Goal: Task Accomplishment & Management: Manage account settings

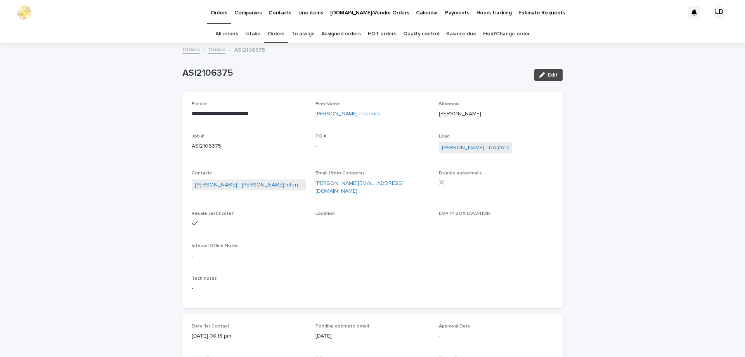
click at [280, 31] on link "Orders" at bounding box center [276, 34] width 17 height 18
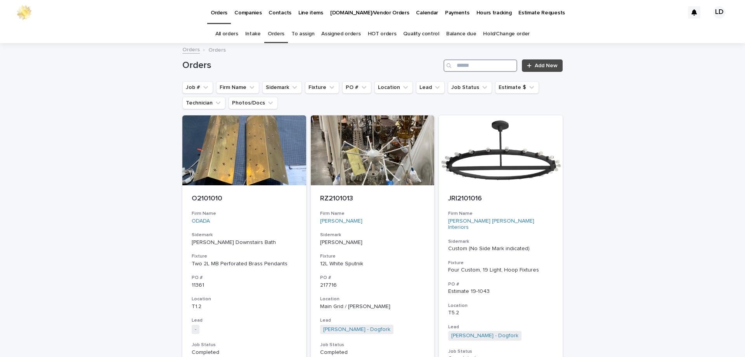
click at [477, 67] on input "Search" at bounding box center [481, 65] width 74 height 12
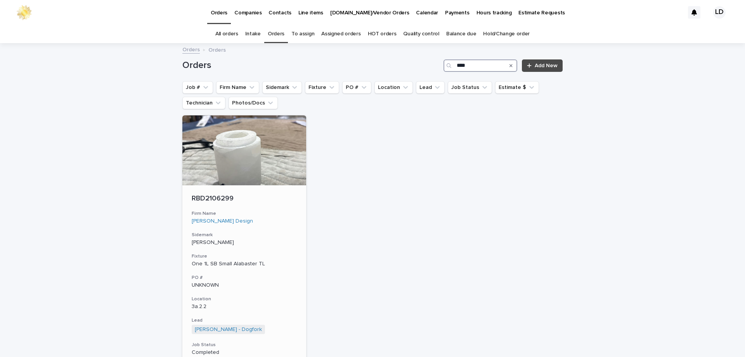
type input "****"
click at [287, 219] on div "Regan Baker Design" at bounding box center [244, 221] width 105 height 7
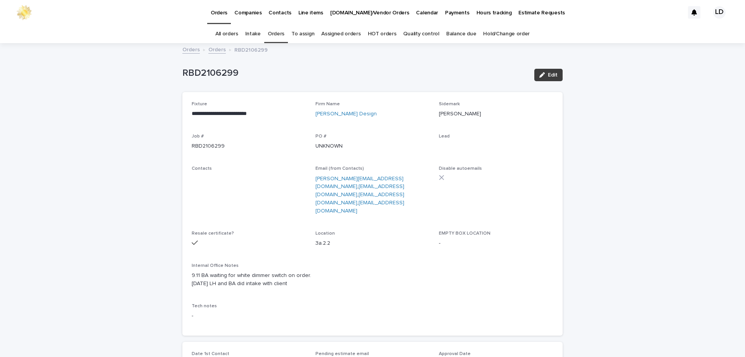
click at [548, 76] on span "Edit" at bounding box center [553, 74] width 10 height 5
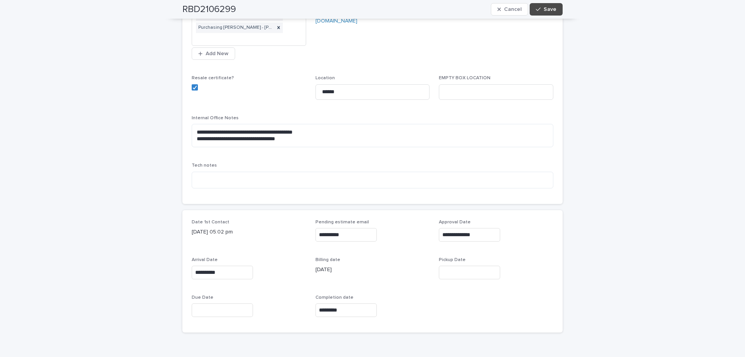
scroll to position [311, 0]
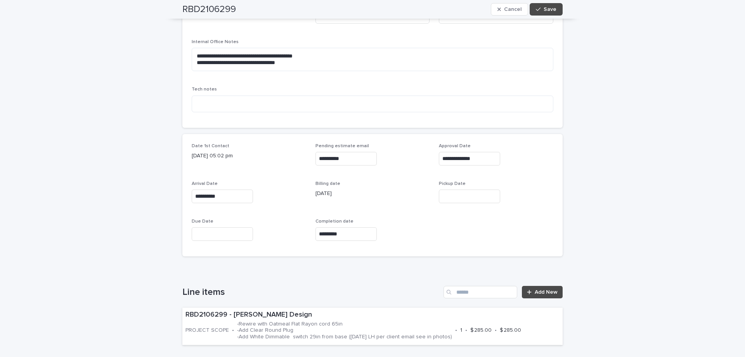
click at [449, 196] on input "text" at bounding box center [469, 196] width 61 height 14
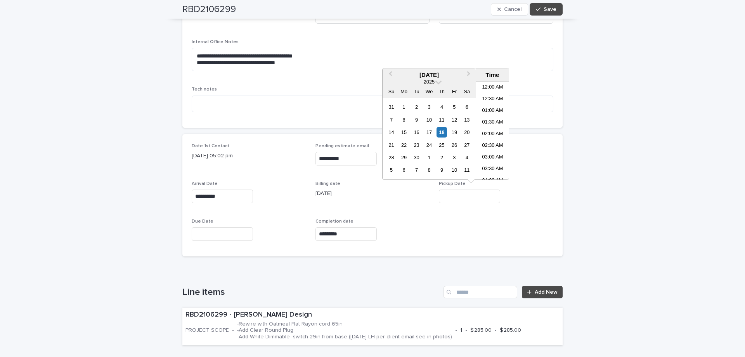
scroll to position [202, 0]
click at [443, 132] on div "18" at bounding box center [442, 132] width 10 height 10
type input "**********"
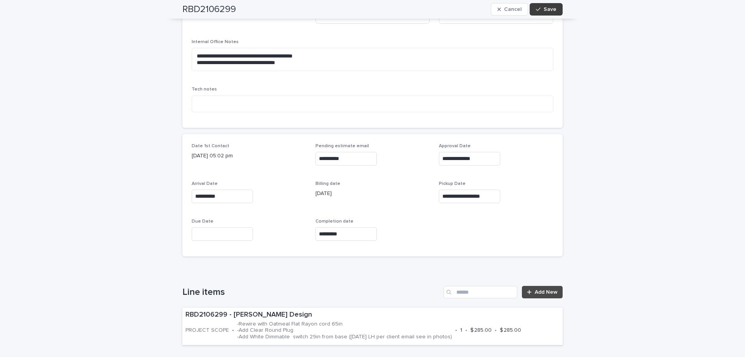
click at [546, 9] on span "Save" at bounding box center [550, 9] width 13 height 5
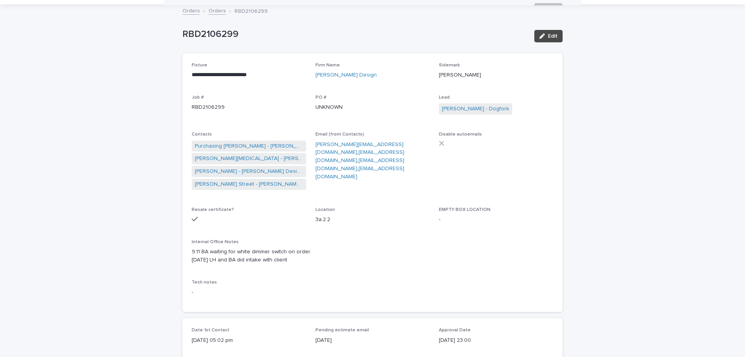
scroll to position [0, 0]
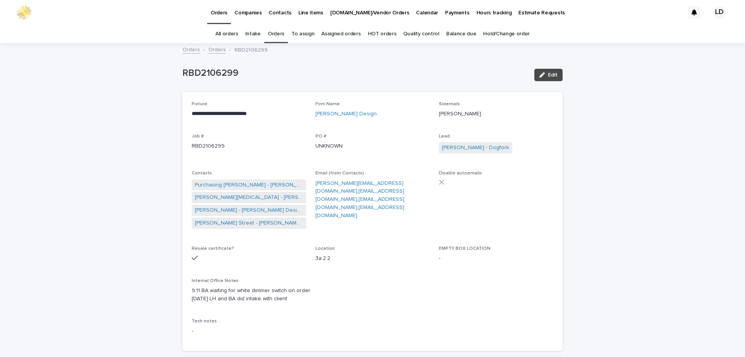
click at [274, 36] on link "Orders" at bounding box center [276, 34] width 17 height 18
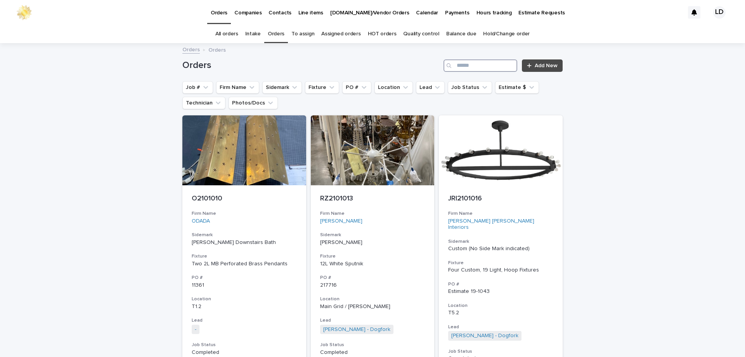
click at [464, 70] on input "Search" at bounding box center [481, 65] width 74 height 12
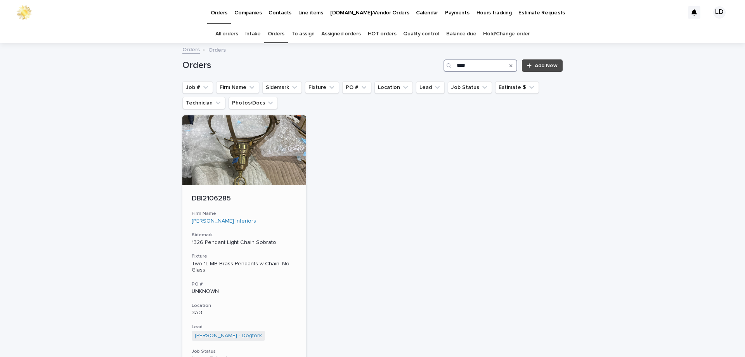
type input "****"
click at [276, 229] on div "DBI2106285 Firm Name Dina Bandman Interiors Sidemark 1326 Pendant Light Chain S…" at bounding box center [244, 299] width 124 height 229
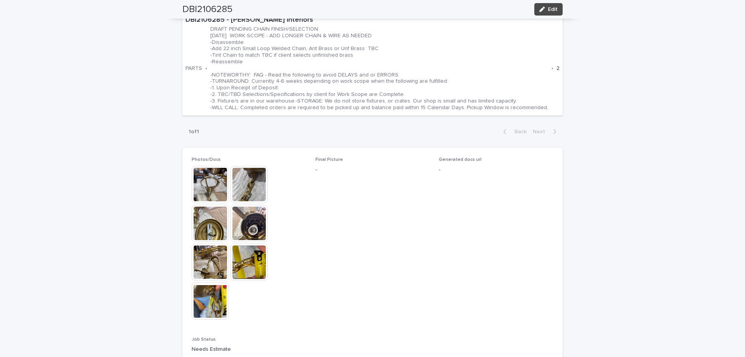
scroll to position [621, 0]
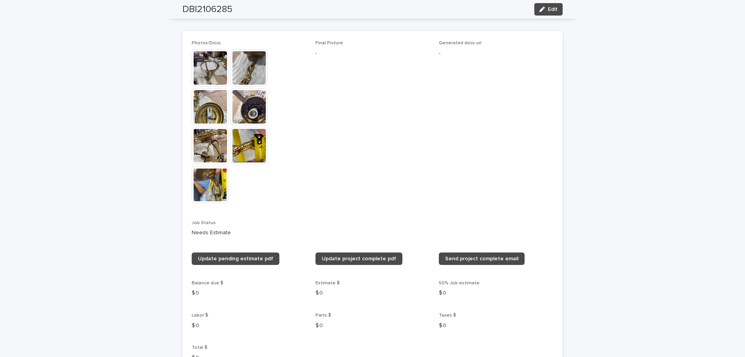
click at [243, 144] on img at bounding box center [249, 145] width 37 height 37
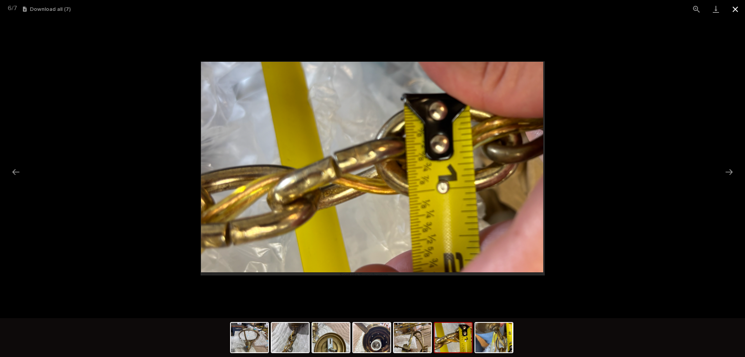
click at [737, 8] on button "Close gallery" at bounding box center [735, 9] width 19 height 18
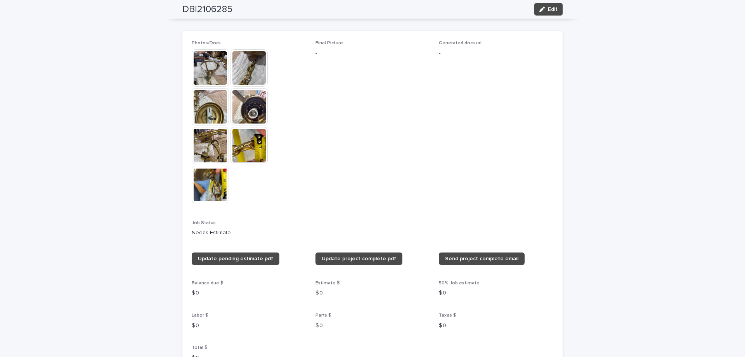
click at [203, 183] on img at bounding box center [210, 184] width 37 height 37
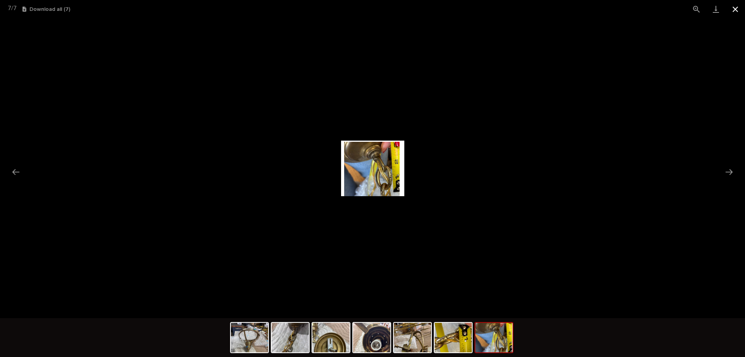
click at [734, 12] on button "Close gallery" at bounding box center [735, 9] width 19 height 18
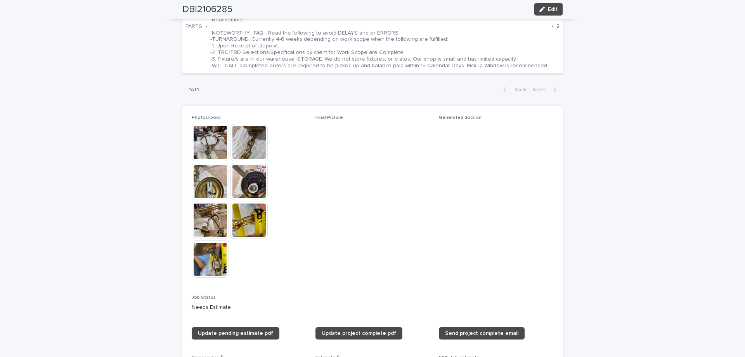
scroll to position [543, 0]
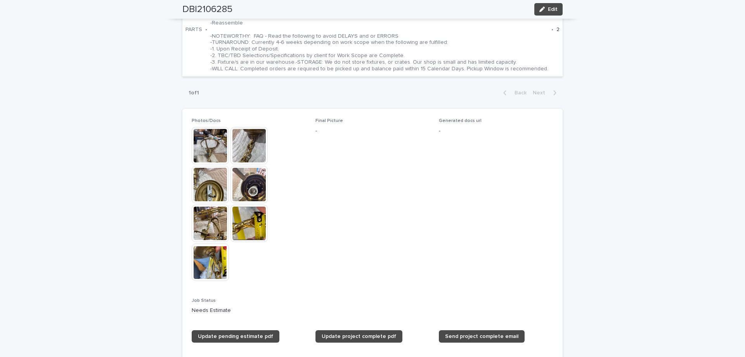
click at [245, 221] on img at bounding box center [249, 223] width 37 height 37
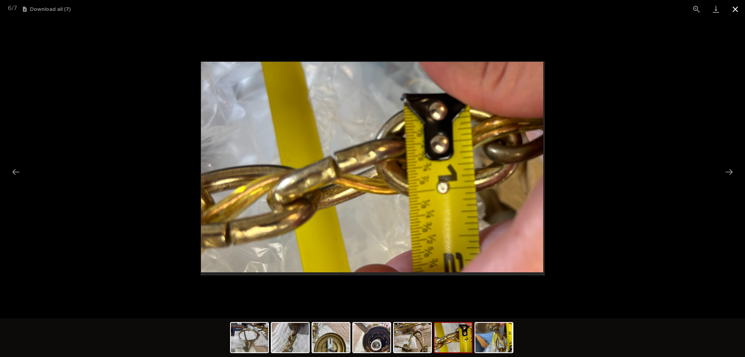
click at [736, 7] on button "Close gallery" at bounding box center [735, 9] width 19 height 18
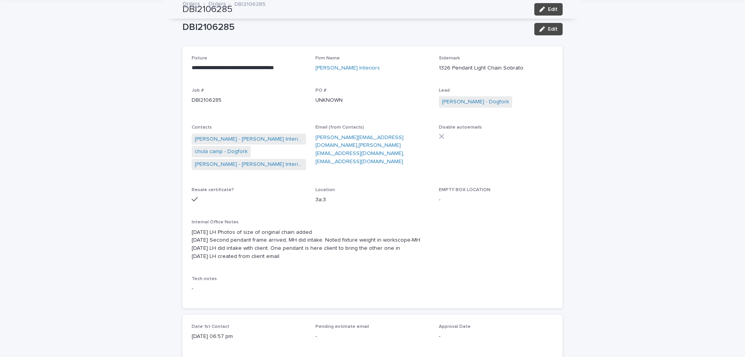
scroll to position [0, 0]
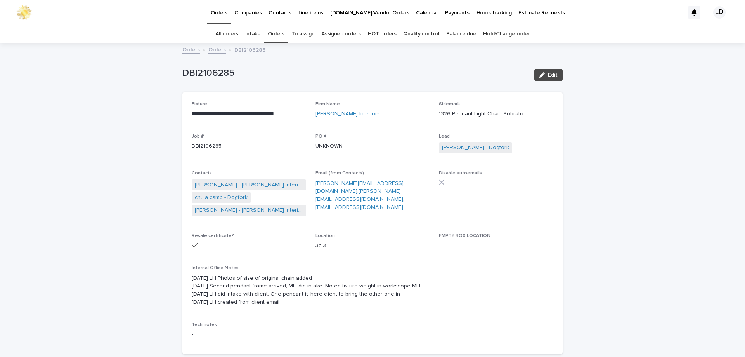
click at [273, 31] on link "Orders" at bounding box center [276, 34] width 17 height 18
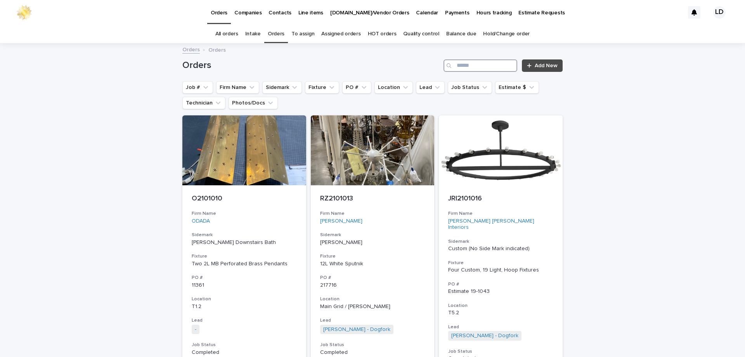
click at [513, 67] on input "Search" at bounding box center [481, 65] width 74 height 12
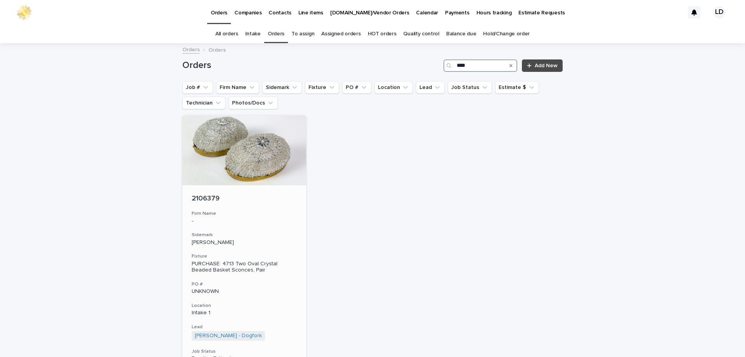
type input "****"
click at [279, 233] on h3 "Sidemark" at bounding box center [244, 235] width 105 height 6
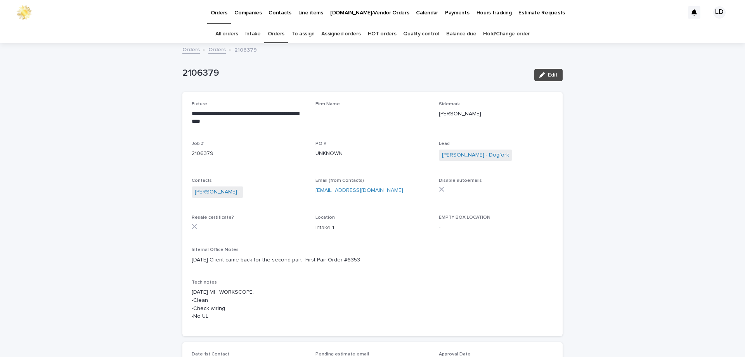
click at [277, 33] on link "Orders" at bounding box center [276, 34] width 17 height 18
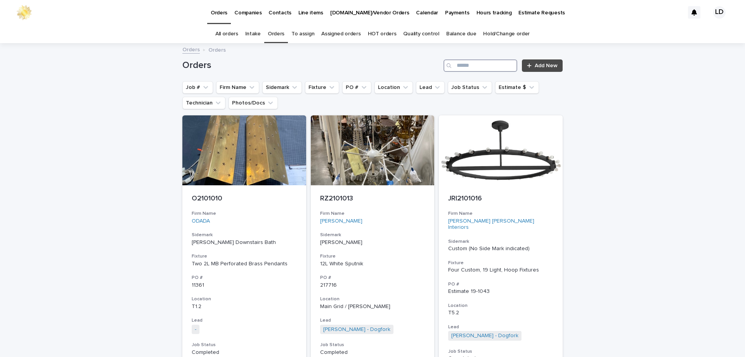
click at [463, 65] on input "Search" at bounding box center [481, 65] width 74 height 12
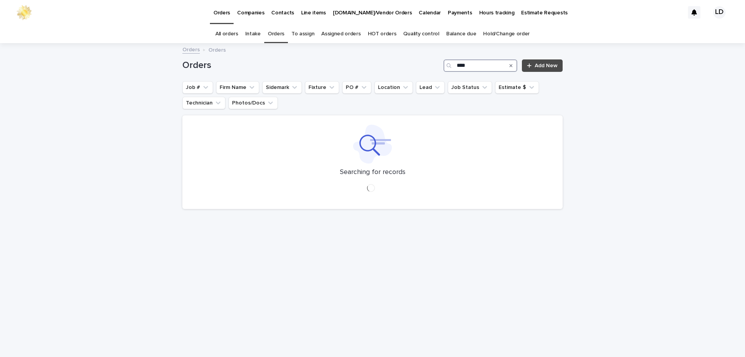
type input "****"
click at [597, 120] on div "Loading... Saving… Loading... Saving… Orders **** Add New Job # Firm Name Sidem…" at bounding box center [372, 200] width 745 height 313
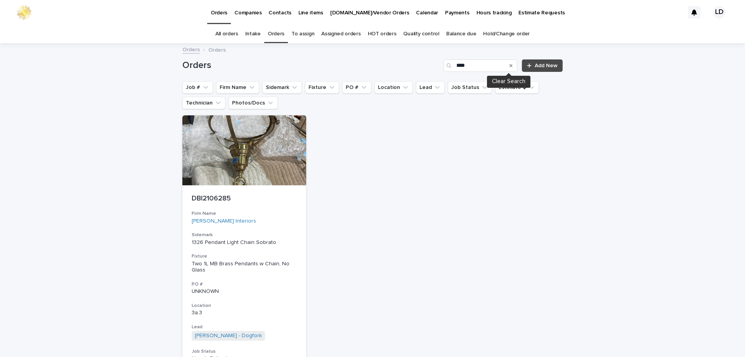
click at [510, 66] on icon "Search" at bounding box center [511, 65] width 3 height 3
click at [471, 69] on input "Search" at bounding box center [481, 65] width 74 height 12
click at [467, 66] on input "Search" at bounding box center [481, 65] width 74 height 12
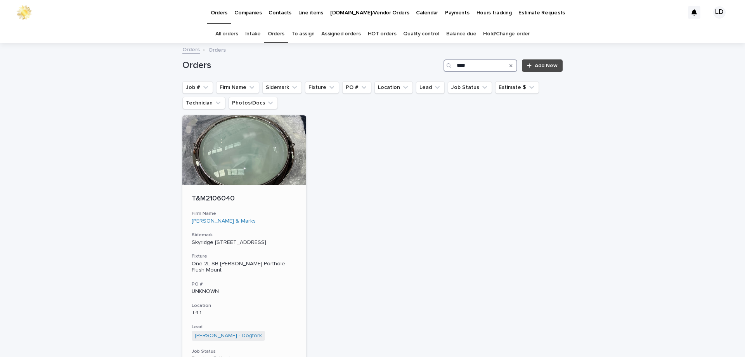
type input "****"
click at [295, 213] on div "T&M2106040 Firm Name Tucker & Marks Sidemark Skyridge 240 Main Bath 302B Fixtur…" at bounding box center [244, 299] width 124 height 229
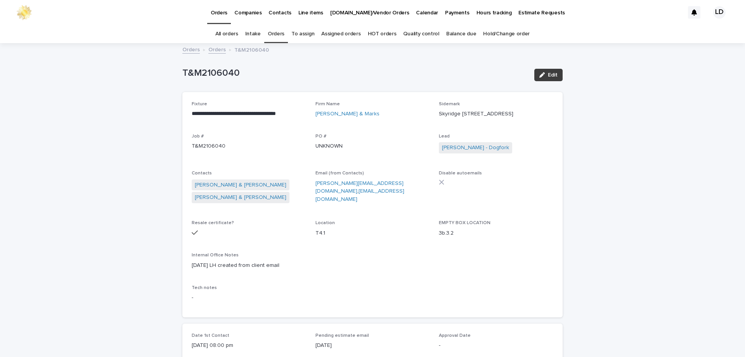
click at [551, 75] on span "Edit" at bounding box center [553, 74] width 10 height 5
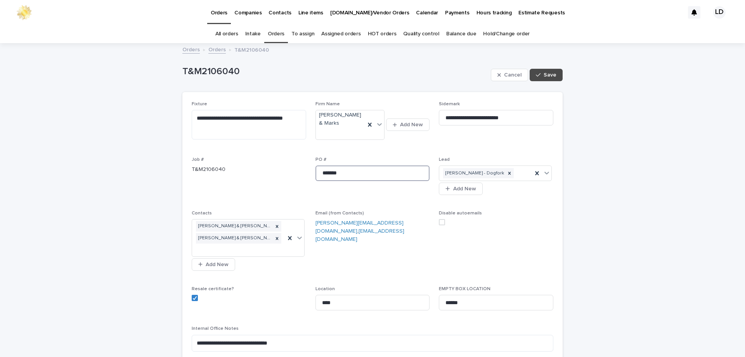
drag, startPoint x: 363, startPoint y: 173, endPoint x: 291, endPoint y: 175, distance: 72.2
click at [291, 175] on div "**********" at bounding box center [373, 249] width 362 height 297
paste input "******"
type input "******"
click at [192, 335] on textarea "**********" at bounding box center [373, 343] width 362 height 17
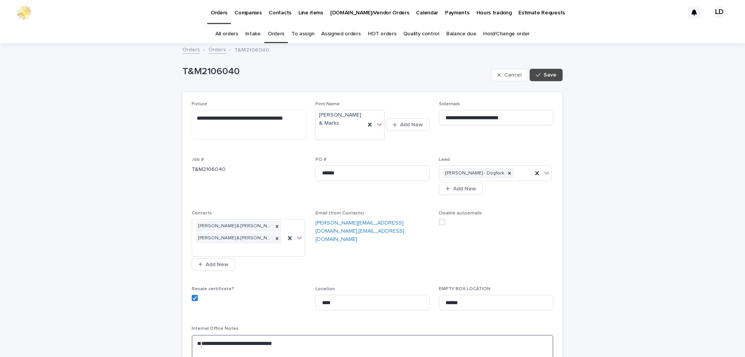
click at [192, 335] on textarea "**********" at bounding box center [373, 350] width 362 height 30
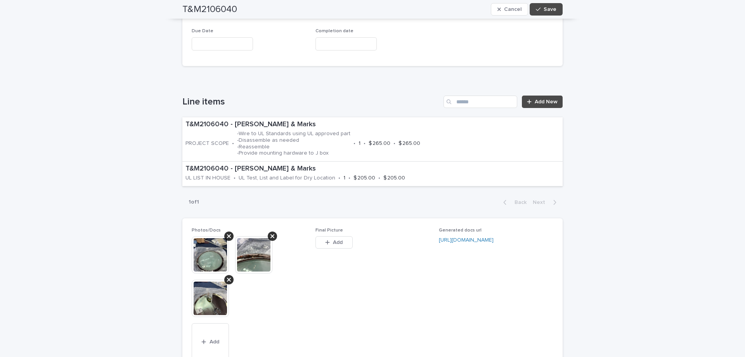
scroll to position [543, 0]
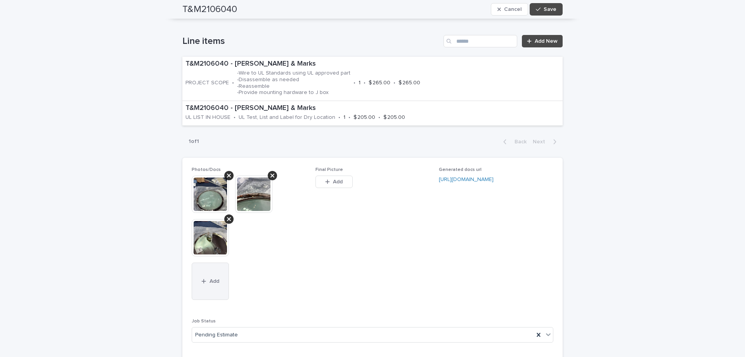
type textarea "**********"
click at [217, 266] on button "Add" at bounding box center [210, 280] width 37 height 37
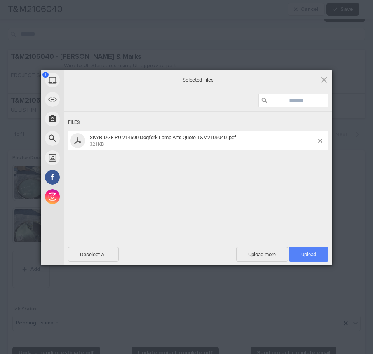
click at [306, 255] on span "Upload 1" at bounding box center [308, 254] width 15 height 6
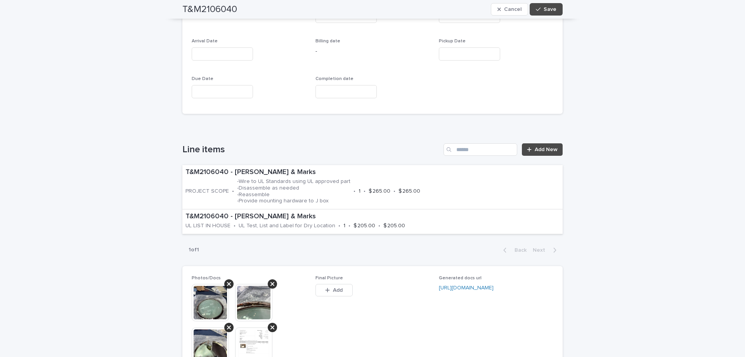
scroll to position [349, 0]
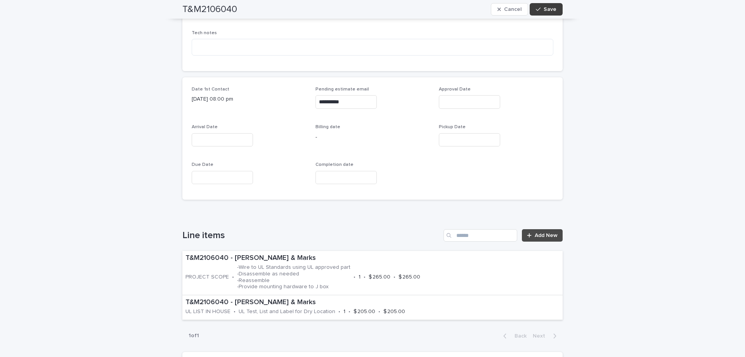
click at [551, 11] on span "Save" at bounding box center [550, 9] width 13 height 5
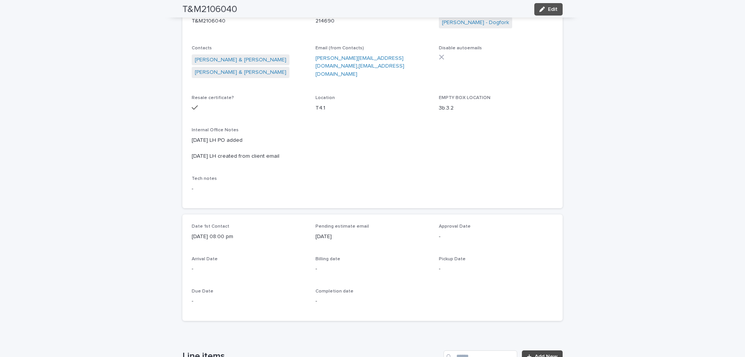
scroll to position [0, 0]
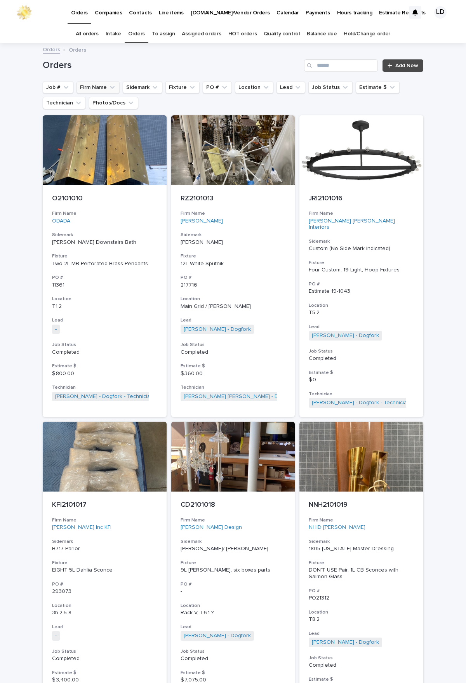
click at [111, 85] on icon "Firm Name" at bounding box center [112, 87] width 8 height 8
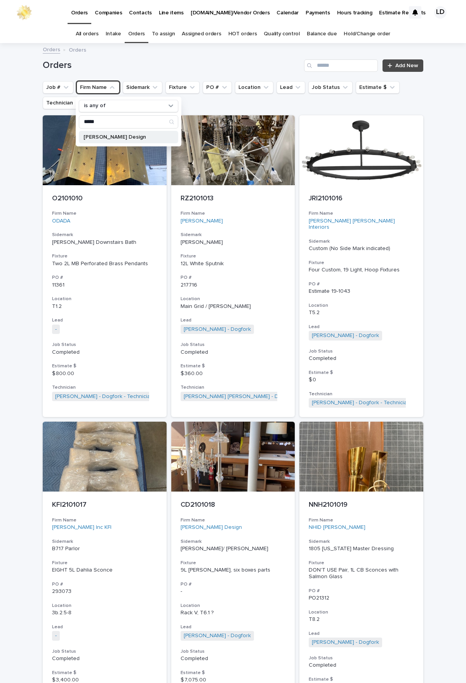
type input "*****"
click at [110, 136] on p "[PERSON_NAME] Design" at bounding box center [124, 136] width 82 height 5
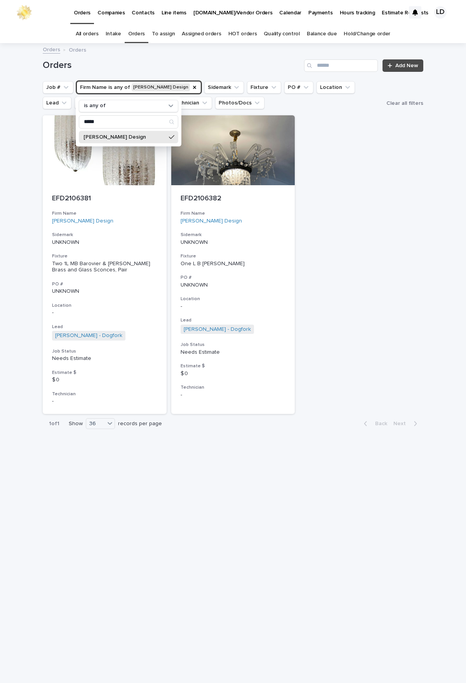
click at [437, 249] on div "Loading... Saving… Loading... Saving… Orders Add New Job # Firm Name is any of …" at bounding box center [233, 363] width 466 height 639
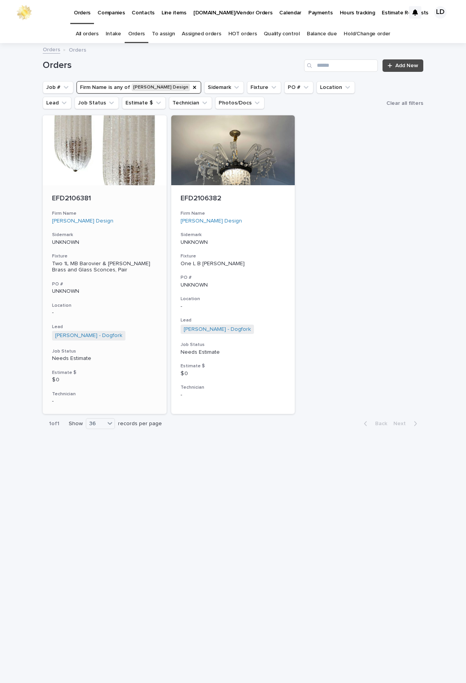
click at [144, 231] on div "EFD2106381 Firm Name Emily Finch Design Sidemark UNKNOWN Fixture Two 1L MB Baro…" at bounding box center [105, 299] width 124 height 229
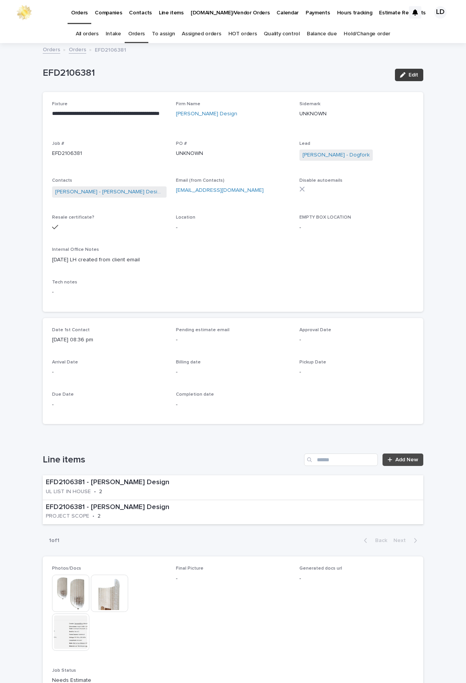
click at [411, 77] on span "Edit" at bounding box center [413, 74] width 10 height 5
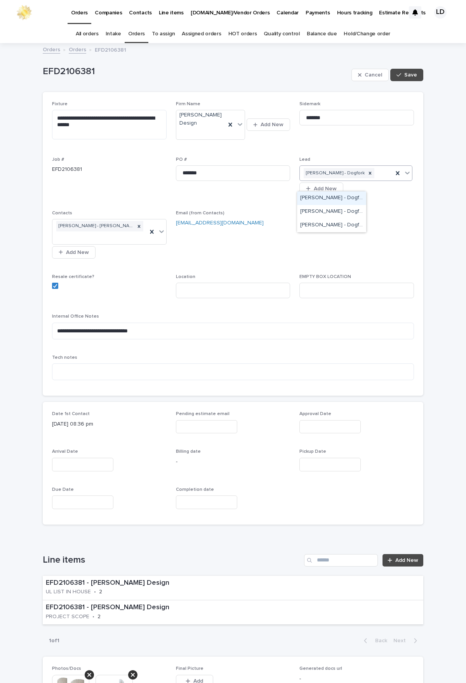
click at [405, 174] on icon at bounding box center [407, 173] width 5 height 3
click at [369, 173] on icon at bounding box center [370, 173] width 3 height 3
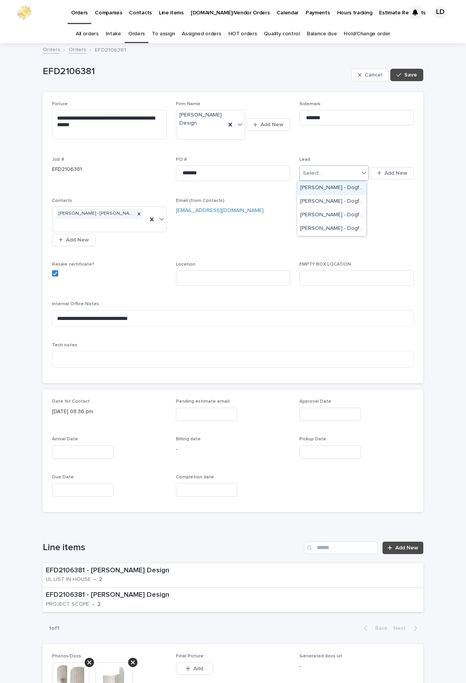
click at [315, 185] on div "[PERSON_NAME] - Dogfork" at bounding box center [331, 188] width 69 height 14
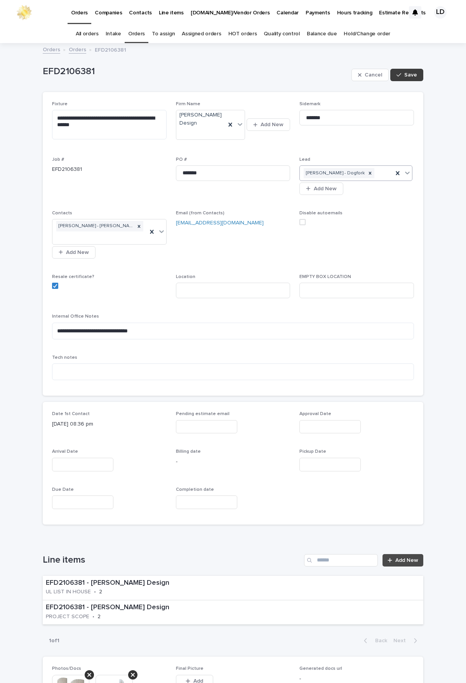
click at [408, 71] on button "Save" at bounding box center [406, 75] width 33 height 12
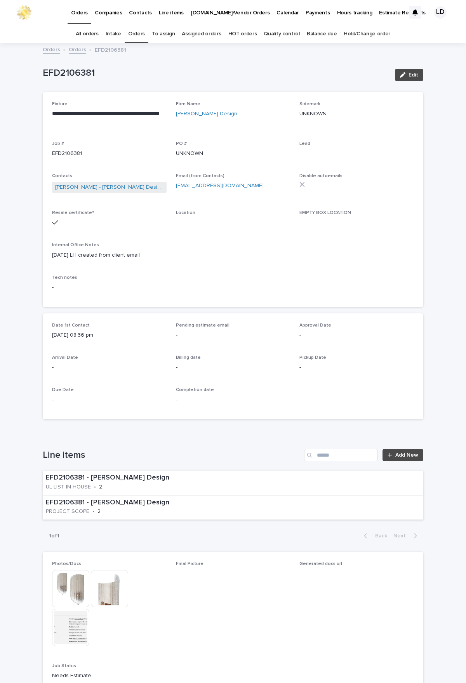
click at [77, 50] on link "Orders" at bounding box center [77, 49] width 17 height 9
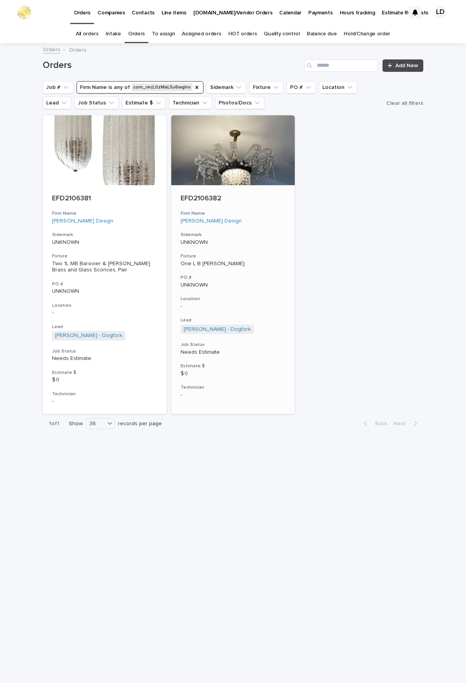
click at [248, 216] on h3 "Firm Name" at bounding box center [232, 213] width 105 height 6
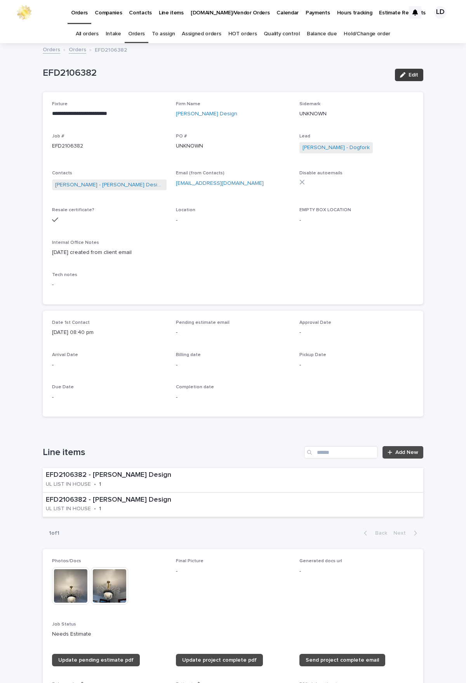
click at [418, 73] on button "Edit" at bounding box center [409, 75] width 28 height 12
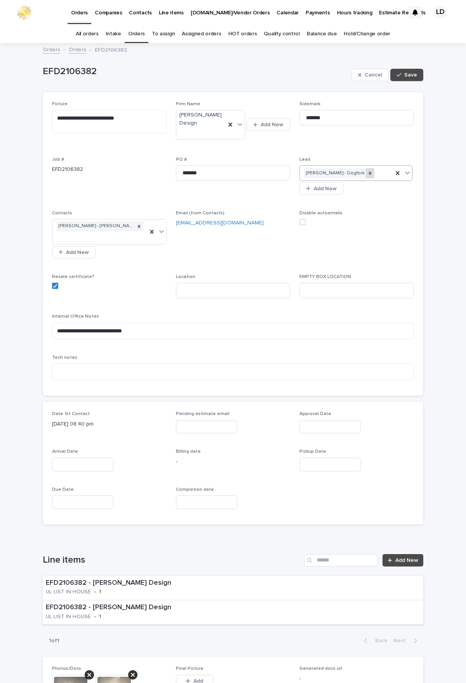
click at [367, 174] on icon at bounding box center [369, 172] width 5 height 5
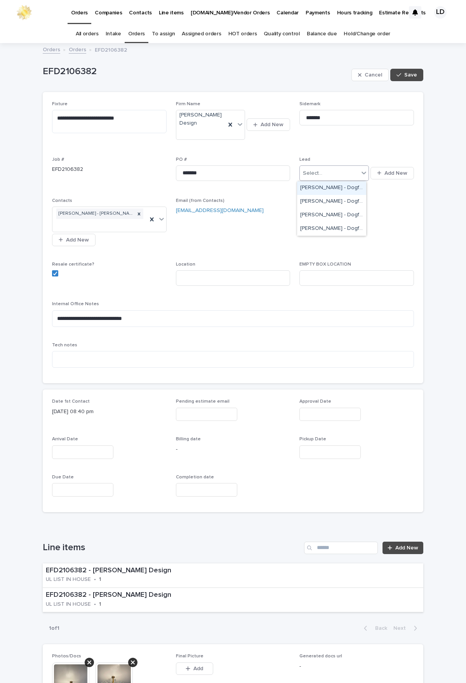
click at [363, 174] on icon at bounding box center [364, 173] width 8 height 8
click at [330, 187] on div "[PERSON_NAME] - Dogfork" at bounding box center [331, 188] width 69 height 14
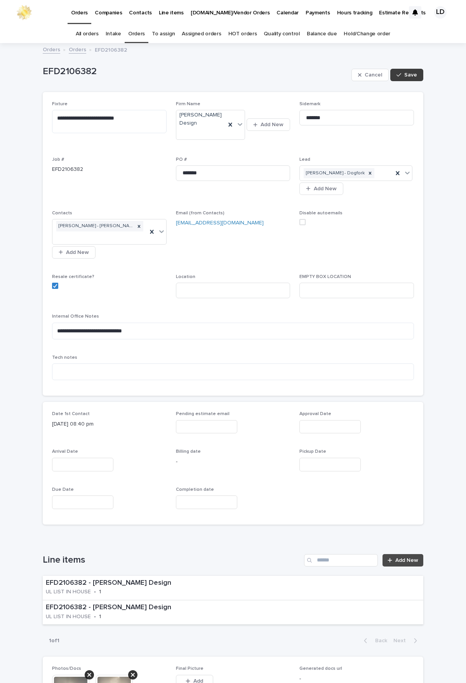
click at [407, 73] on span "Save" at bounding box center [410, 74] width 13 height 5
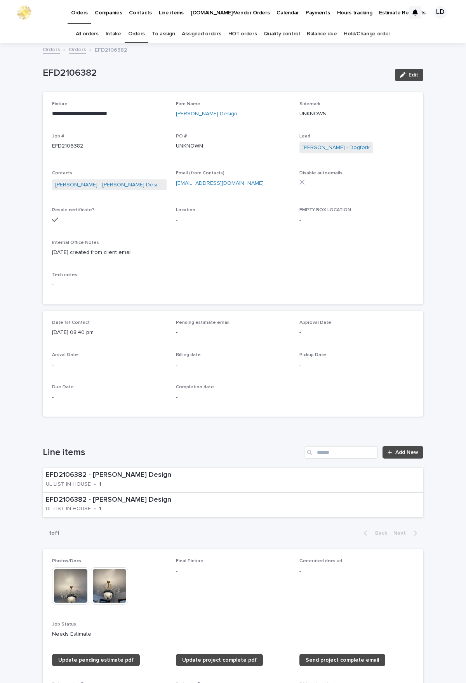
click at [74, 49] on link "Orders" at bounding box center [77, 49] width 17 height 9
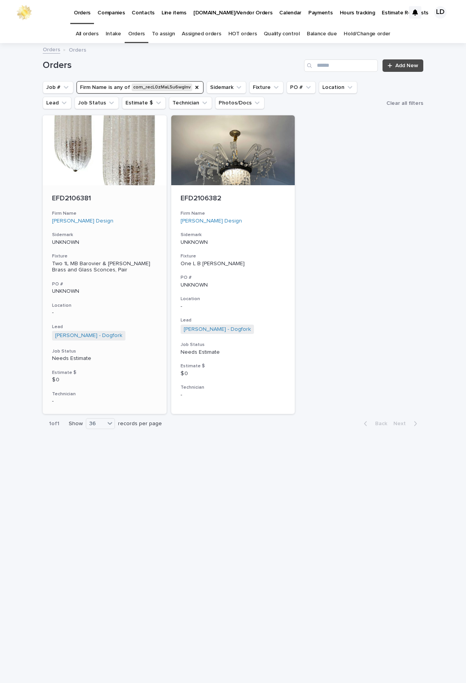
click at [138, 206] on div "EFD2106381 Firm Name [PERSON_NAME] Design Sidemark UNKNOWN Fixture Two 1L MB Ba…" at bounding box center [105, 299] width 124 height 229
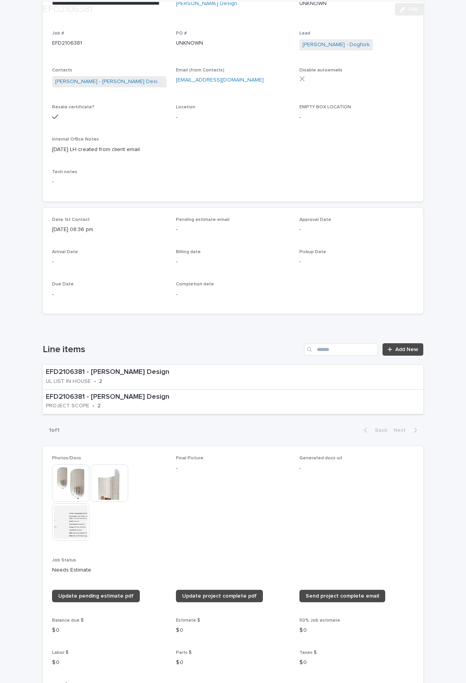
scroll to position [155, 0]
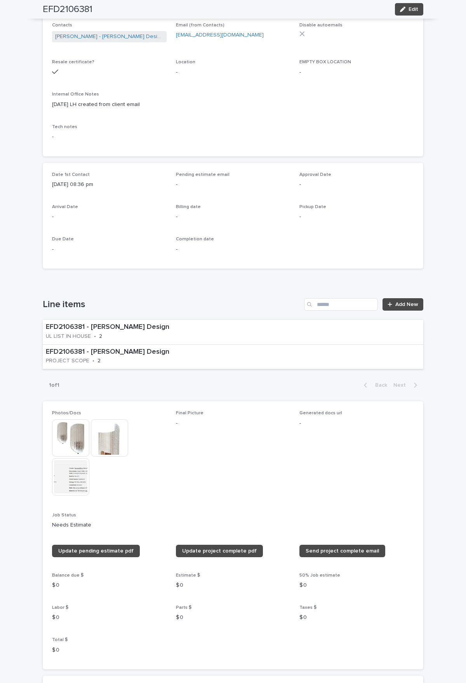
click at [113, 432] on img at bounding box center [109, 437] width 37 height 37
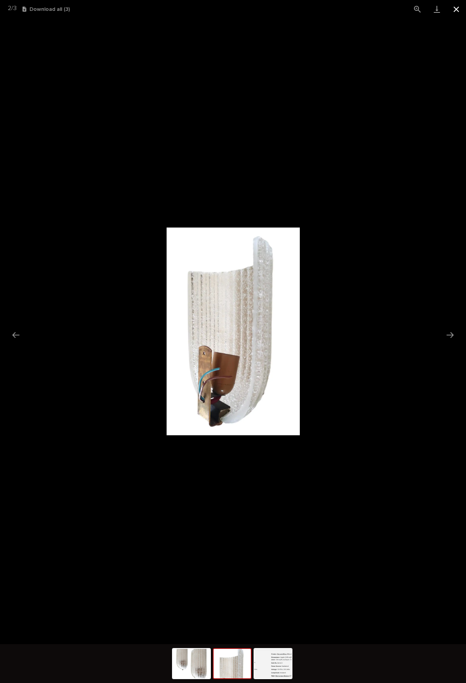
click at [459, 8] on button "Close gallery" at bounding box center [455, 9] width 19 height 18
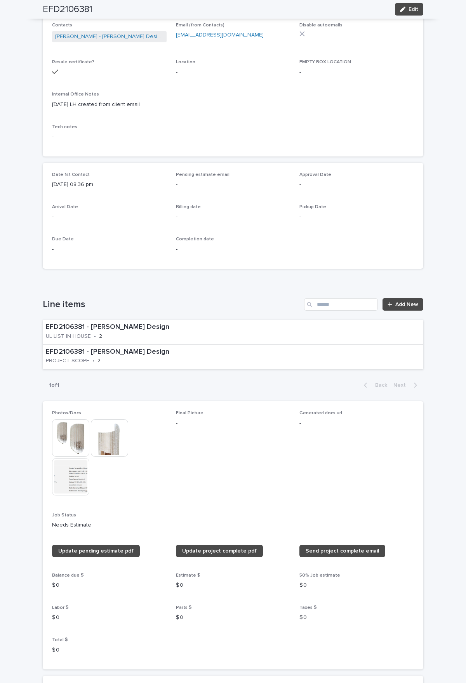
click at [108, 448] on img at bounding box center [109, 437] width 37 height 37
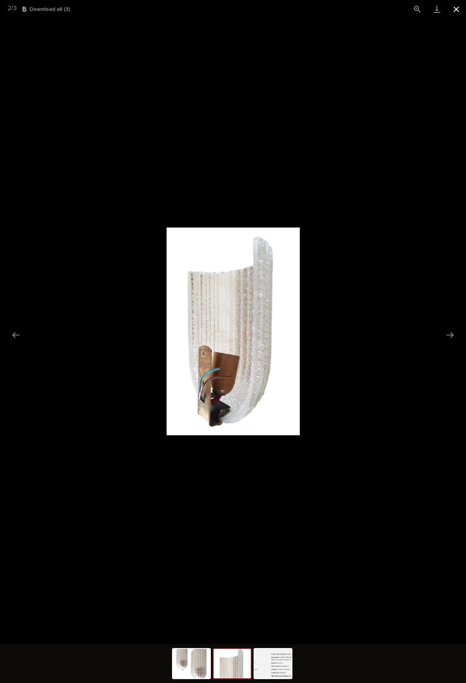
click at [457, 7] on button "Close gallery" at bounding box center [455, 9] width 19 height 18
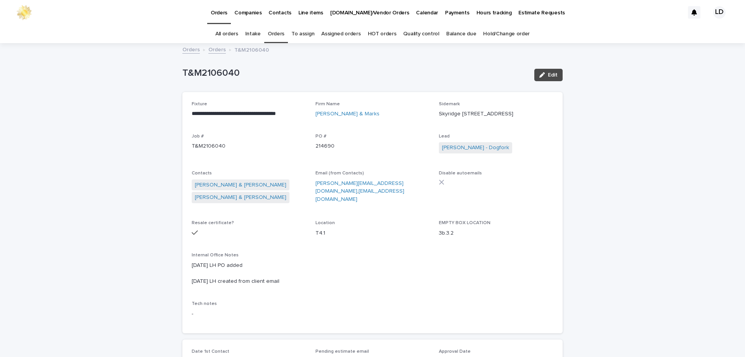
click at [213, 49] on link "Orders" at bounding box center [216, 49] width 17 height 9
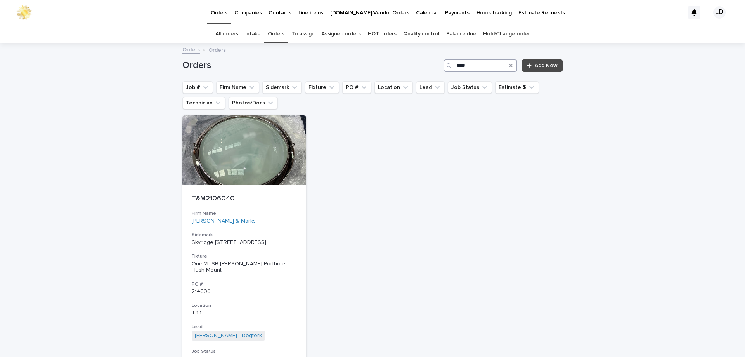
click at [484, 68] on input "****" at bounding box center [481, 65] width 74 height 12
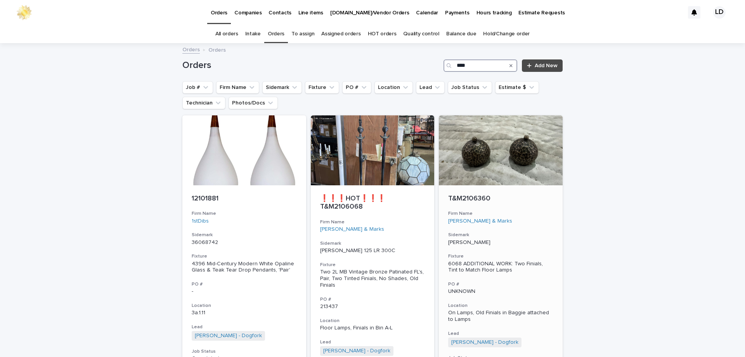
type input "****"
click at [513, 233] on h3 "Sidemark" at bounding box center [500, 235] width 105 height 6
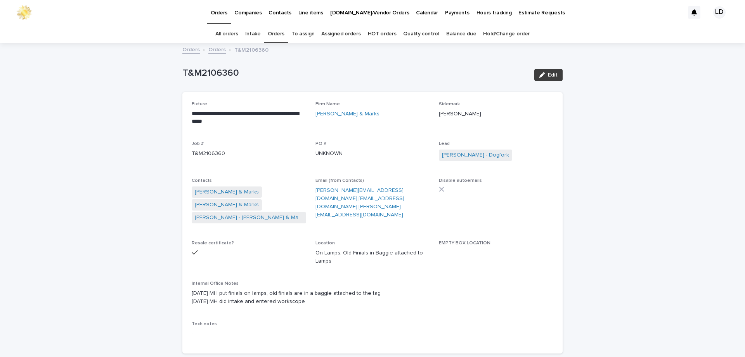
click at [548, 75] on span "Edit" at bounding box center [553, 74] width 10 height 5
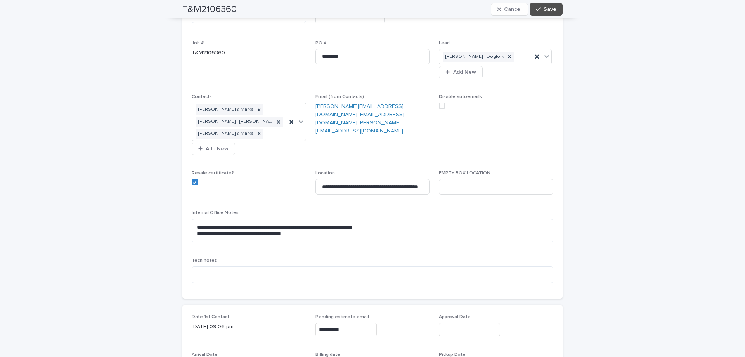
scroll to position [233, 0]
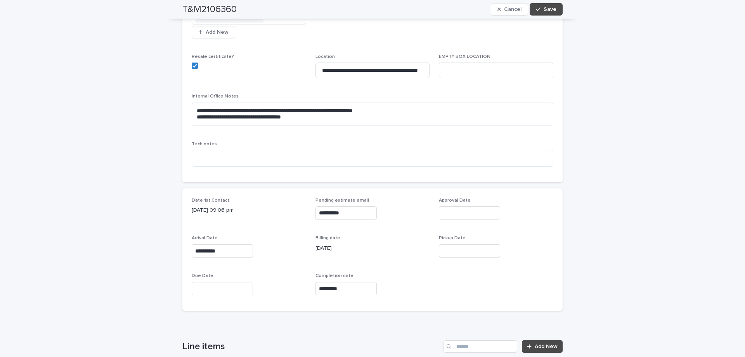
click at [451, 251] on input "text" at bounding box center [469, 251] width 61 height 14
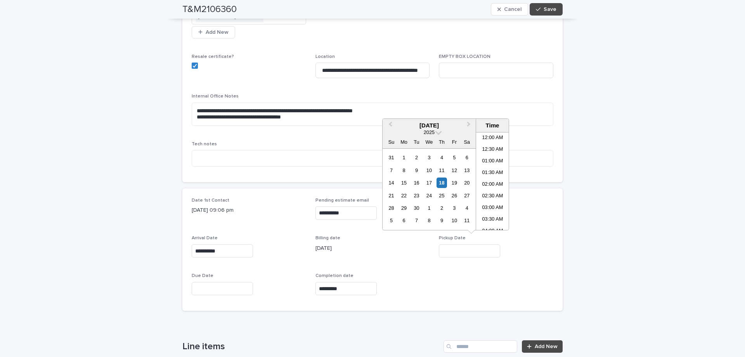
scroll to position [248, 0]
click at [441, 183] on div "18" at bounding box center [442, 182] width 10 height 10
type input "**********"
click at [555, 5] on button "Save" at bounding box center [546, 9] width 33 height 12
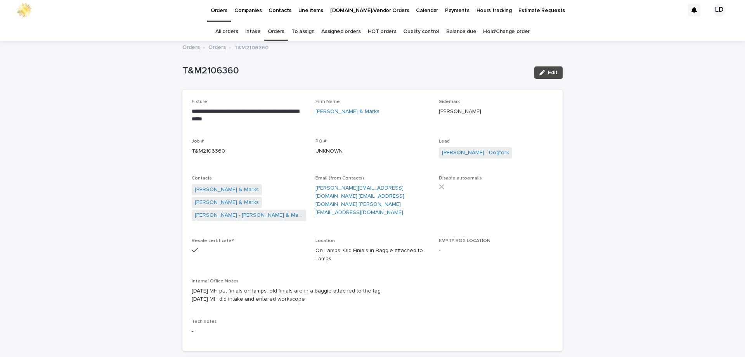
scroll to position [0, 0]
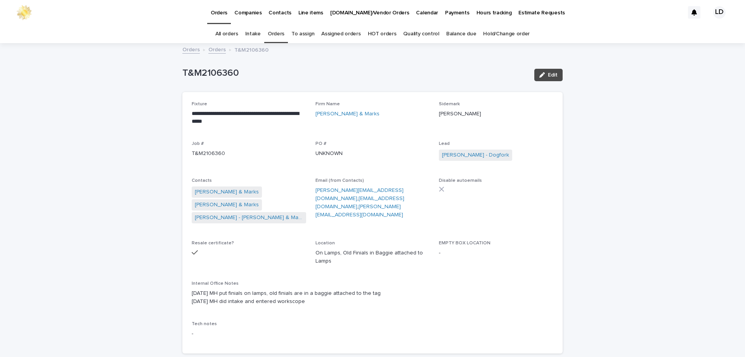
click at [278, 31] on link "Orders" at bounding box center [276, 34] width 17 height 18
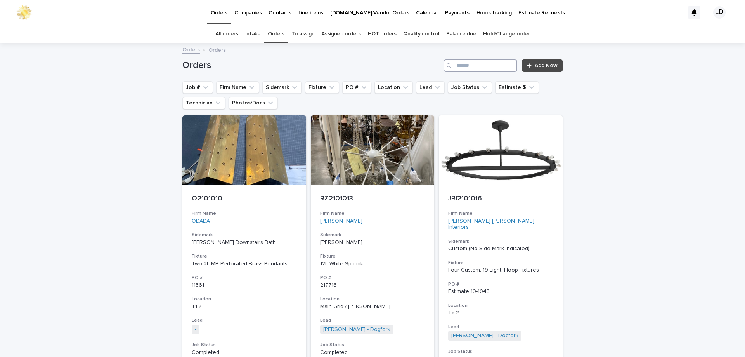
click at [476, 71] on input "Search" at bounding box center [481, 65] width 74 height 12
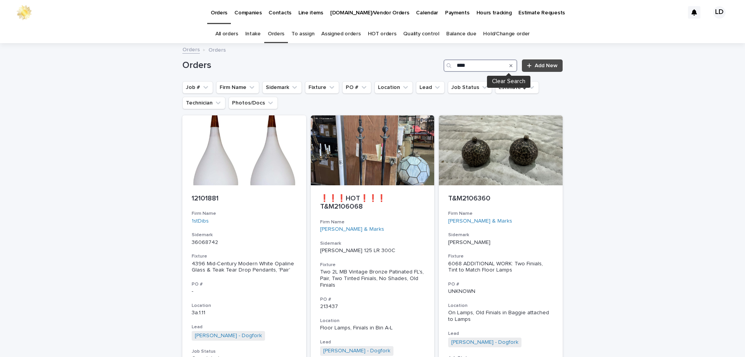
type input "****"
click at [510, 66] on icon "Search" at bounding box center [511, 65] width 3 height 5
click at [243, 88] on button "Firm Name" at bounding box center [237, 87] width 43 height 12
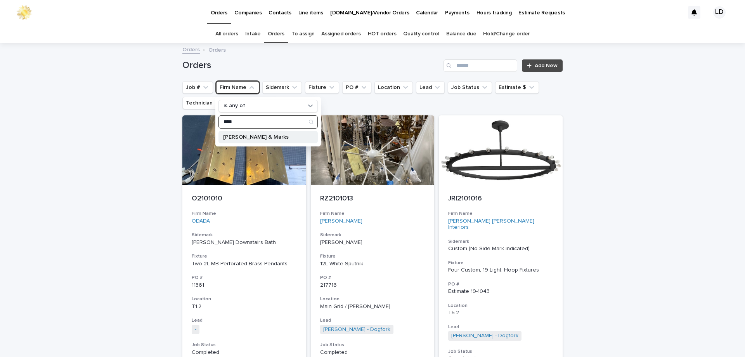
type input "****"
click at [243, 137] on p "Tucker & Marks" at bounding box center [264, 136] width 82 height 5
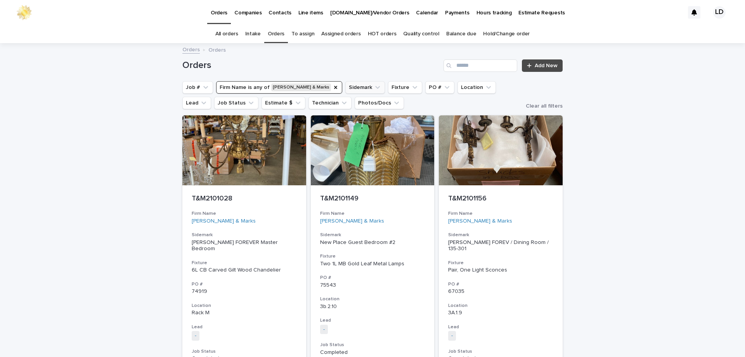
click at [374, 87] on icon "Sidemark" at bounding box center [378, 87] width 8 height 8
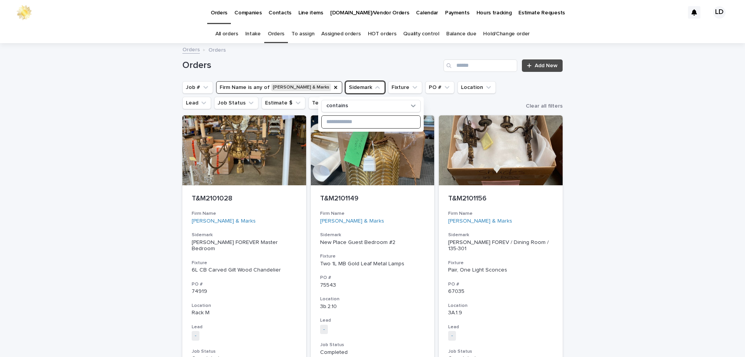
click at [342, 120] on input at bounding box center [371, 122] width 99 height 12
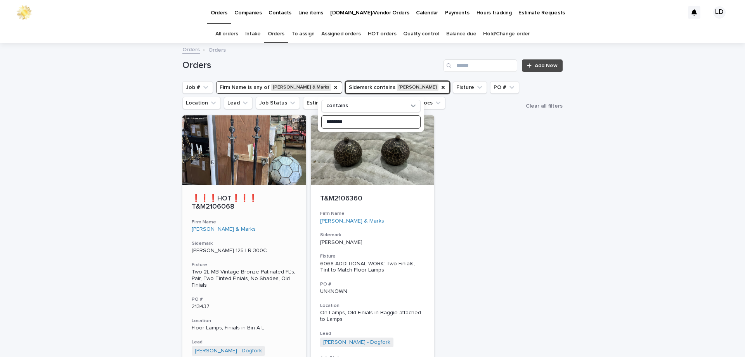
type input "********"
click at [290, 240] on h3 "Sidemark" at bounding box center [244, 243] width 105 height 6
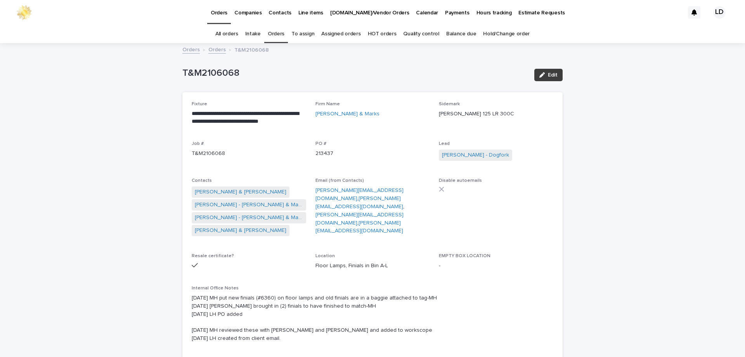
click at [548, 75] on span "Edit" at bounding box center [553, 74] width 10 height 5
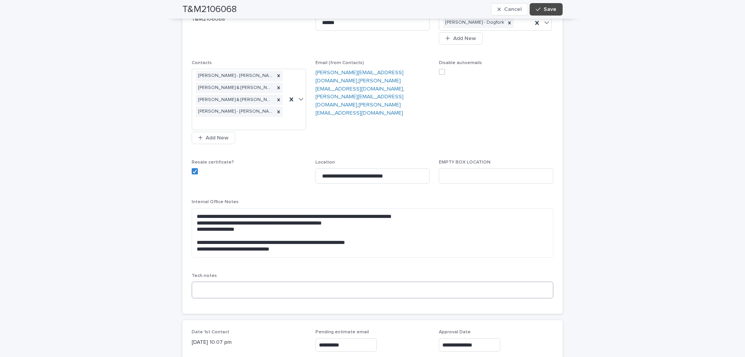
scroll to position [233, 0]
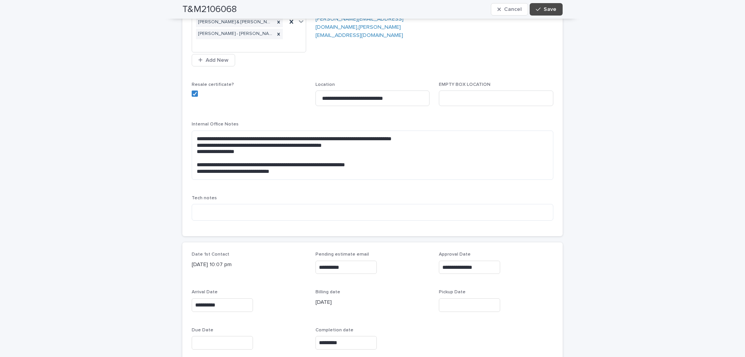
click at [454, 298] on input "text" at bounding box center [469, 305] width 61 height 14
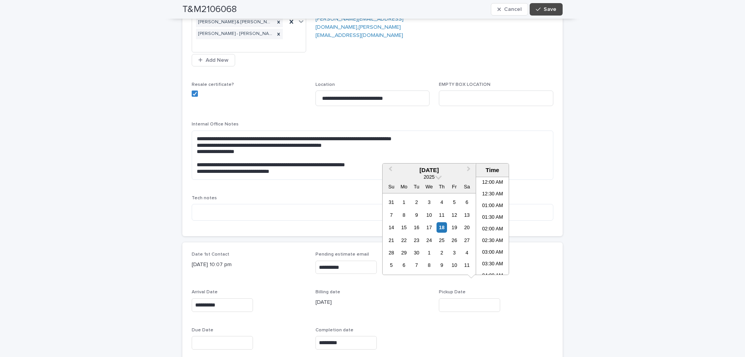
scroll to position [248, 0]
click at [440, 229] on div "18" at bounding box center [442, 227] width 10 height 10
type input "**********"
click at [548, 9] on span "Save" at bounding box center [550, 9] width 13 height 5
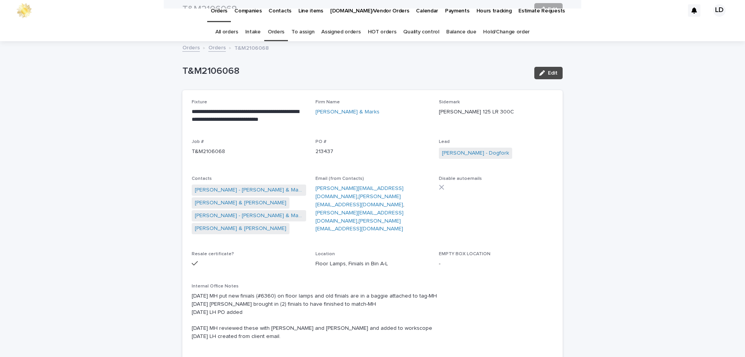
scroll to position [0, 0]
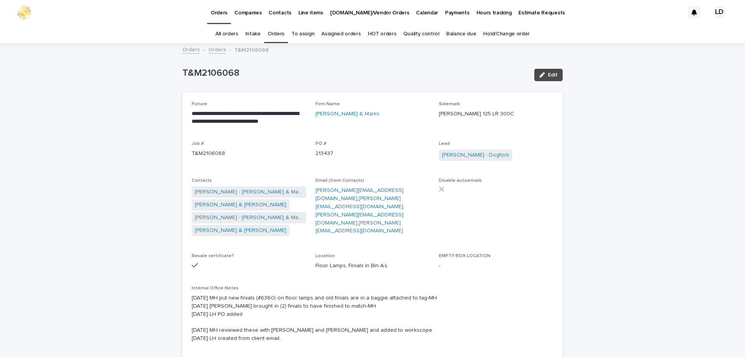
click at [271, 33] on link "Orders" at bounding box center [276, 34] width 17 height 18
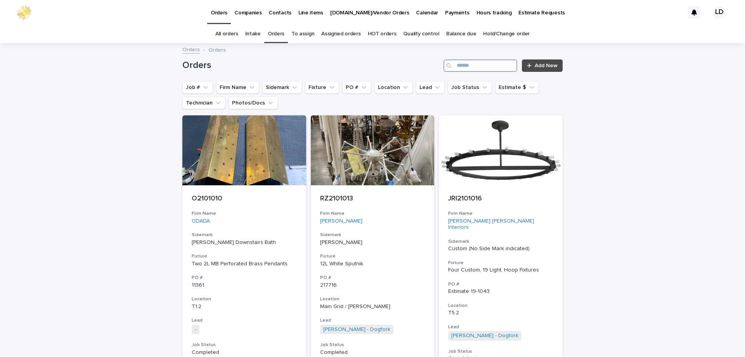
click at [462, 70] on input "Search" at bounding box center [481, 65] width 74 height 12
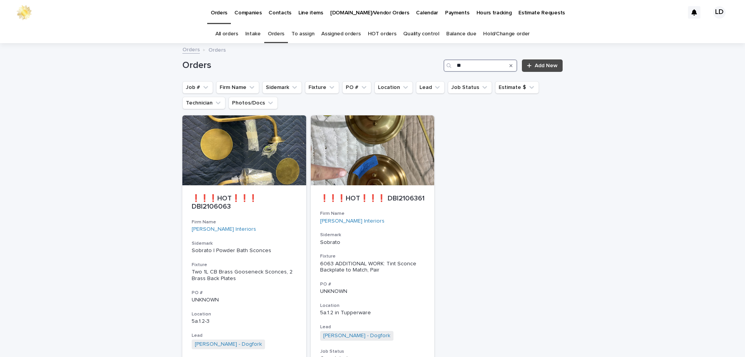
type input "*"
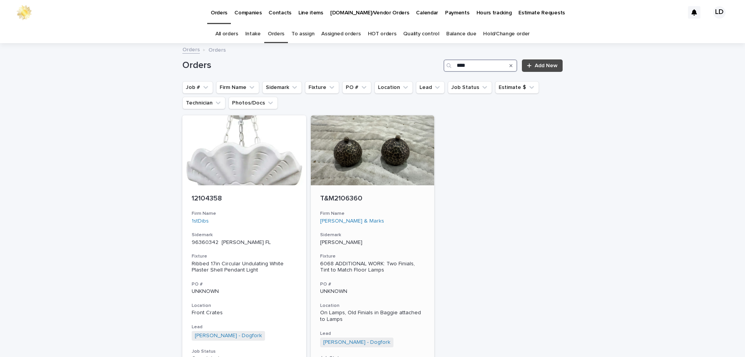
type input "****"
click at [382, 213] on h3 "Firm Name" at bounding box center [372, 213] width 105 height 6
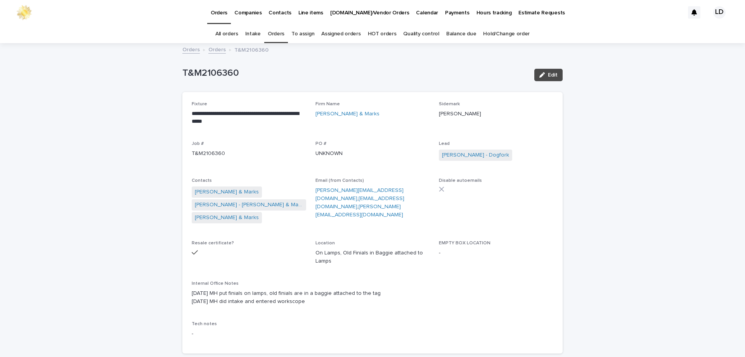
click at [273, 34] on link "Orders" at bounding box center [276, 34] width 17 height 18
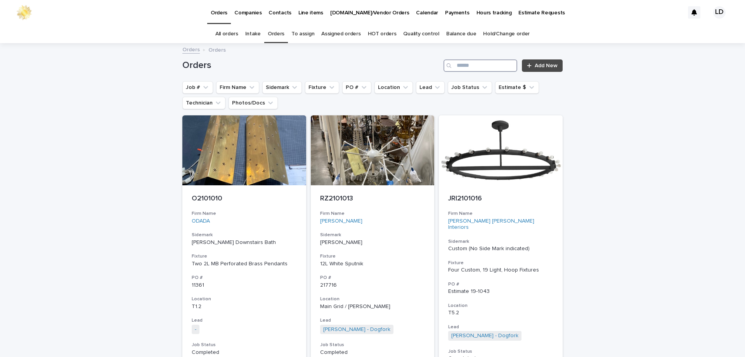
click at [463, 67] on input "Search" at bounding box center [481, 65] width 74 height 12
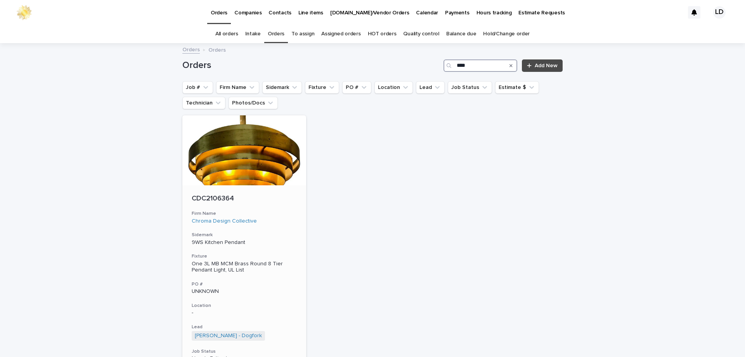
type input "****"
click at [281, 235] on h3 "Sidemark" at bounding box center [244, 235] width 105 height 6
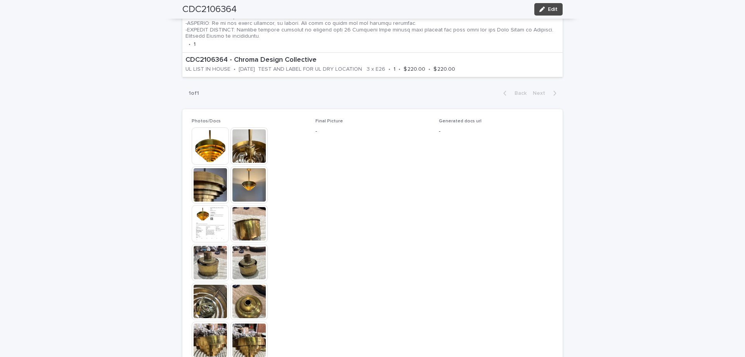
scroll to position [582, 0]
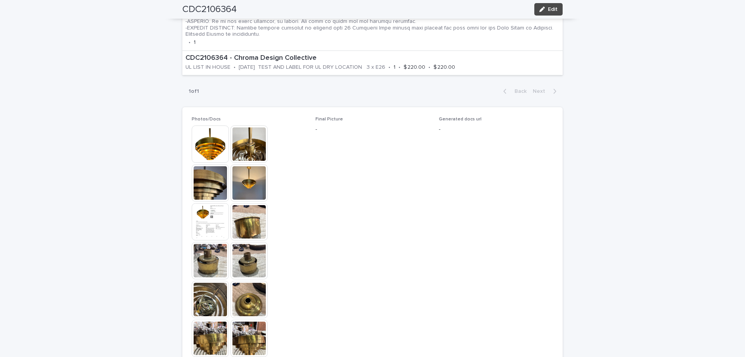
click at [201, 335] on img at bounding box center [210, 337] width 37 height 37
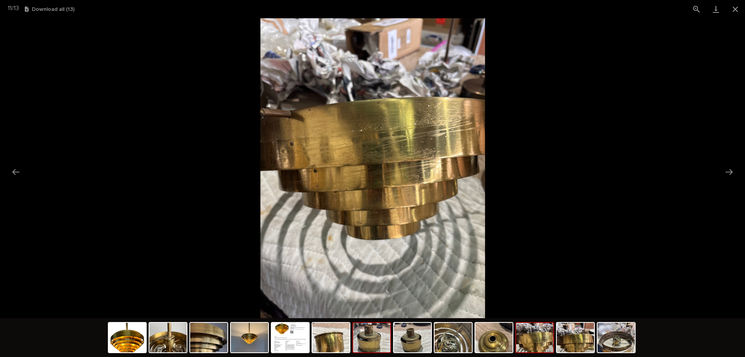
click at [371, 338] on img at bounding box center [371, 338] width 37 height 30
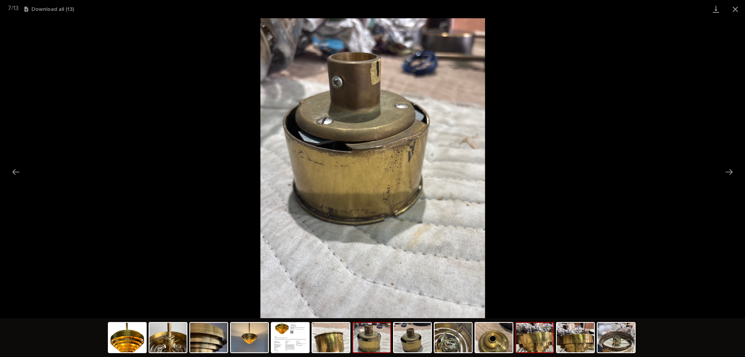
click at [538, 342] on img at bounding box center [534, 338] width 37 height 30
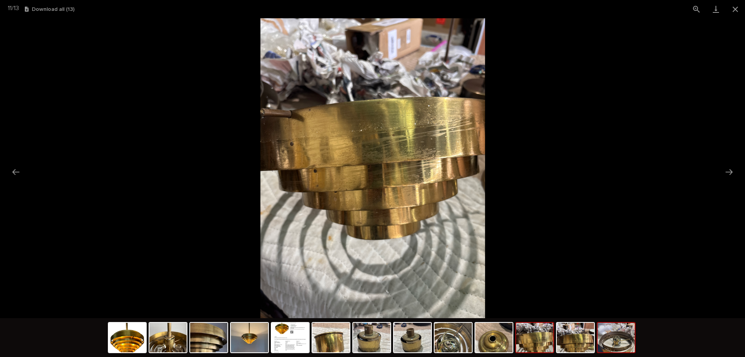
click at [604, 345] on img at bounding box center [616, 338] width 37 height 30
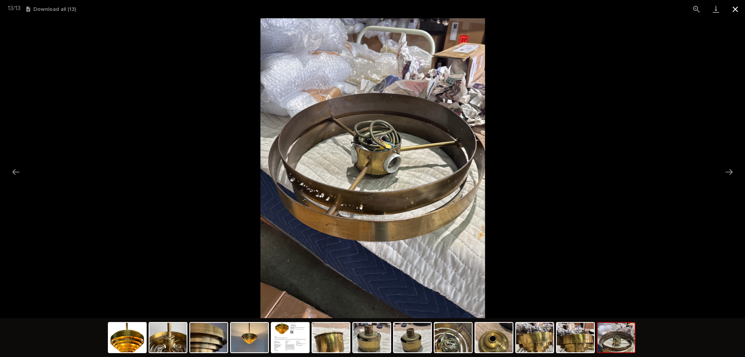
click at [735, 9] on button "Close gallery" at bounding box center [735, 9] width 19 height 18
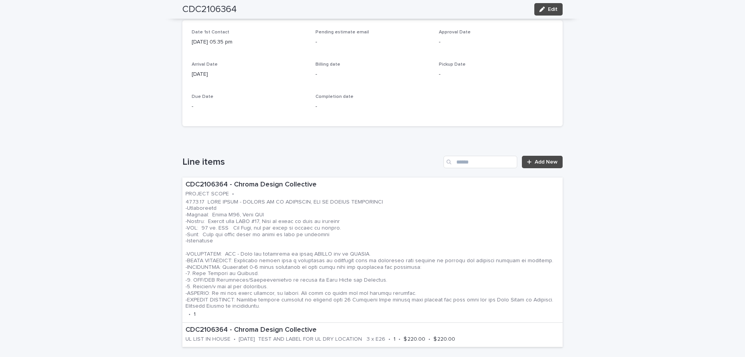
scroll to position [155, 0]
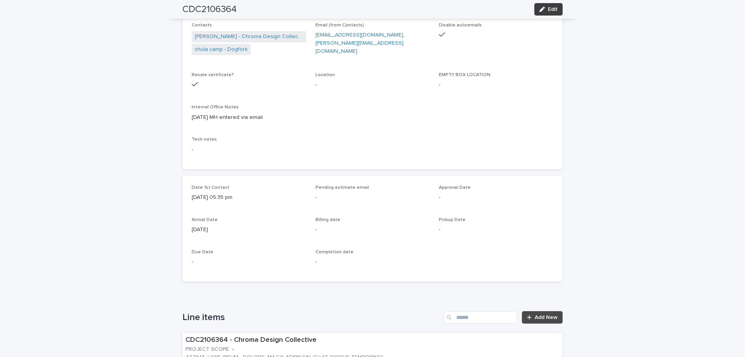
click at [549, 5] on button "Edit" at bounding box center [549, 9] width 28 height 12
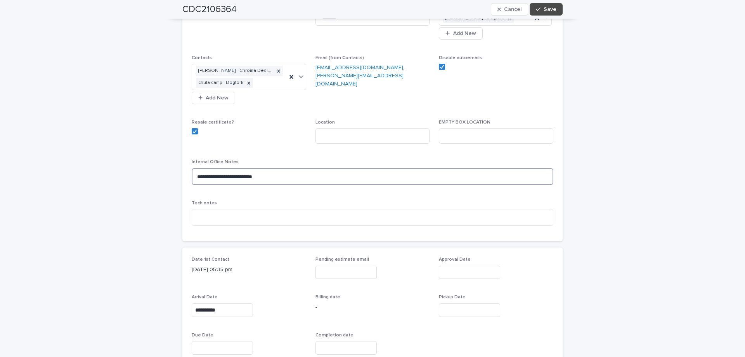
click at [192, 169] on textarea "**********" at bounding box center [373, 176] width 362 height 17
click at [192, 169] on textarea "**********" at bounding box center [373, 179] width 362 height 23
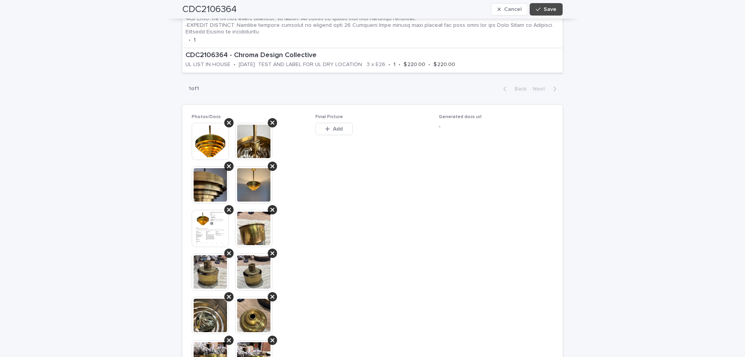
scroll to position [699, 0]
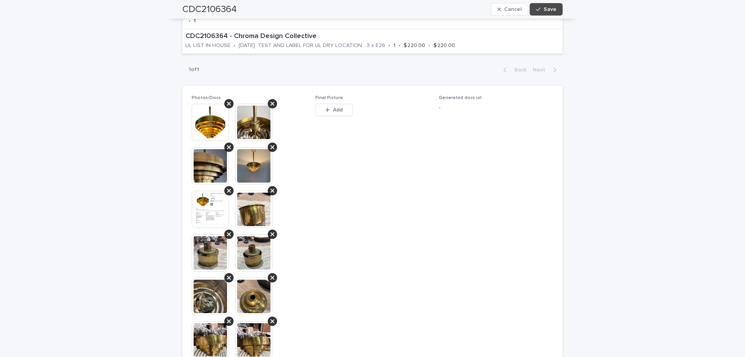
click at [219, 339] on img at bounding box center [210, 339] width 37 height 37
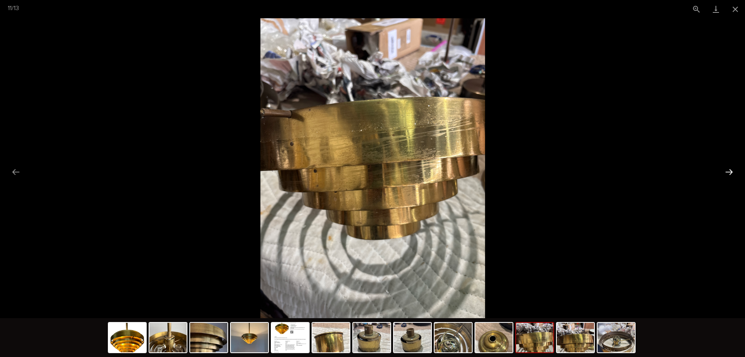
click at [726, 172] on button "Next slide" at bounding box center [729, 171] width 16 height 15
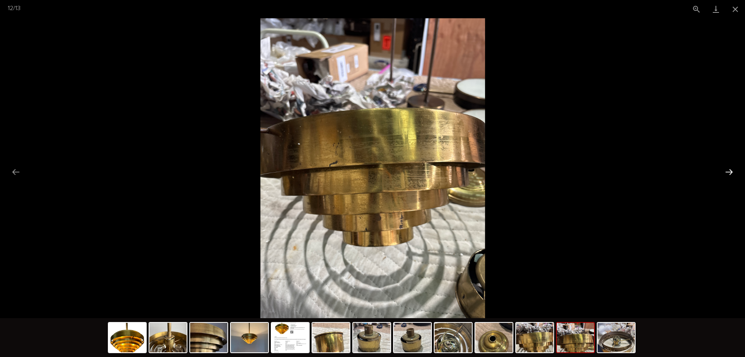
click at [726, 172] on button "Next slide" at bounding box center [729, 171] width 16 height 15
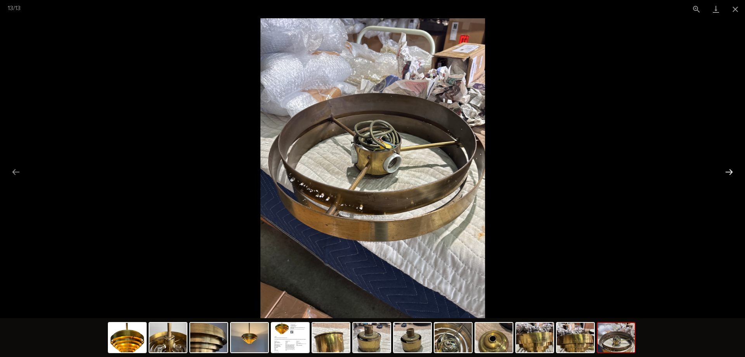
click at [729, 168] on button "Next slide" at bounding box center [729, 171] width 16 height 15
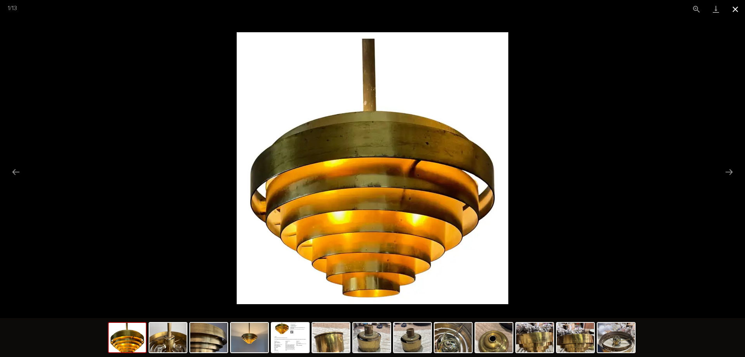
click at [737, 4] on button "Close gallery" at bounding box center [735, 9] width 19 height 18
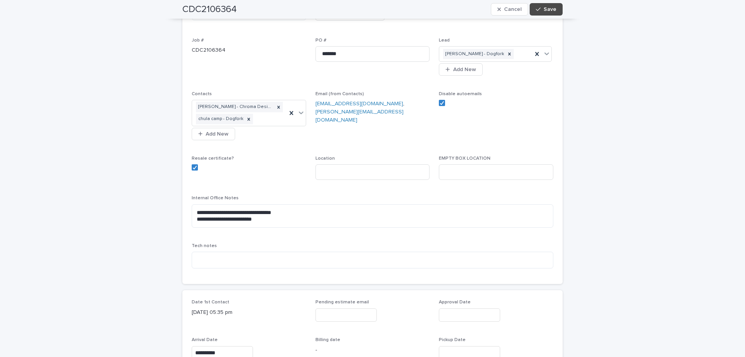
scroll to position [39, 0]
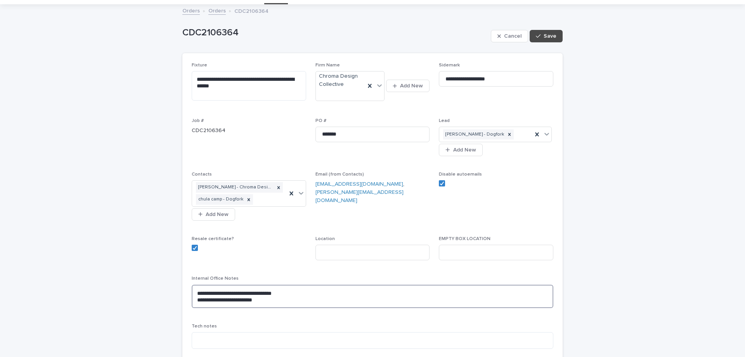
click at [287, 290] on textarea "**********" at bounding box center [373, 296] width 362 height 23
type textarea "**********"
click at [550, 34] on span "Save" at bounding box center [550, 35] width 13 height 5
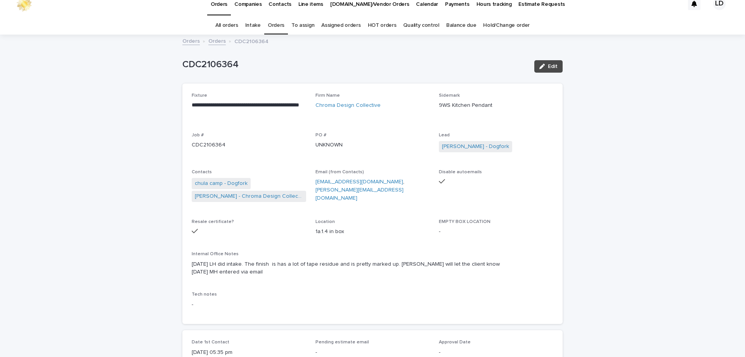
scroll to position [0, 0]
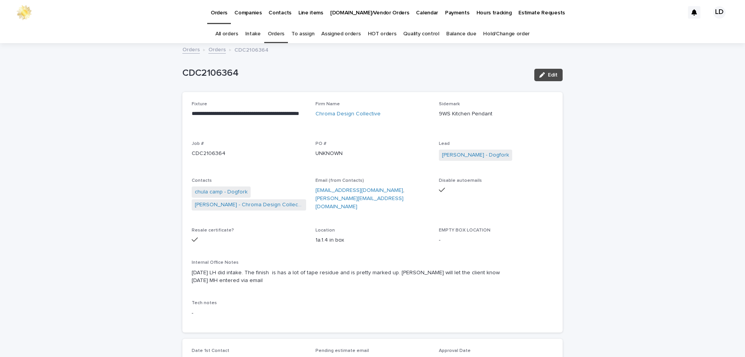
click at [272, 30] on link "Orders" at bounding box center [276, 34] width 17 height 18
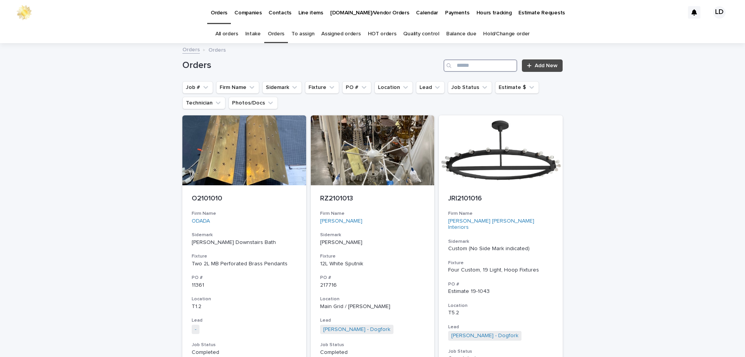
click at [497, 62] on input "Search" at bounding box center [481, 65] width 74 height 12
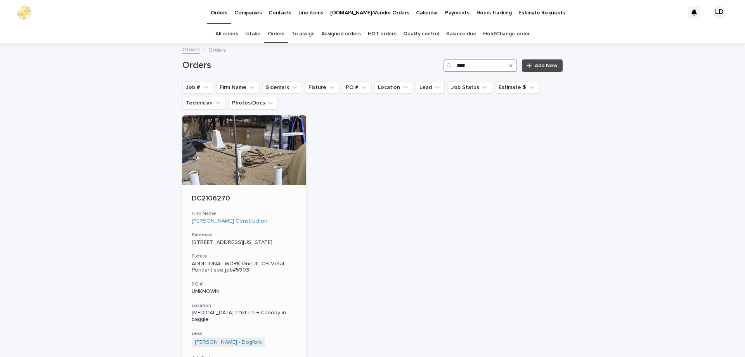
type input "****"
click at [266, 196] on p "DC2106270" at bounding box center [244, 198] width 105 height 9
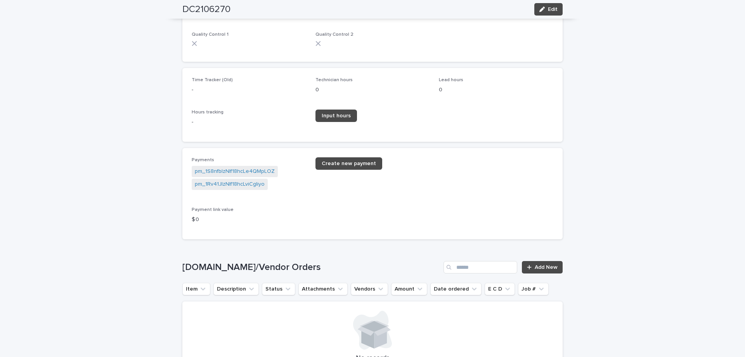
scroll to position [1009, 0]
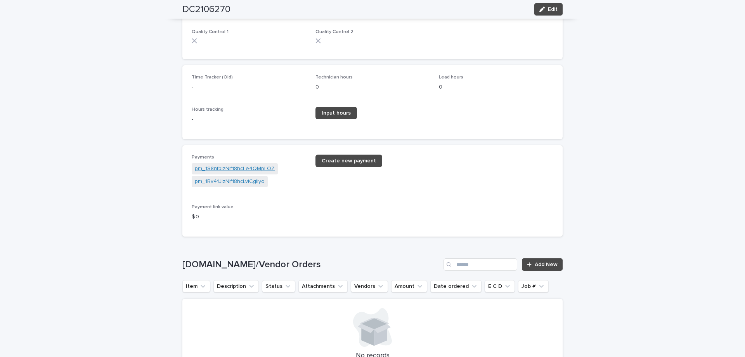
click at [227, 167] on link "pm_1S8nfbIzNIf18hcLe4QMpLOZ" at bounding box center [235, 169] width 80 height 8
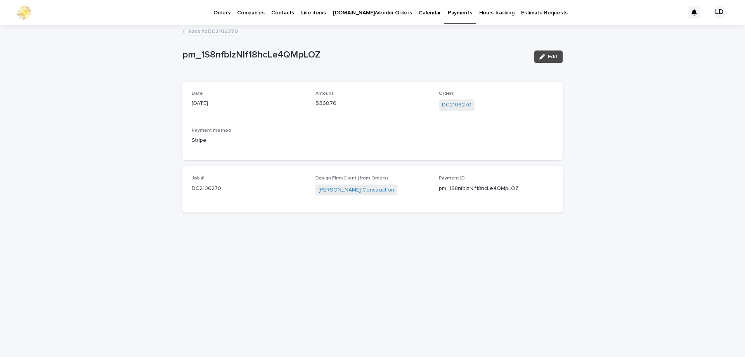
click at [222, 34] on link "Back to DC2106270" at bounding box center [213, 30] width 50 height 9
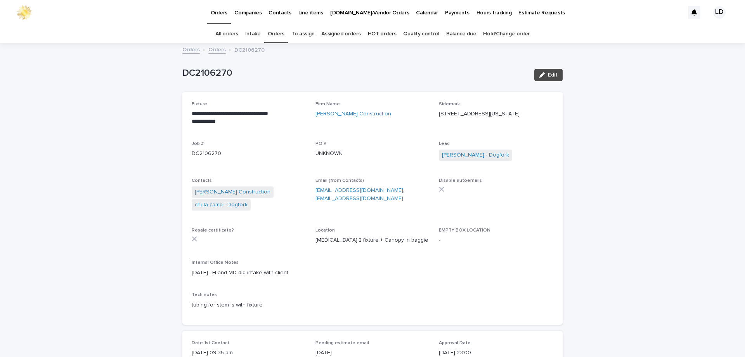
scroll to position [25, 0]
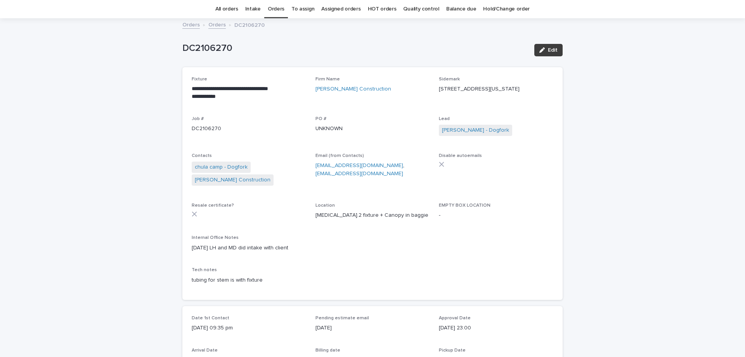
click at [553, 52] on span "Edit" at bounding box center [553, 49] width 10 height 5
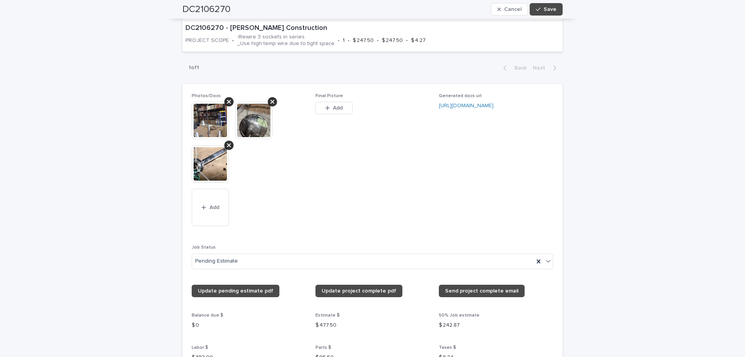
scroll to position [685, 0]
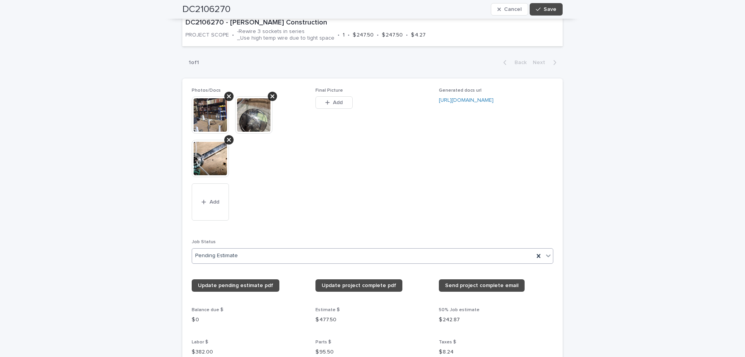
click at [547, 258] on div at bounding box center [548, 255] width 9 height 14
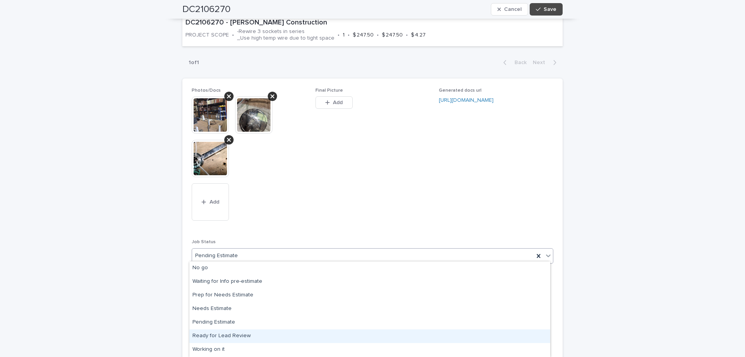
click at [335, 334] on div "Ready for Lead Review" at bounding box center [369, 336] width 361 height 14
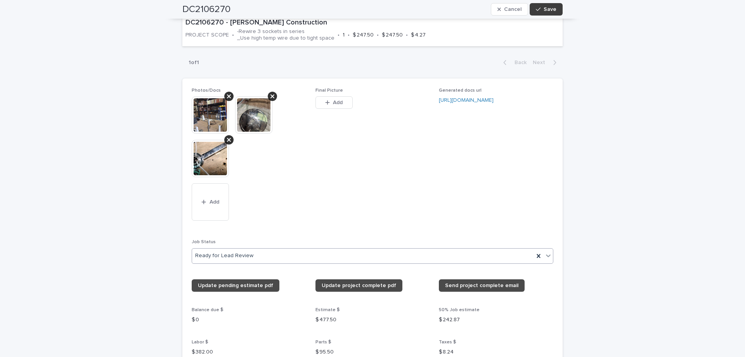
click at [557, 12] on button "Save" at bounding box center [546, 9] width 33 height 12
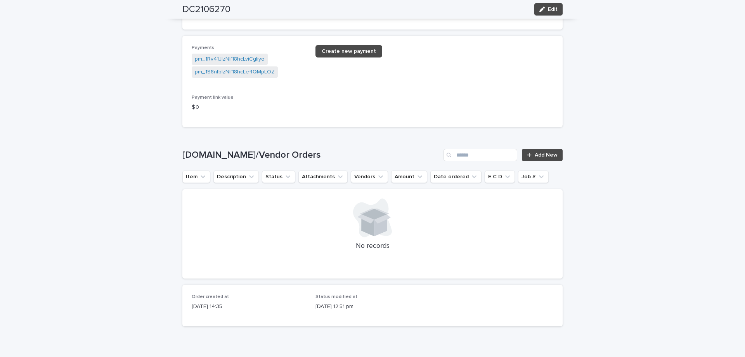
scroll to position [1121, 0]
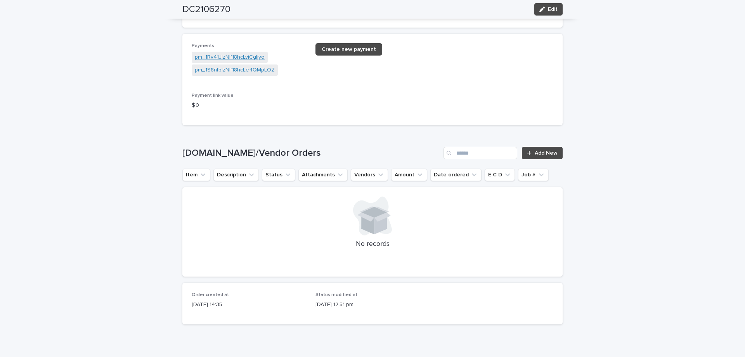
click at [238, 55] on link "pm_1Rv41JIzNIf18hcLviCgIiyo" at bounding box center [230, 57] width 70 height 8
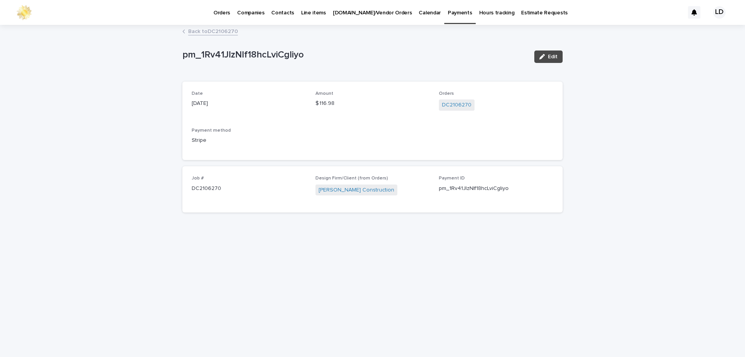
click at [227, 30] on link "Back to DC2106270" at bounding box center [213, 30] width 50 height 9
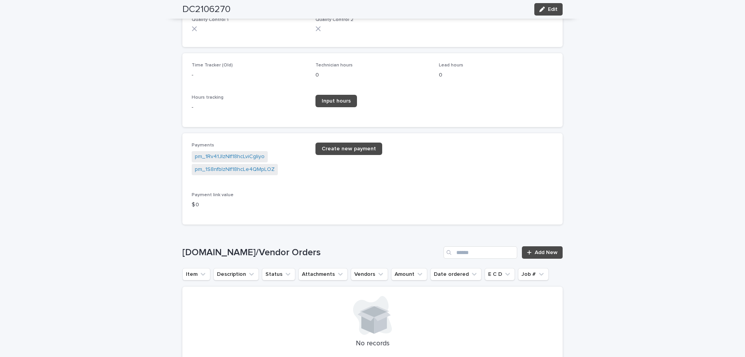
scroll to position [1034, 0]
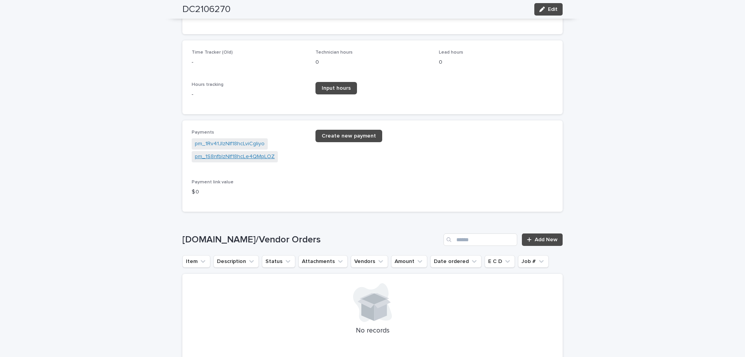
click at [224, 157] on link "pm_1S8nfbIzNIf18hcLe4QMpLOZ" at bounding box center [235, 157] width 80 height 8
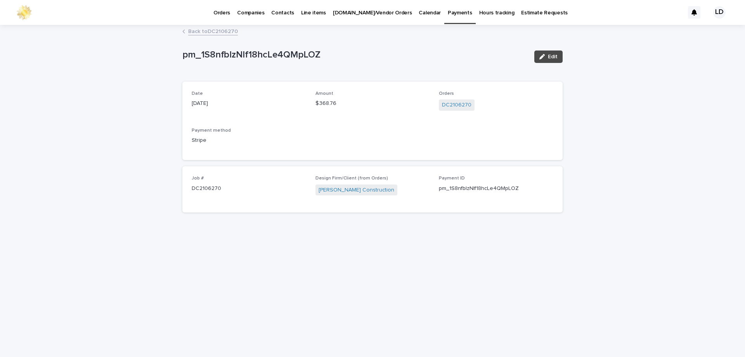
click at [216, 33] on link "Back to DC2106270" at bounding box center [213, 30] width 50 height 9
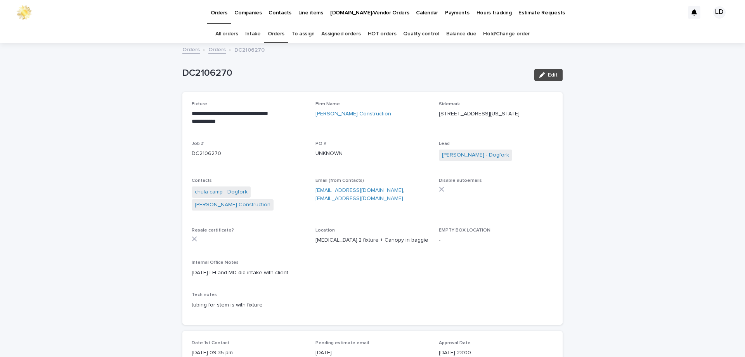
click at [277, 34] on link "Orders" at bounding box center [276, 34] width 17 height 18
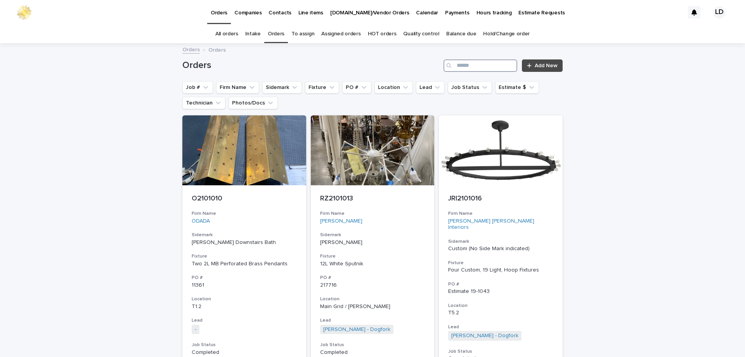
click at [466, 68] on input "Search" at bounding box center [481, 65] width 74 height 12
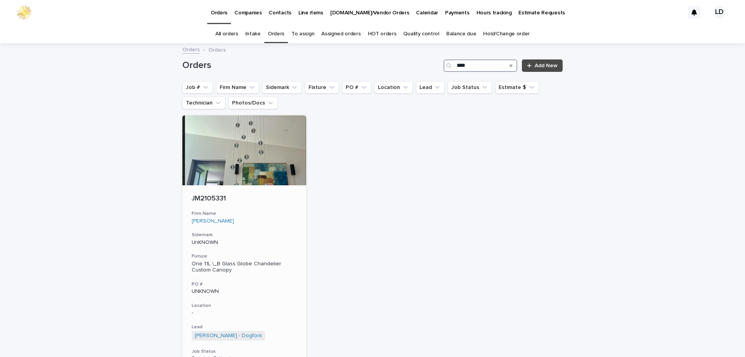
type input "****"
click at [271, 227] on div "JM2105331 Firm Name Jenn McCoy Sidemark UnKNOWN Fixture One 11L \_B Glass Globe…" at bounding box center [244, 299] width 124 height 229
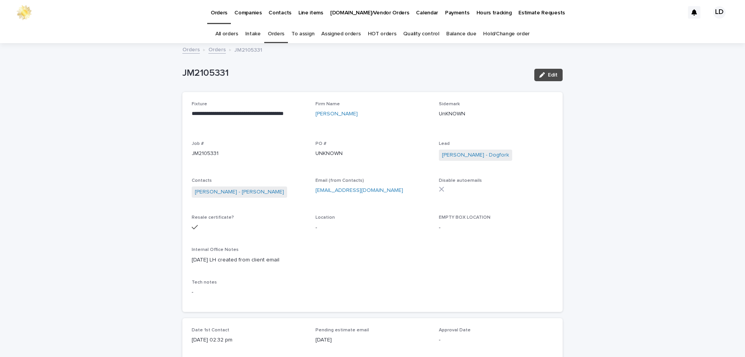
click at [279, 34] on link "Orders" at bounding box center [276, 34] width 17 height 18
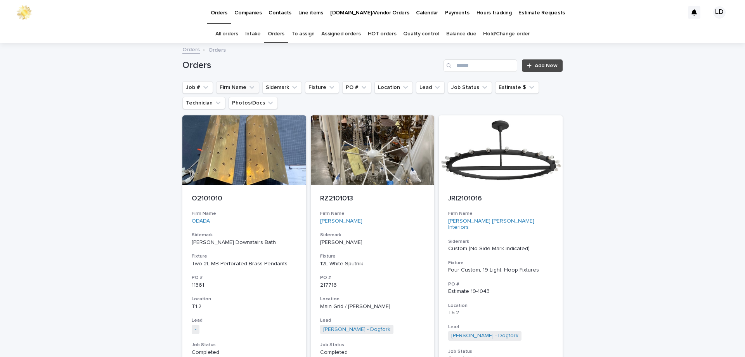
click at [228, 82] on button "Firm Name" at bounding box center [237, 87] width 43 height 12
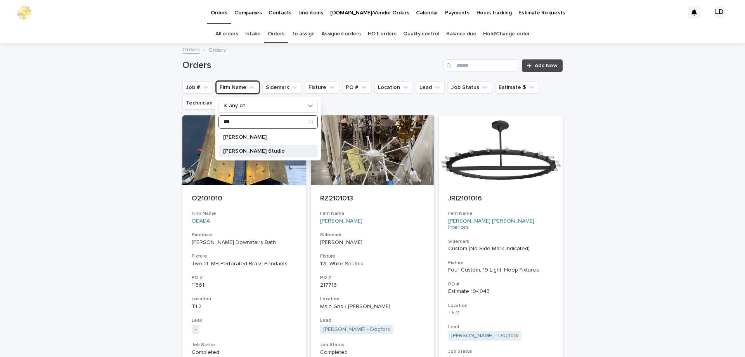
type input "***"
click at [268, 150] on p "Shelbie Cox Studio" at bounding box center [264, 150] width 82 height 5
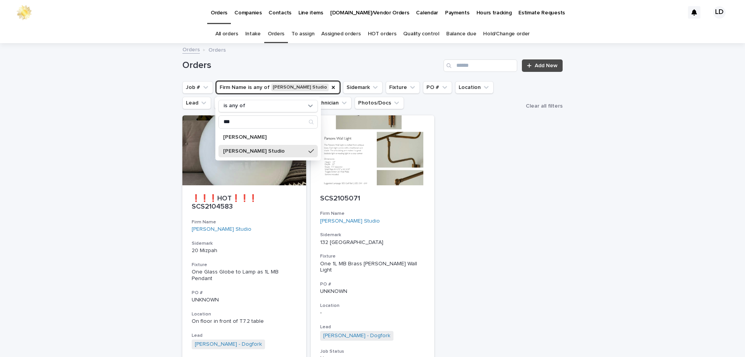
click at [592, 168] on div "Loading... Saving… Loading... Saving… Orders Add New Job # Firm Name is any of …" at bounding box center [372, 264] width 745 height 440
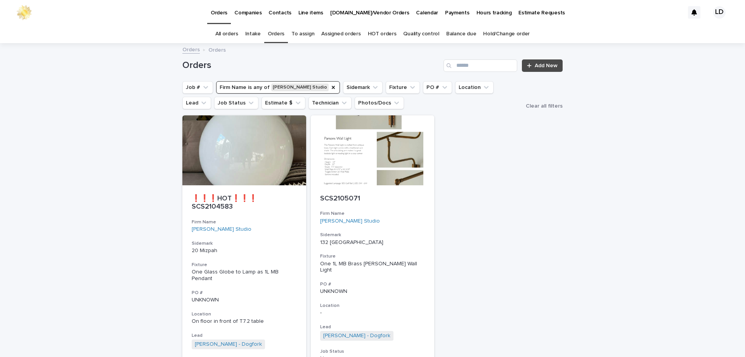
scroll to position [39, 0]
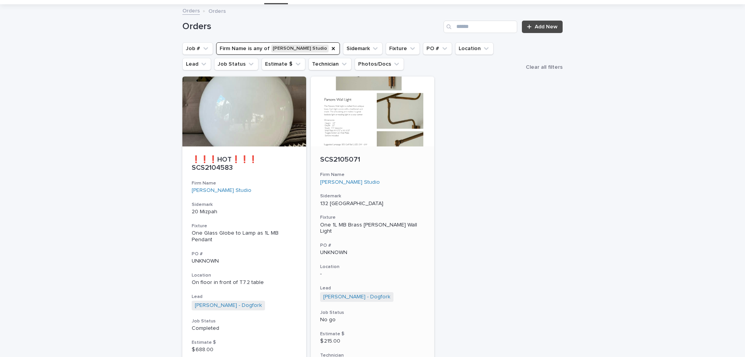
click at [410, 186] on div "SCS2105071 Firm Name Shelbie Cox Studio Sidemark 132 Fairmont Fixture One 1L MB…" at bounding box center [373, 260] width 124 height 229
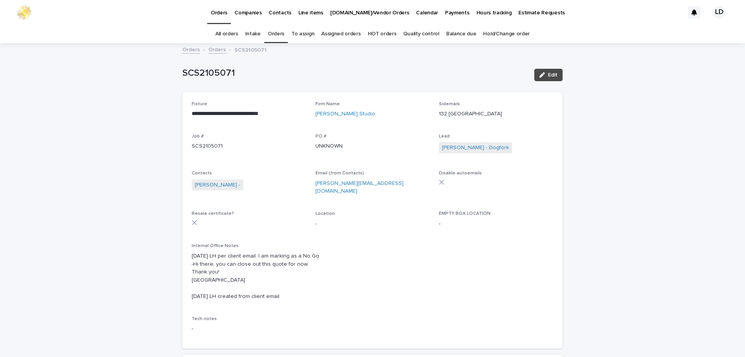
click at [276, 34] on link "Orders" at bounding box center [276, 34] width 17 height 18
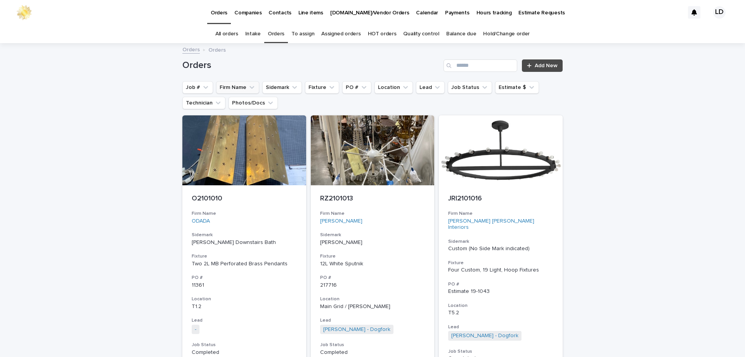
click at [237, 87] on button "Firm Name" at bounding box center [237, 87] width 43 height 12
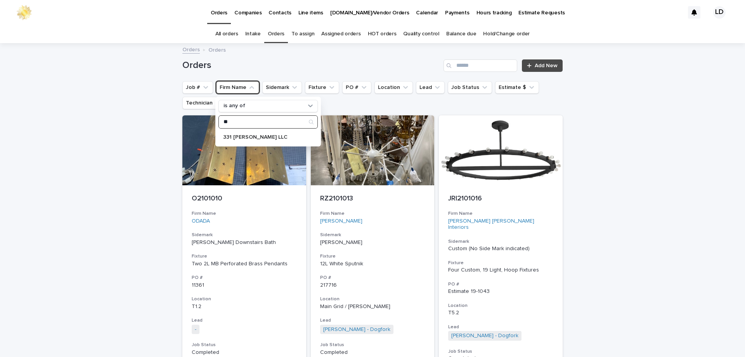
type input "**"
click at [251, 121] on input "**" at bounding box center [268, 122] width 99 height 12
click at [505, 64] on input "Search" at bounding box center [481, 65] width 74 height 12
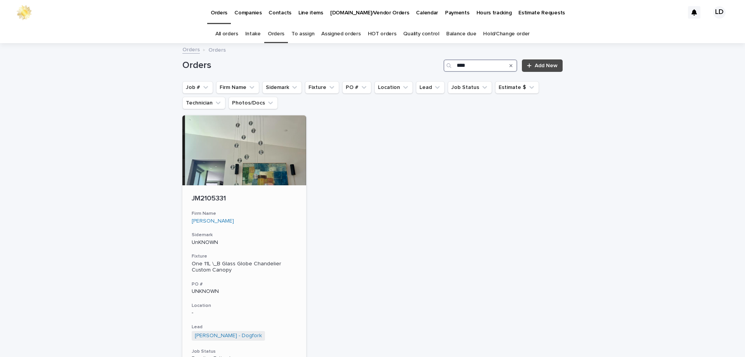
type input "****"
click at [266, 227] on div "JM2105331 Firm Name Jenn McCoy Sidemark UnKNOWN Fixture One 11L \_B Glass Globe…" at bounding box center [244, 299] width 124 height 229
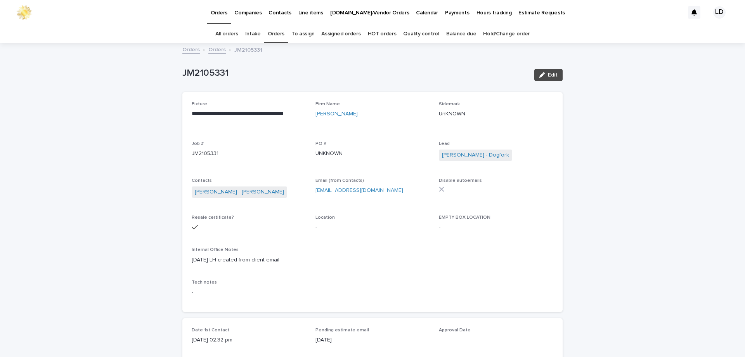
click at [275, 35] on link "Orders" at bounding box center [276, 34] width 17 height 18
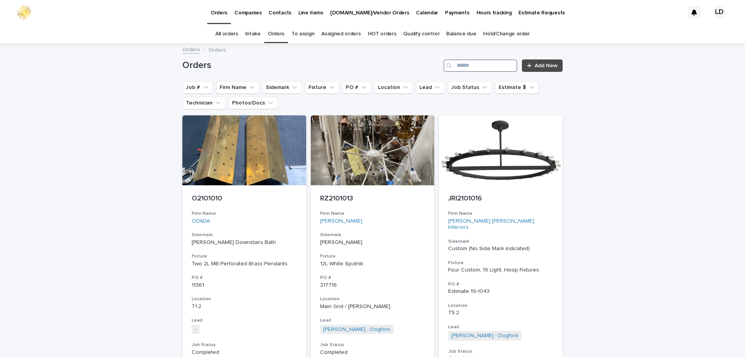
click at [466, 68] on input "Search" at bounding box center [481, 65] width 74 height 12
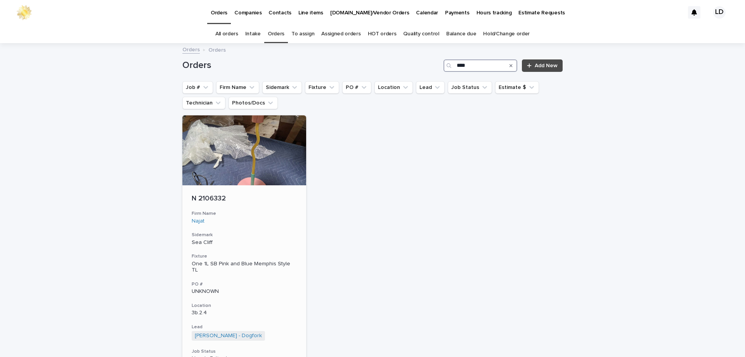
type input "****"
click at [289, 242] on p "Sea Cliff" at bounding box center [244, 242] width 105 height 7
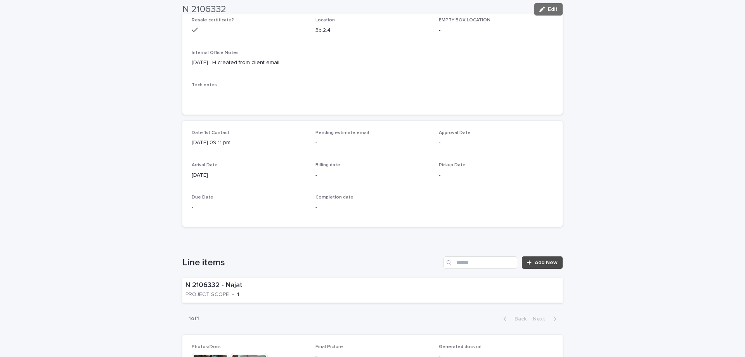
scroll to position [233, 0]
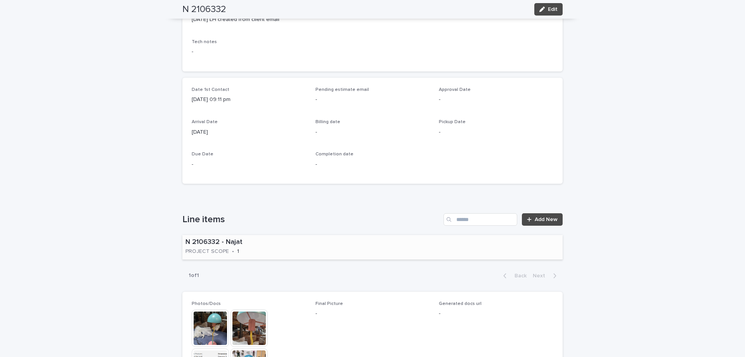
click at [279, 247] on div "N 2106332 - Najat PROJECT SCOPE • 1" at bounding box center [240, 247] width 117 height 24
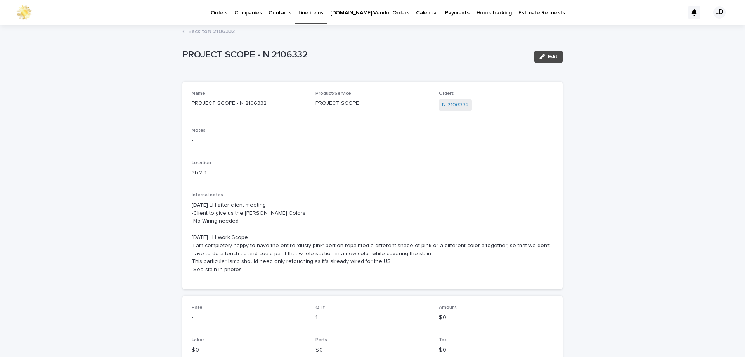
click at [211, 30] on link "Back to N 2106332" at bounding box center [211, 30] width 47 height 9
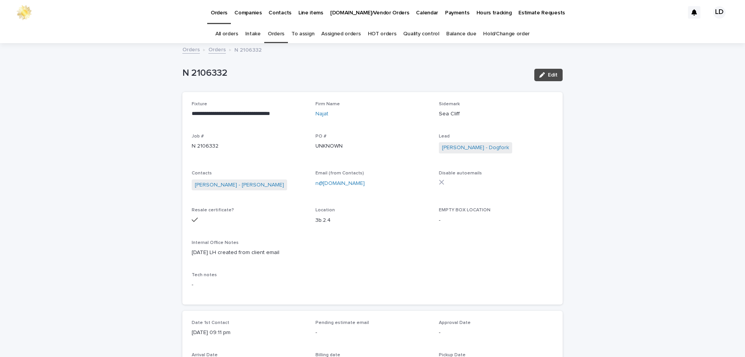
scroll to position [25, 0]
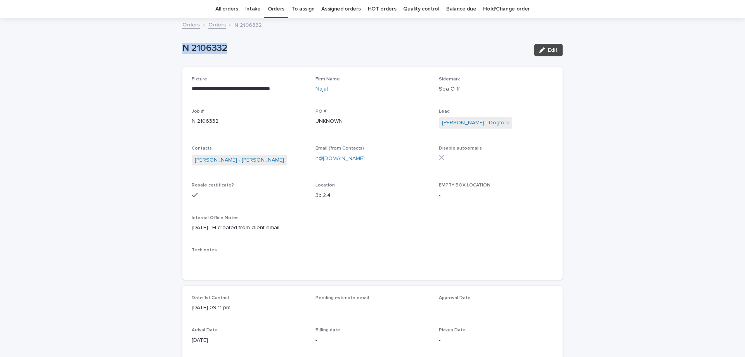
drag, startPoint x: 242, startPoint y: 48, endPoint x: 174, endPoint y: 57, distance: 68.1
copy p "N 2106332"
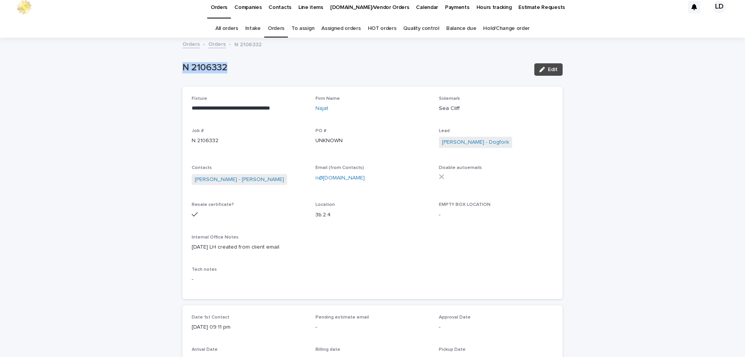
scroll to position [0, 0]
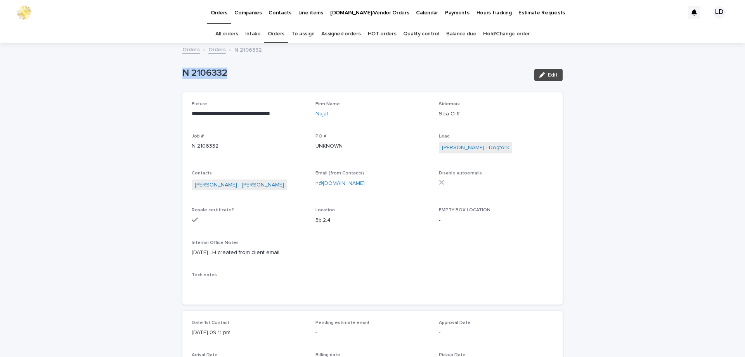
click at [281, 32] on link "Orders" at bounding box center [276, 34] width 17 height 18
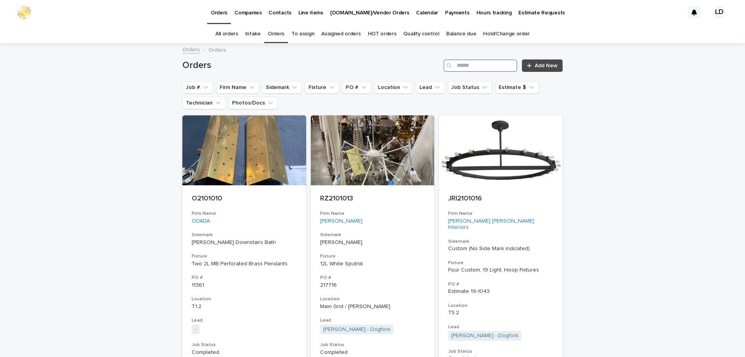
click at [465, 66] on input "Search" at bounding box center [481, 65] width 74 height 12
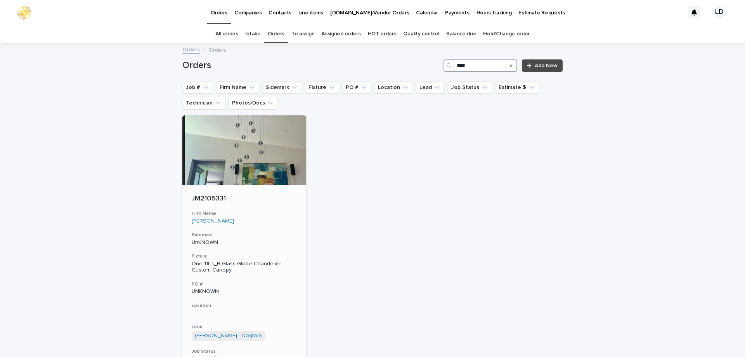
type input "****"
click at [274, 239] on p "UnKNOWN" at bounding box center [244, 242] width 105 height 7
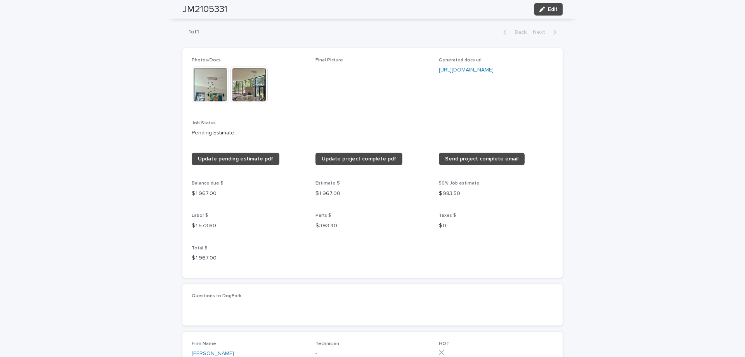
scroll to position [568, 0]
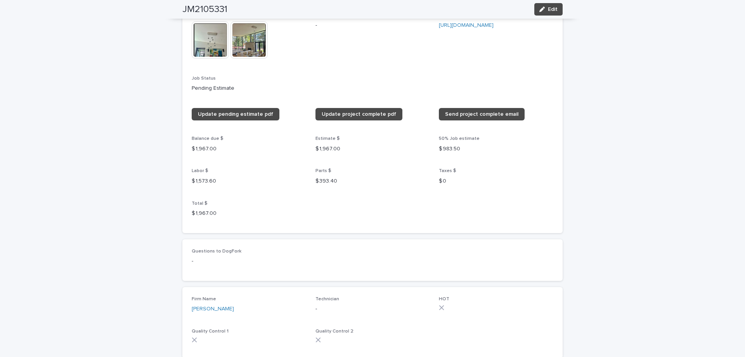
click at [248, 41] on img at bounding box center [249, 39] width 37 height 37
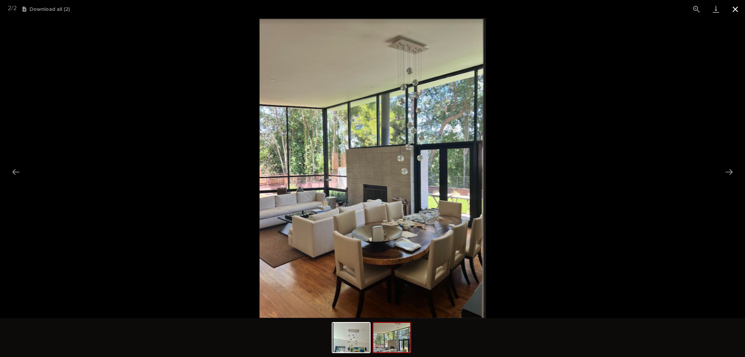
click at [737, 9] on button "Close gallery" at bounding box center [735, 9] width 19 height 18
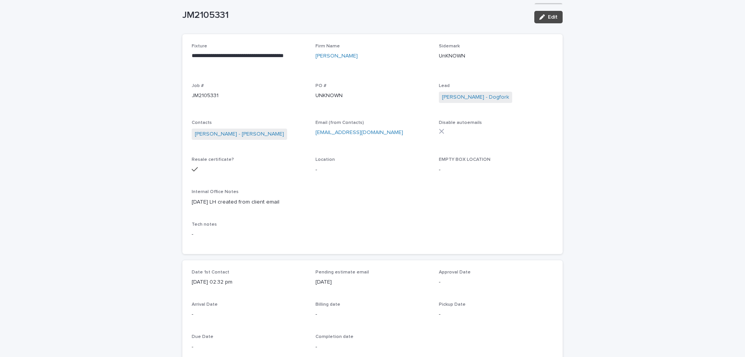
scroll to position [0, 0]
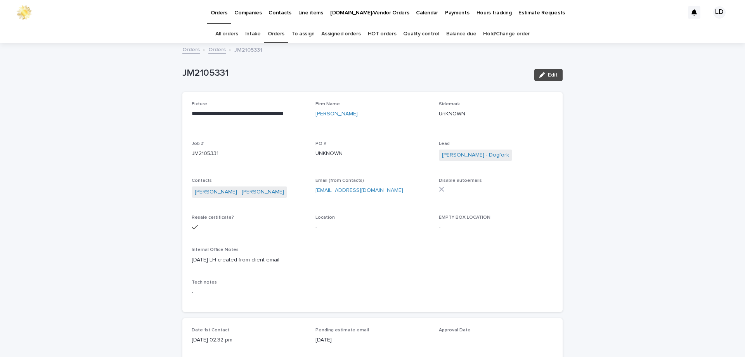
click at [281, 32] on link "Orders" at bounding box center [276, 34] width 17 height 18
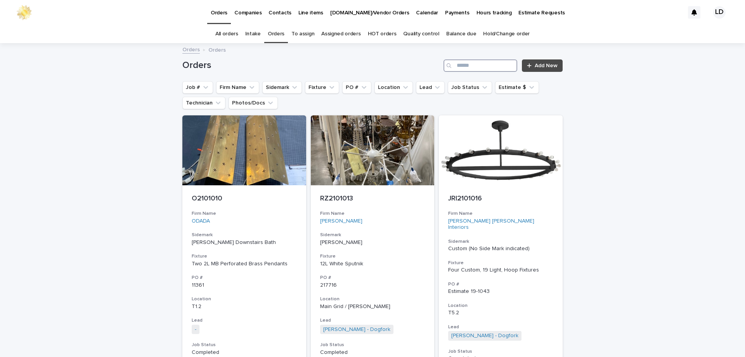
click at [486, 66] on input "Search" at bounding box center [481, 65] width 74 height 12
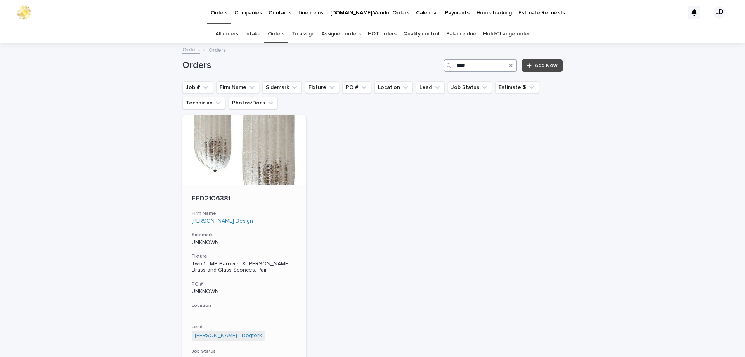
type input "****"
click at [288, 231] on div "EFD2106381 Firm Name Emily Finch Design Sidemark UNKNOWN Fixture Two 1L MB Baro…" at bounding box center [244, 299] width 124 height 229
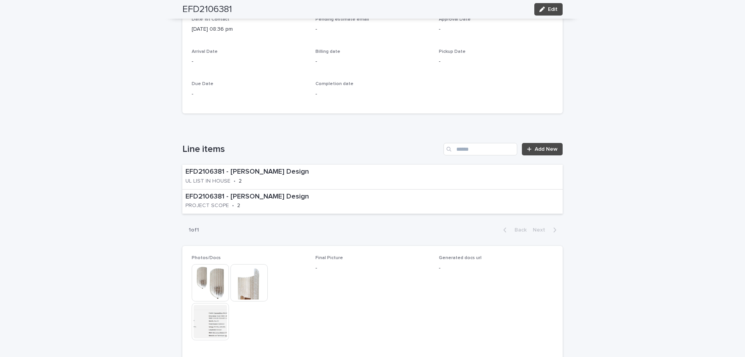
scroll to position [505, 0]
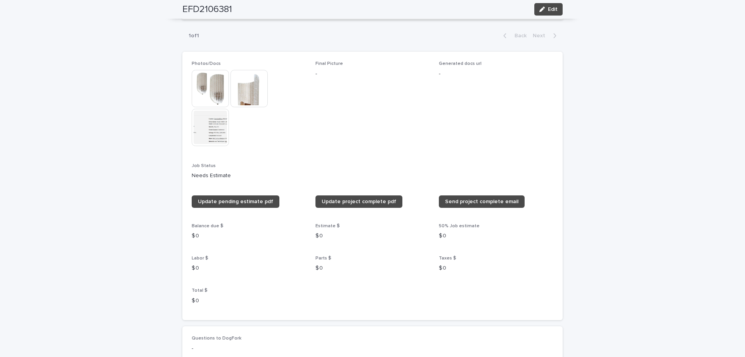
click at [255, 101] on img at bounding box center [249, 88] width 37 height 37
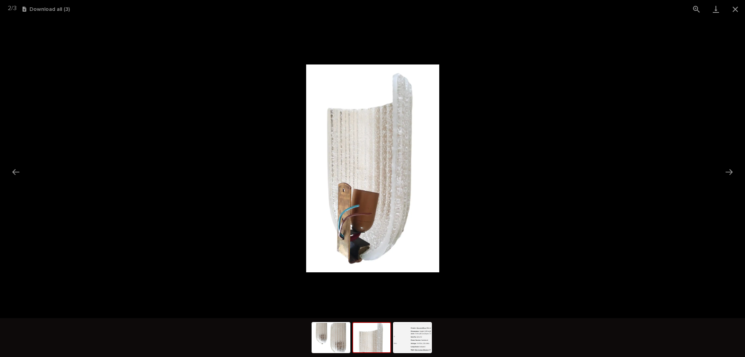
scroll to position [0, 0]
click at [603, 217] on picture at bounding box center [372, 168] width 745 height 300
click at [734, 8] on button "Close gallery" at bounding box center [735, 9] width 19 height 18
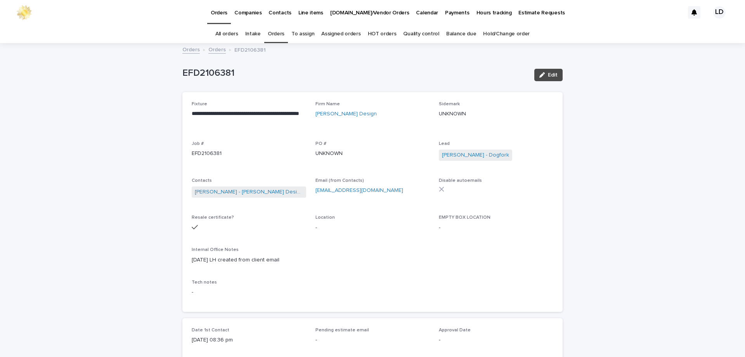
click at [277, 35] on link "Orders" at bounding box center [276, 34] width 17 height 18
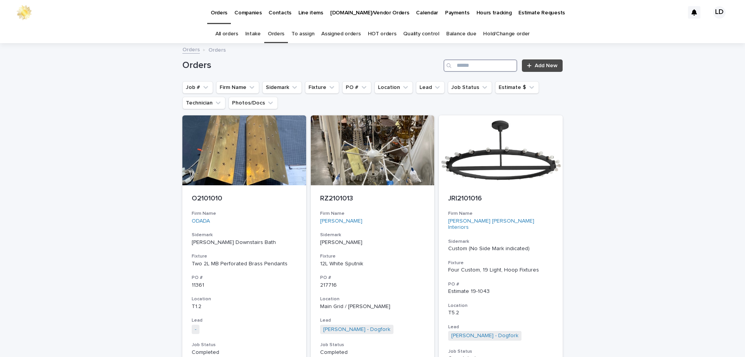
click at [458, 62] on input "Search" at bounding box center [481, 65] width 74 height 12
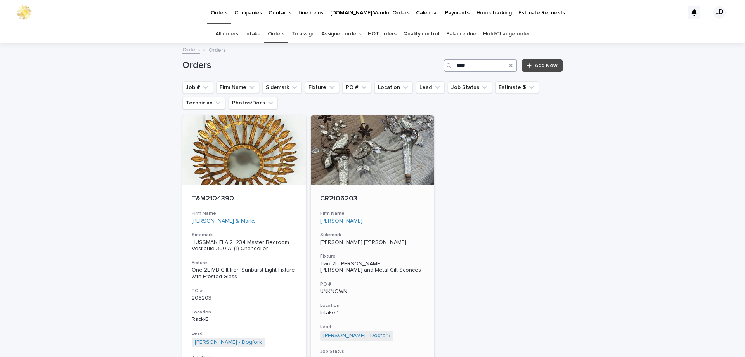
type input "****"
click at [397, 219] on div "Carley Rydberg" at bounding box center [372, 221] width 105 height 7
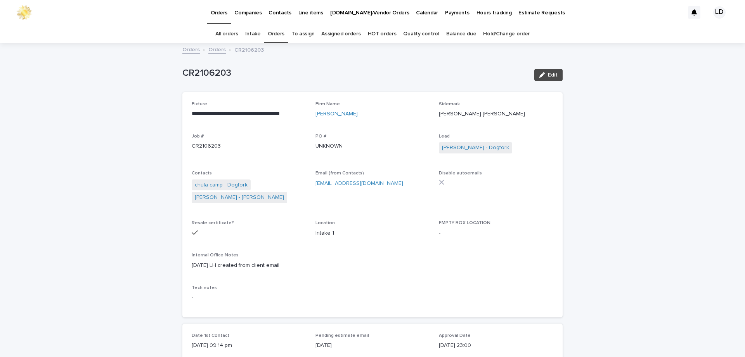
click at [275, 33] on link "Orders" at bounding box center [276, 34] width 17 height 18
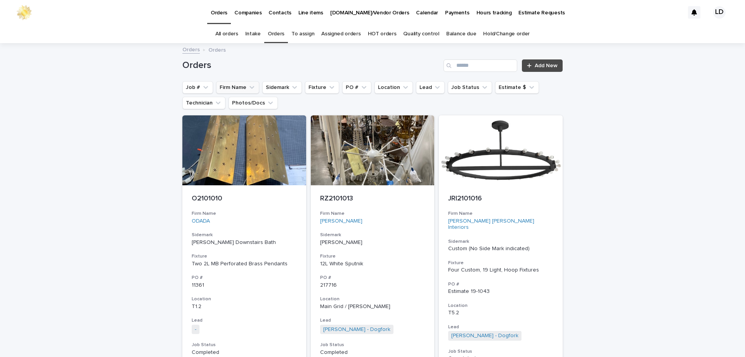
click at [231, 89] on button "Firm Name" at bounding box center [237, 87] width 43 height 12
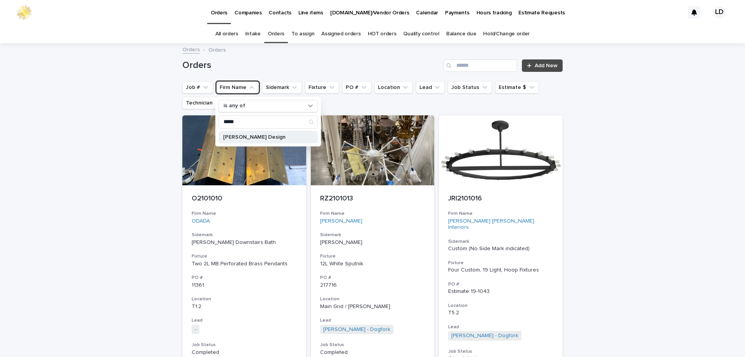
type input "*****"
click at [236, 136] on p "[PERSON_NAME] Design" at bounding box center [264, 136] width 82 height 5
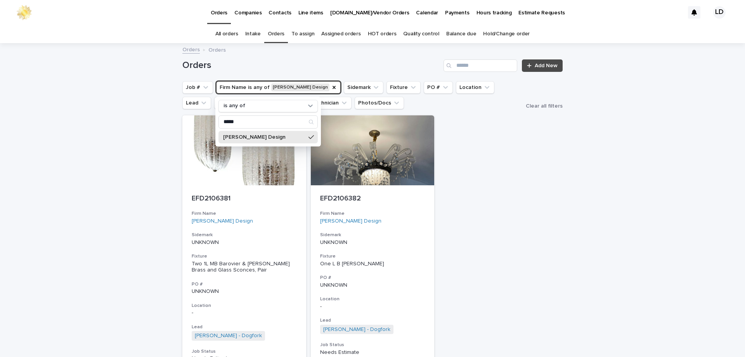
click at [601, 205] on div "Loading... Saving… Loading... Saving… Orders Add New Job # Firm Name is any of …" at bounding box center [372, 258] width 745 height 428
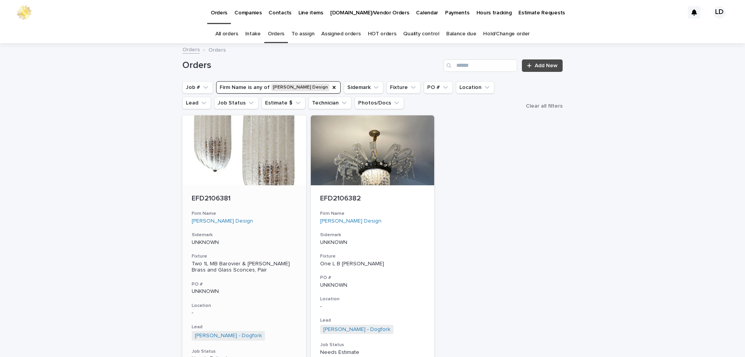
click at [281, 241] on p "UNKNOWN" at bounding box center [244, 242] width 105 height 7
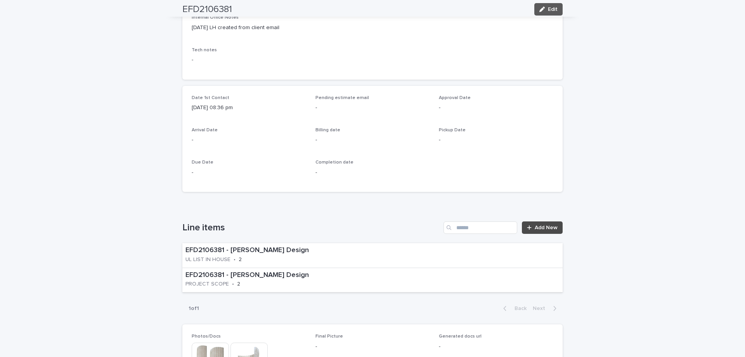
scroll to position [335, 0]
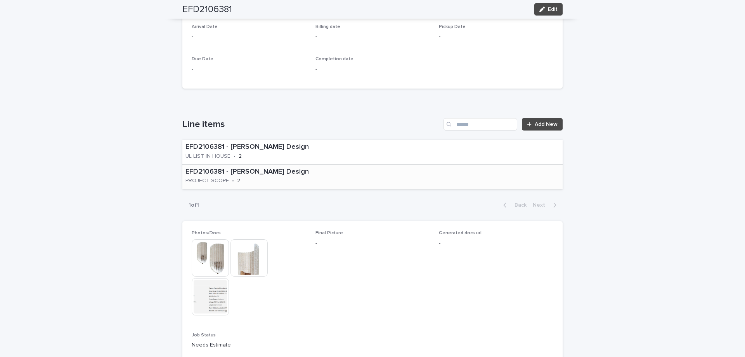
click at [326, 182] on div "EFD2106381 - Emily Finch Design PROJECT SCOPE • 2" at bounding box center [274, 177] width 184 height 24
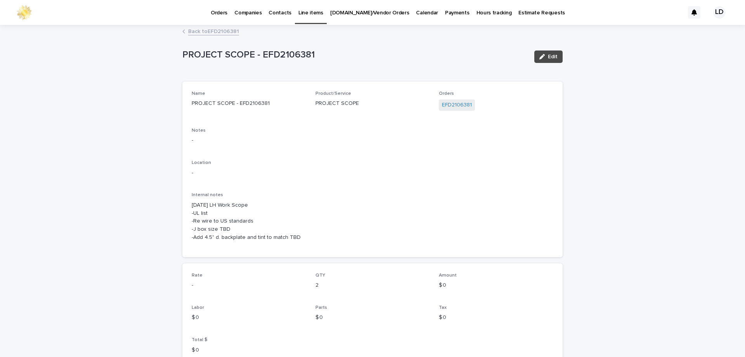
click at [550, 56] on span "Edit" at bounding box center [553, 56] width 10 height 5
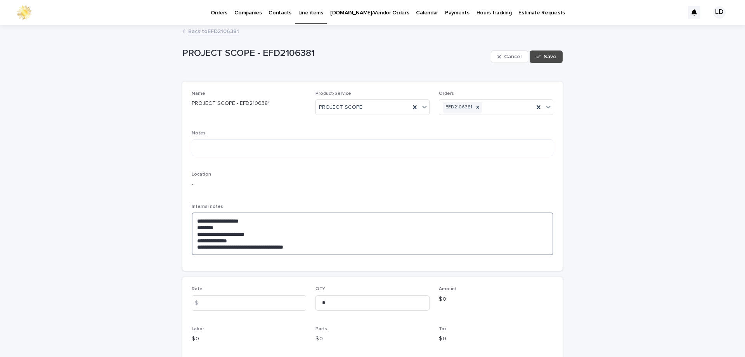
click at [270, 222] on textarea "**********" at bounding box center [373, 233] width 362 height 43
paste textarea "**********"
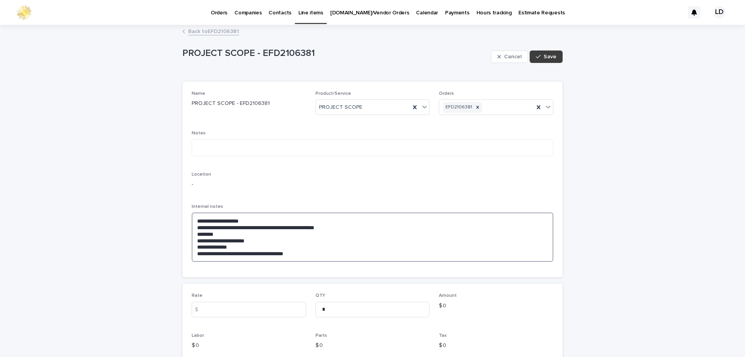
type textarea "**********"
click at [547, 54] on span "Save" at bounding box center [550, 56] width 13 height 5
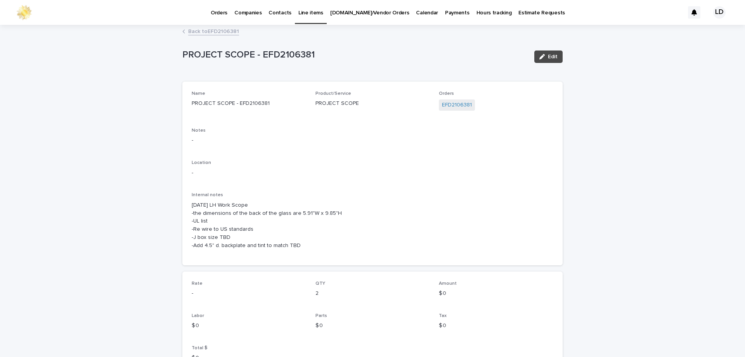
click at [203, 31] on link "Back to EFD2106381" at bounding box center [213, 30] width 51 height 9
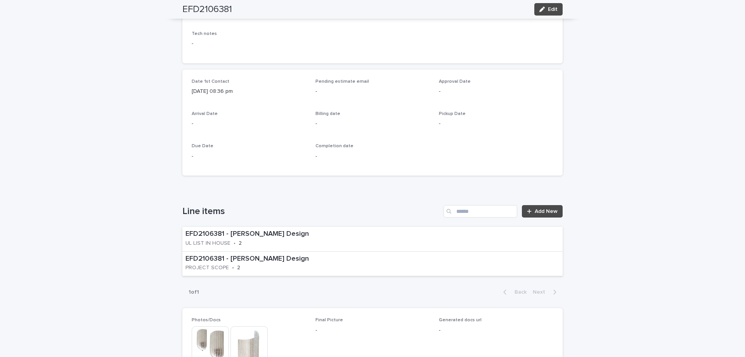
scroll to position [272, 0]
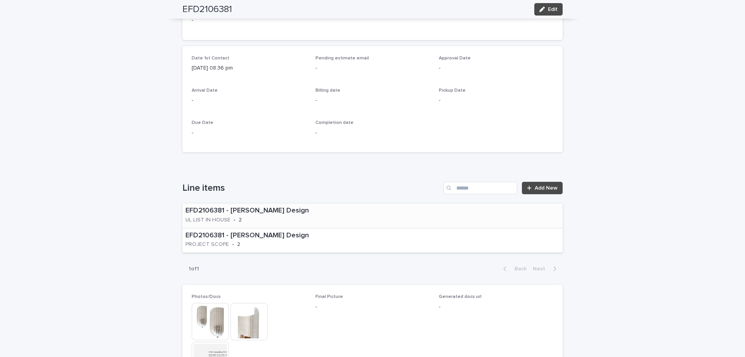
click at [314, 217] on div "EFD2106381 - Emily Finch Design UL LIST IN HOUSE • 2" at bounding box center [275, 215] width 186 height 24
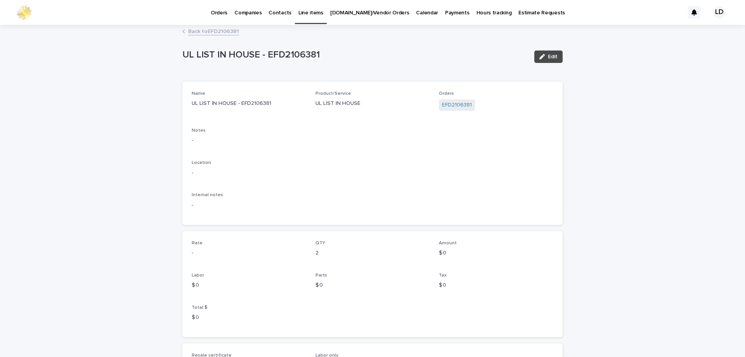
click at [212, 30] on link "Back to EFD2106381" at bounding box center [213, 30] width 51 height 9
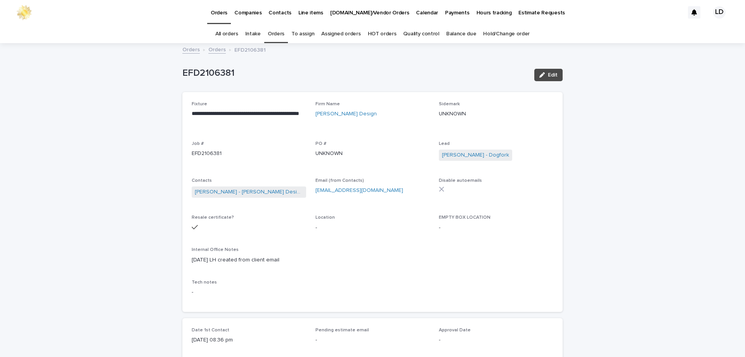
scroll to position [180, 0]
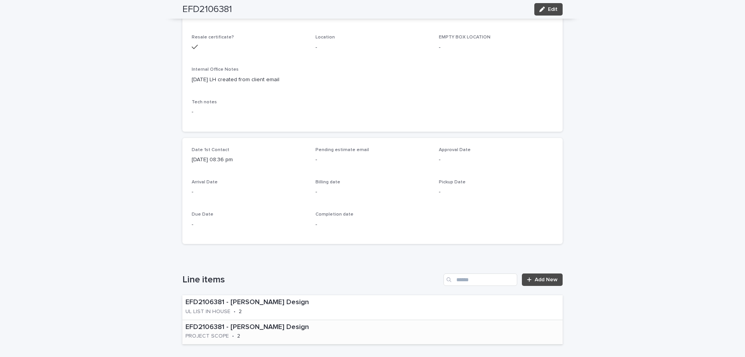
click at [314, 333] on div "EFD2106381 - Emily Finch Design PROJECT SCOPE • 2" at bounding box center [274, 332] width 184 height 24
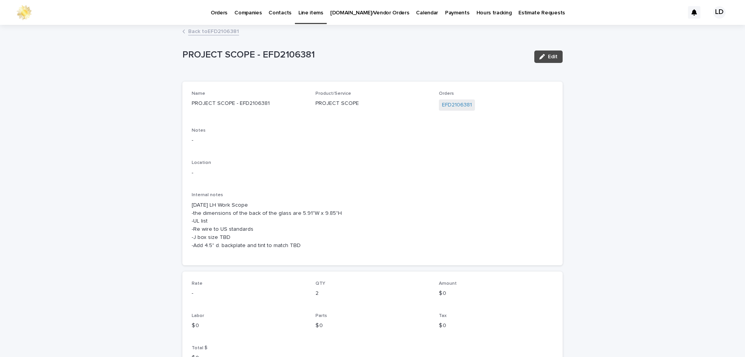
click at [212, 27] on link "Back to EFD2106381" at bounding box center [213, 30] width 51 height 9
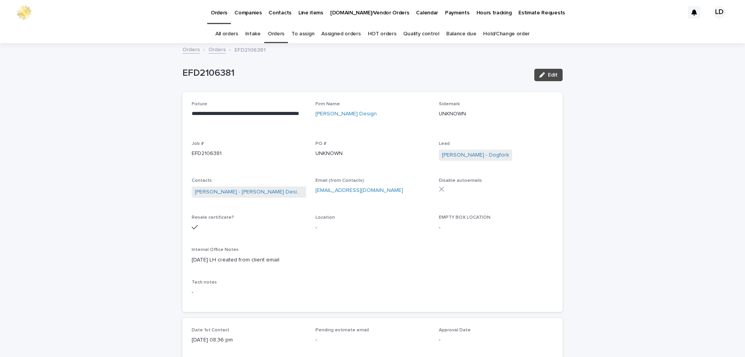
click at [280, 36] on link "Orders" at bounding box center [276, 34] width 17 height 18
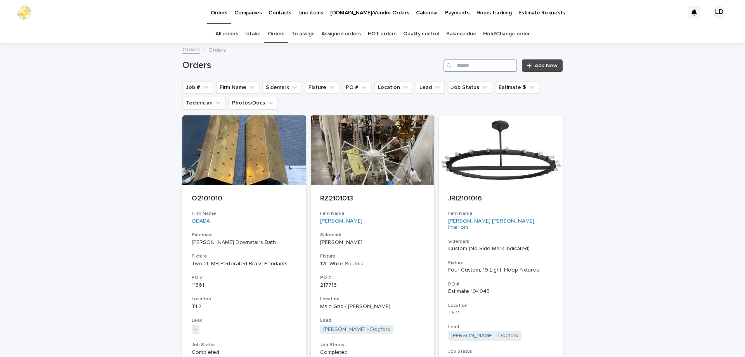
click at [489, 70] on input "Search" at bounding box center [481, 65] width 74 height 12
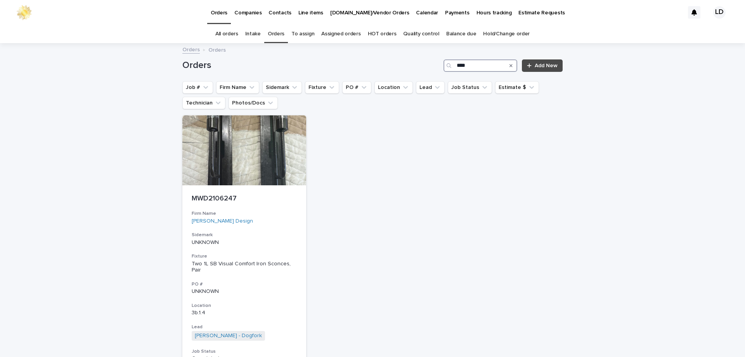
type input "****"
click at [510, 67] on icon "Search" at bounding box center [511, 65] width 3 height 5
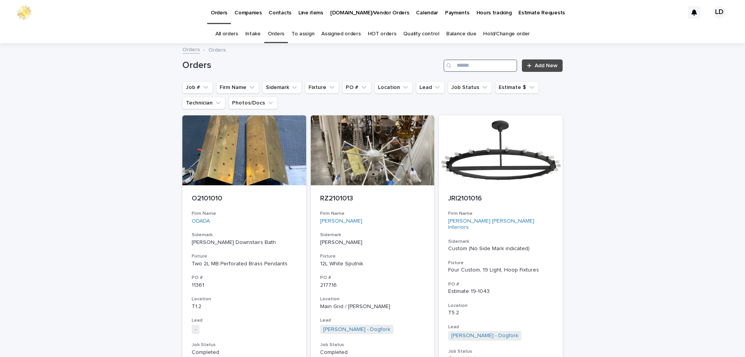
click at [461, 66] on input "Search" at bounding box center [481, 65] width 74 height 12
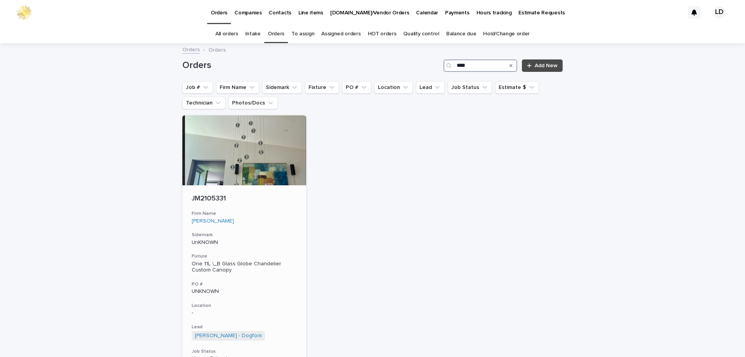
type input "****"
click at [284, 221] on div "Jenn McCoy" at bounding box center [244, 221] width 105 height 7
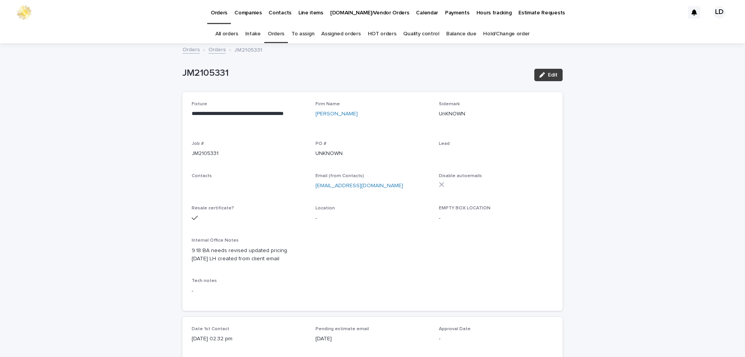
click at [540, 73] on icon "button" at bounding box center [542, 74] width 5 height 5
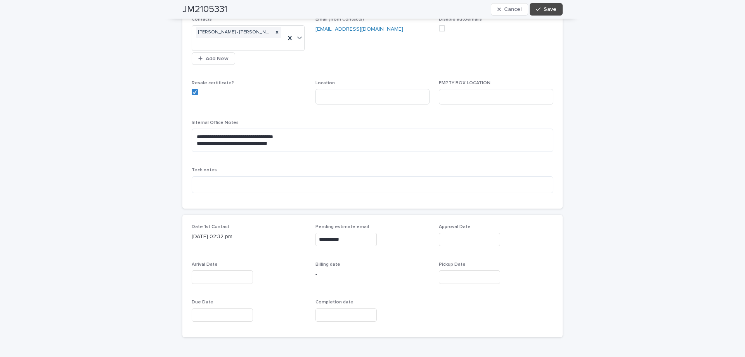
scroll to position [194, 0]
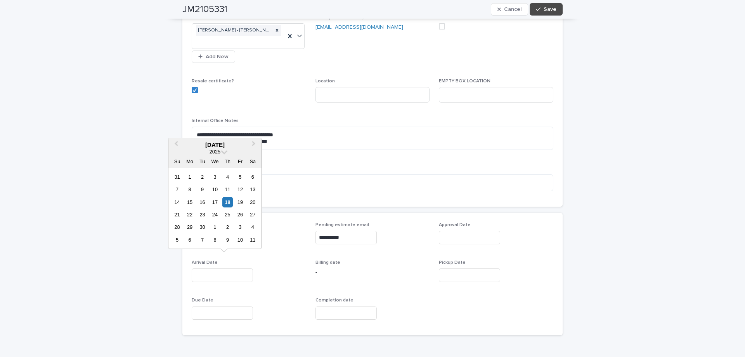
click at [207, 268] on input "text" at bounding box center [222, 275] width 61 height 14
click at [226, 202] on div "18" at bounding box center [227, 202] width 10 height 10
type input "**********"
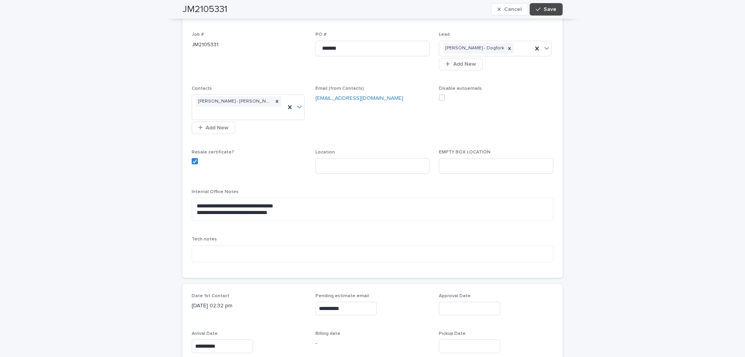
scroll to position [116, 0]
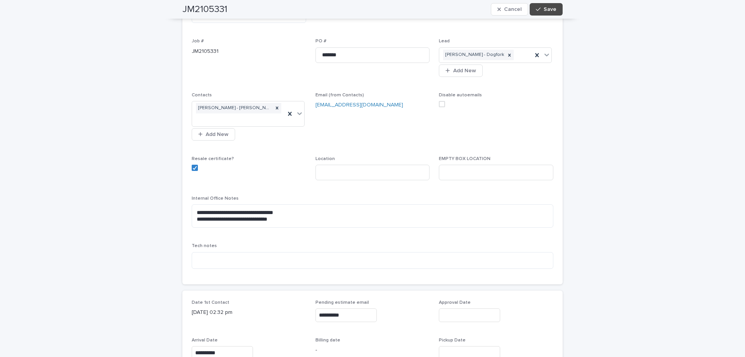
drag, startPoint x: 548, startPoint y: 13, endPoint x: 449, endPoint y: 5, distance: 99.6
click at [548, 12] on button "Save" at bounding box center [546, 9] width 33 height 12
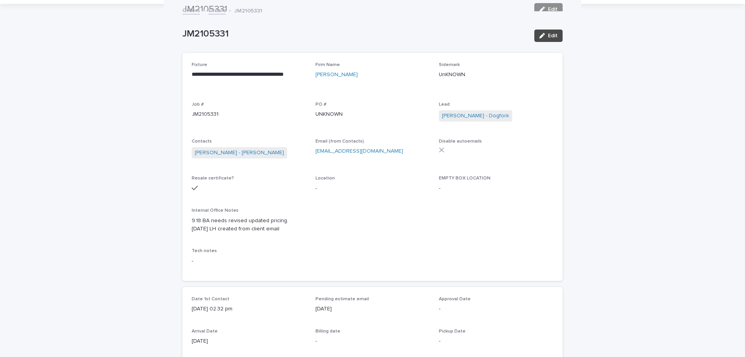
scroll to position [0, 0]
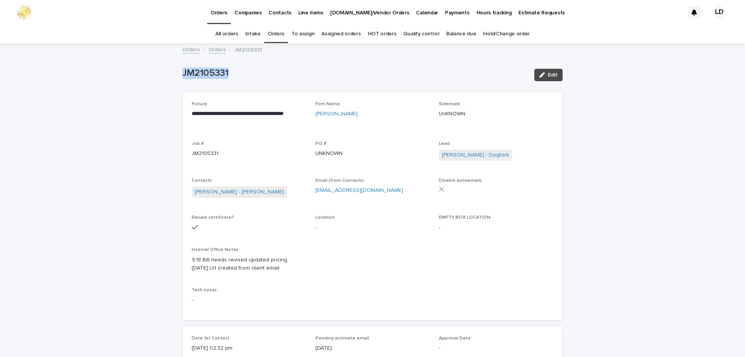
drag, startPoint x: 255, startPoint y: 75, endPoint x: 146, endPoint y: 72, distance: 108.7
copy p "JM2105331"
click at [277, 32] on link "Orders" at bounding box center [276, 34] width 17 height 18
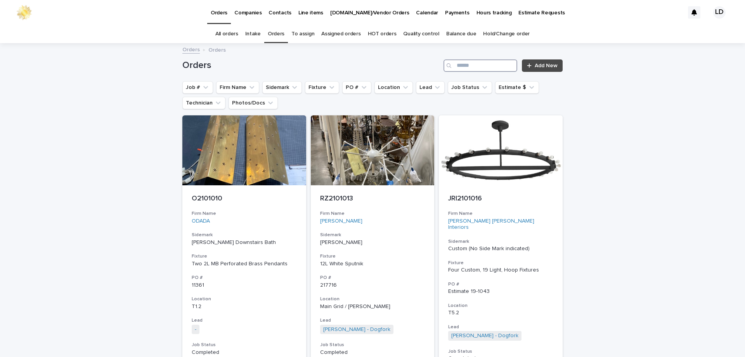
click at [462, 65] on input "Search" at bounding box center [481, 65] width 74 height 12
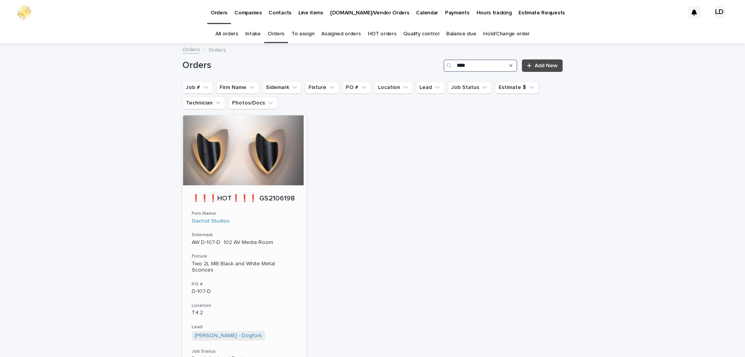
type input "****"
click at [292, 206] on div "❗❗❗HOT❗❗❗ GS2106198 Firm Name Gachot Studios Sidemark AW D-107-D 102 AV Media R…" at bounding box center [244, 301] width 124 height 232
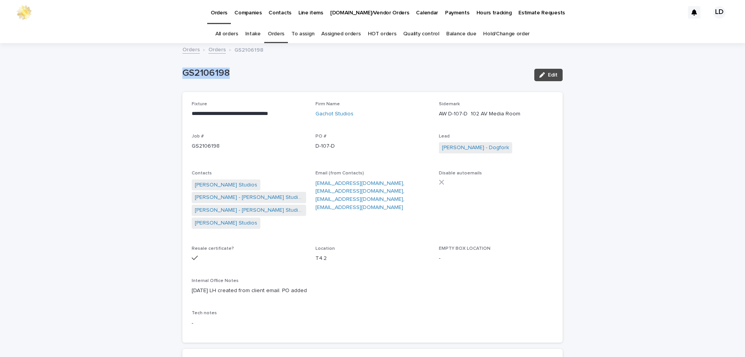
drag, startPoint x: 253, startPoint y: 71, endPoint x: 179, endPoint y: 69, distance: 73.4
click at [182, 69] on p "GS2106198" at bounding box center [355, 73] width 346 height 11
copy p "GS2106198"
click at [277, 34] on link "Orders" at bounding box center [276, 34] width 17 height 18
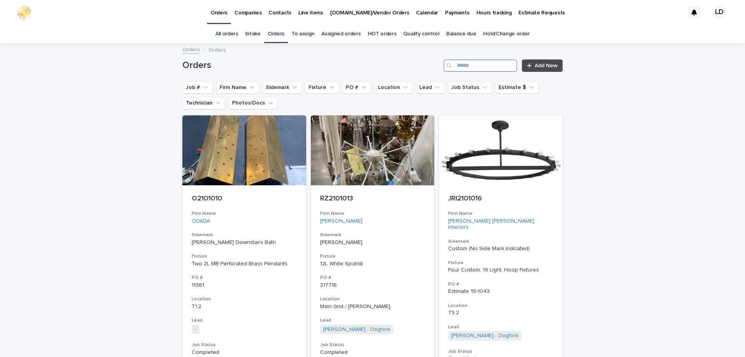
click at [478, 65] on input "Search" at bounding box center [481, 65] width 74 height 12
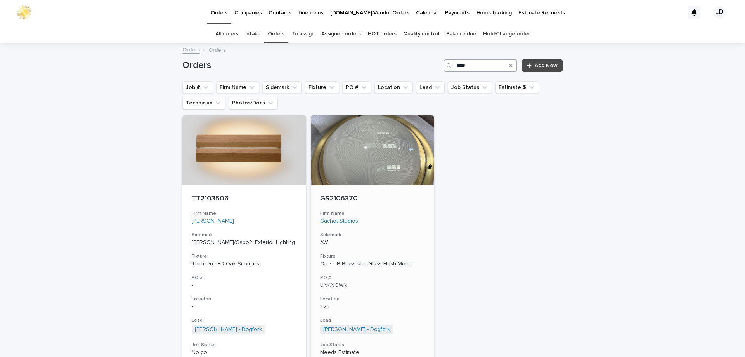
type input "****"
click at [379, 234] on h3 "Sidemark" at bounding box center [372, 235] width 105 height 6
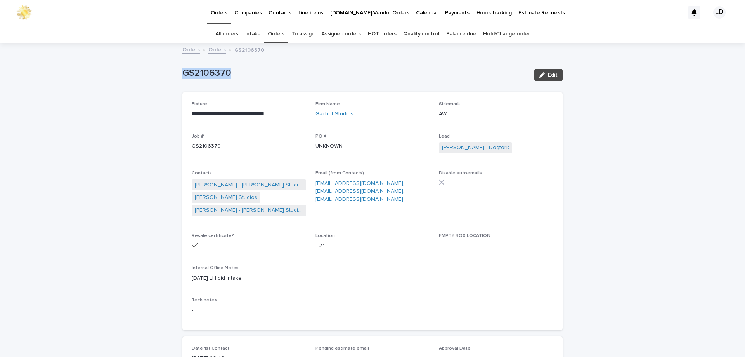
drag, startPoint x: 236, startPoint y: 77, endPoint x: 161, endPoint y: 77, distance: 75.3
copy p "GS2106370"
click at [277, 35] on link "Orders" at bounding box center [276, 34] width 17 height 18
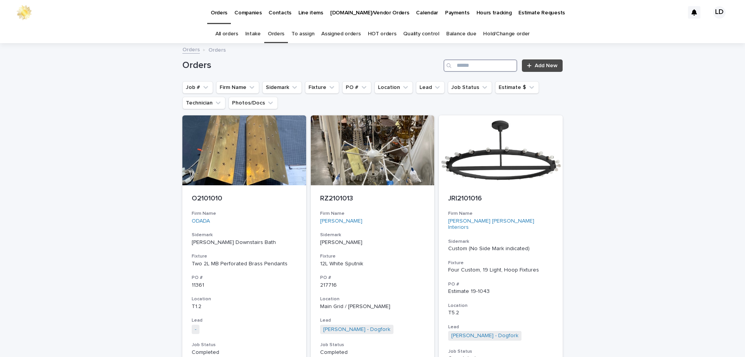
click at [480, 62] on input "Search" at bounding box center [481, 65] width 74 height 12
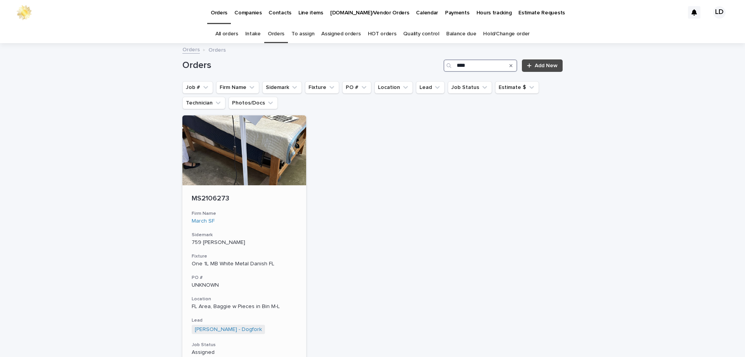
type input "****"
click at [271, 240] on p "759 Lange" at bounding box center [244, 242] width 105 height 7
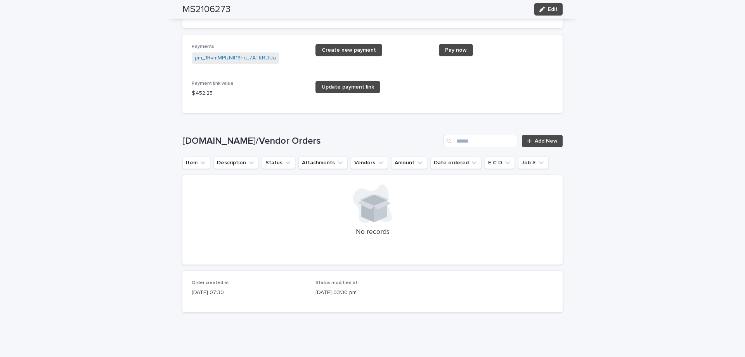
scroll to position [1199, 0]
click at [545, 137] on link "Add New" at bounding box center [542, 140] width 41 height 12
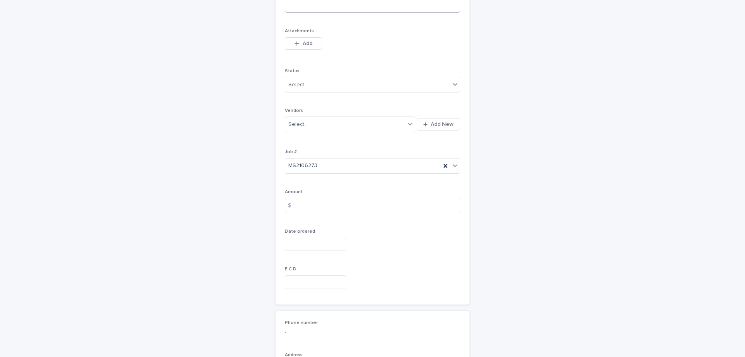
scroll to position [71, 0]
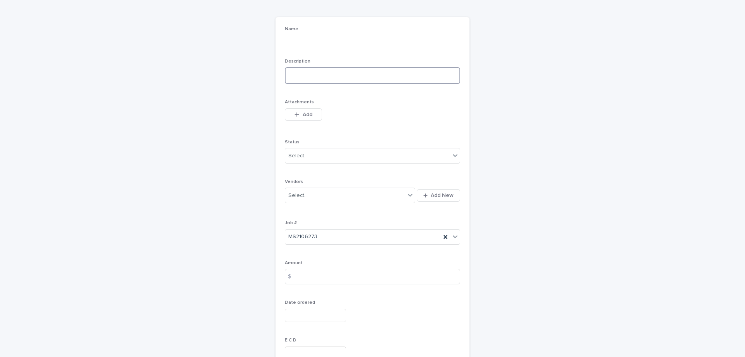
click at [316, 75] on textarea at bounding box center [372, 75] width 175 height 17
type textarea "**********"
click at [343, 156] on div "Select..." at bounding box center [367, 155] width 165 height 13
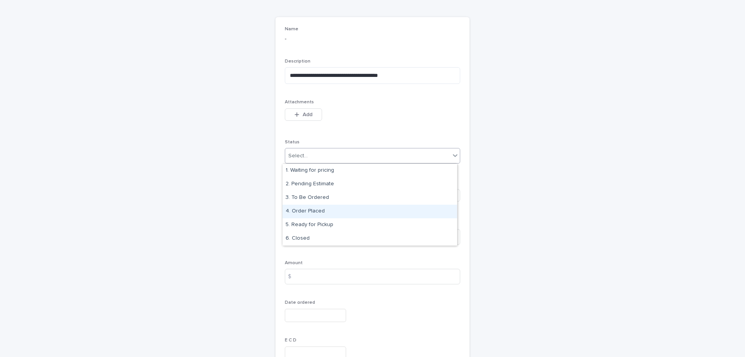
click at [328, 210] on div "4. Order Placed" at bounding box center [370, 212] width 175 height 14
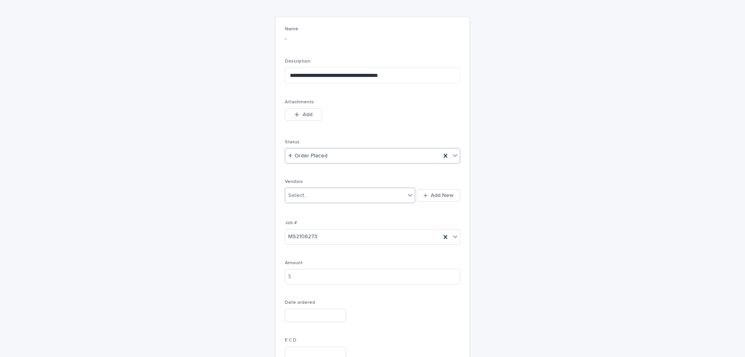
click at [329, 200] on div "Select..." at bounding box center [345, 195] width 120 height 13
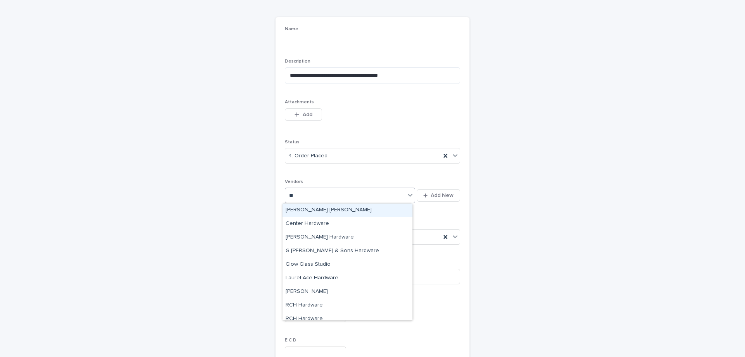
type input "***"
click at [350, 210] on div "West Coast Powder Coating" at bounding box center [348, 210] width 130 height 14
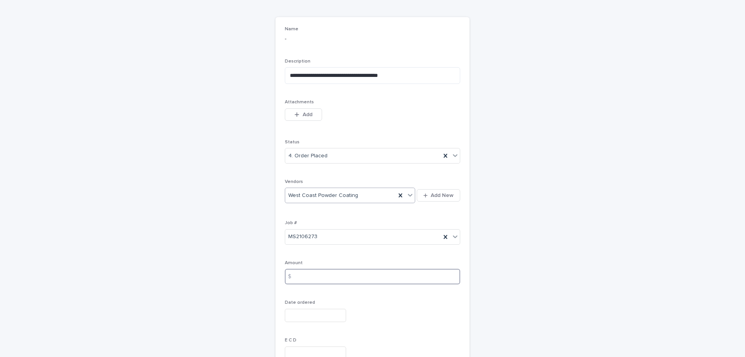
click at [323, 280] on input at bounding box center [372, 277] width 175 height 16
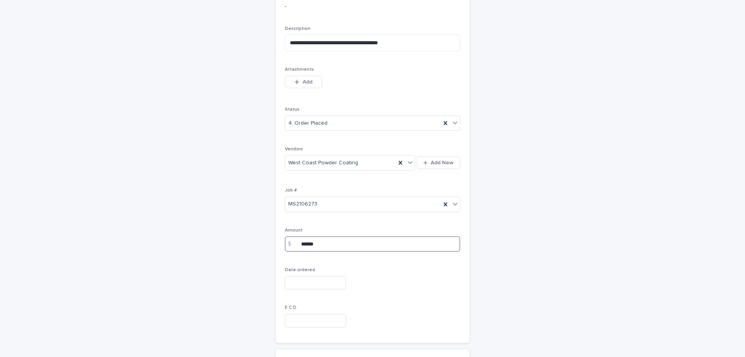
scroll to position [148, 0]
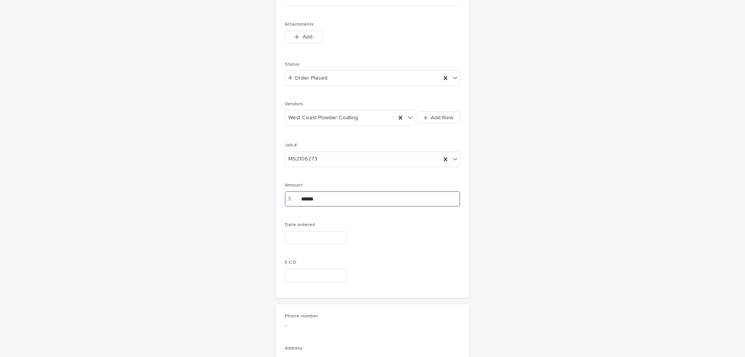
type input "******"
click at [311, 240] on input "text" at bounding box center [315, 238] width 61 height 14
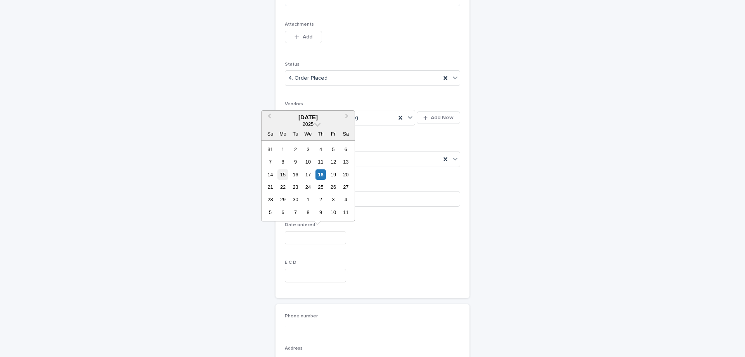
click at [286, 175] on div "15" at bounding box center [283, 174] width 10 height 10
type input "**********"
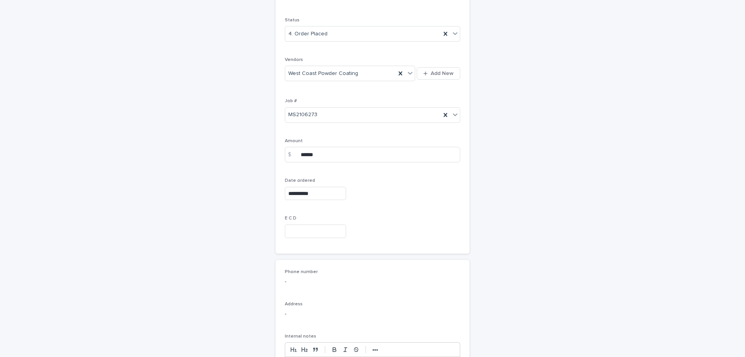
scroll to position [71, 0]
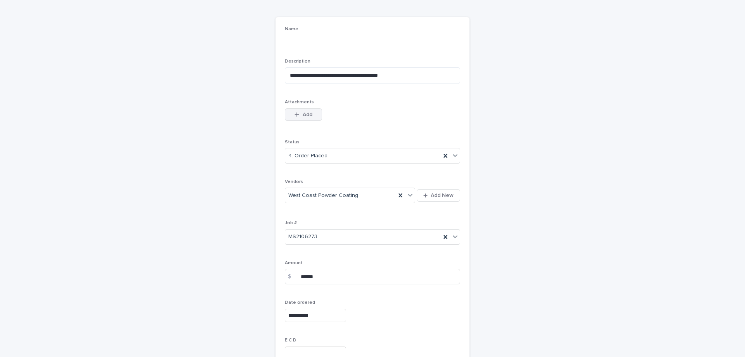
click at [305, 117] on span "Add" at bounding box center [308, 114] width 10 height 5
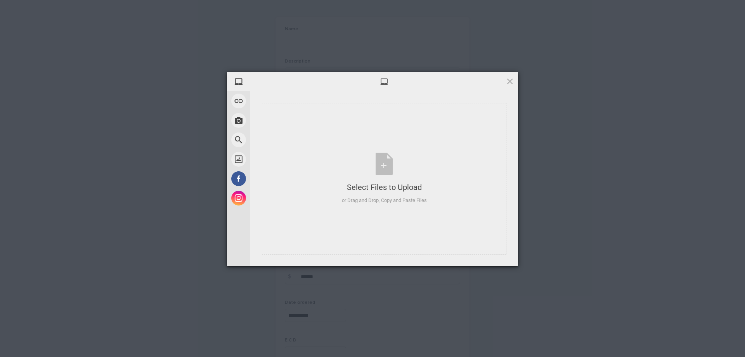
click at [509, 76] on div at bounding box center [384, 81] width 268 height 19
click at [512, 85] on div at bounding box center [384, 81] width 268 height 19
click at [510, 83] on span at bounding box center [510, 81] width 9 height 9
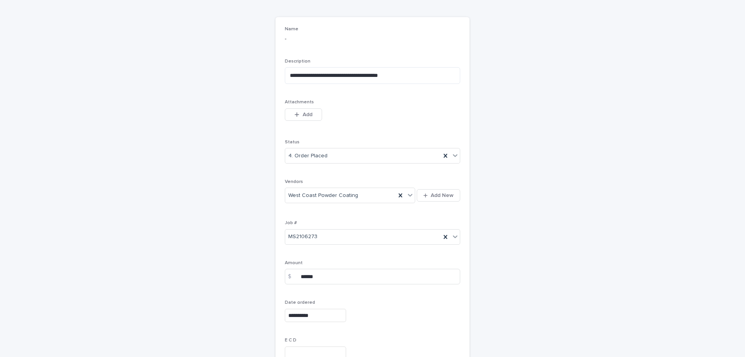
scroll to position [32, 0]
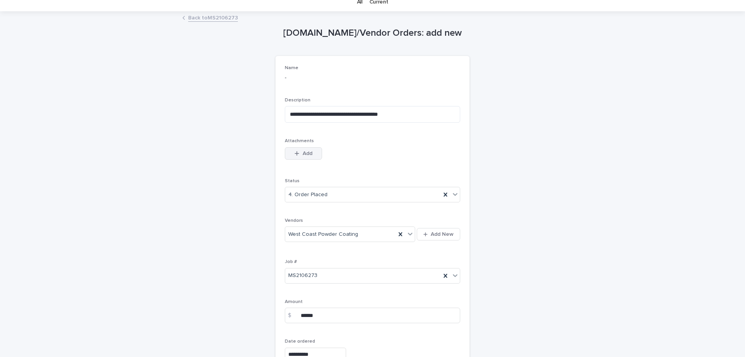
click at [305, 154] on span "Add" at bounding box center [308, 153] width 10 height 5
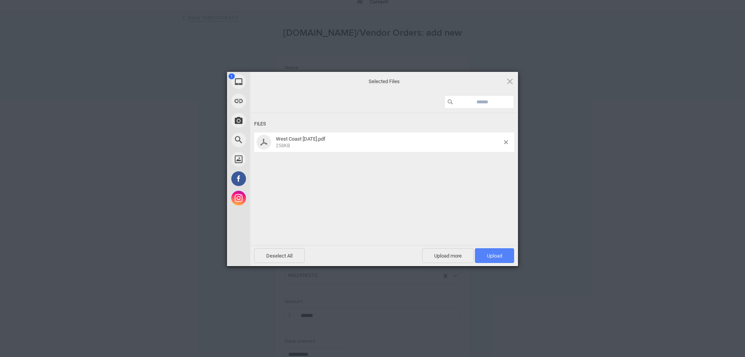
click at [487, 250] on span "Upload 1" at bounding box center [494, 255] width 39 height 15
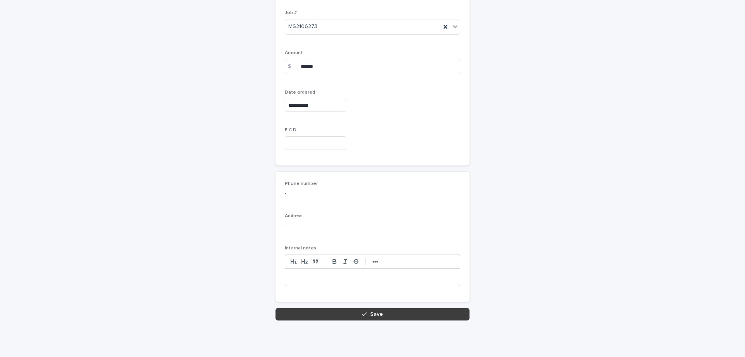
scroll to position [311, 0]
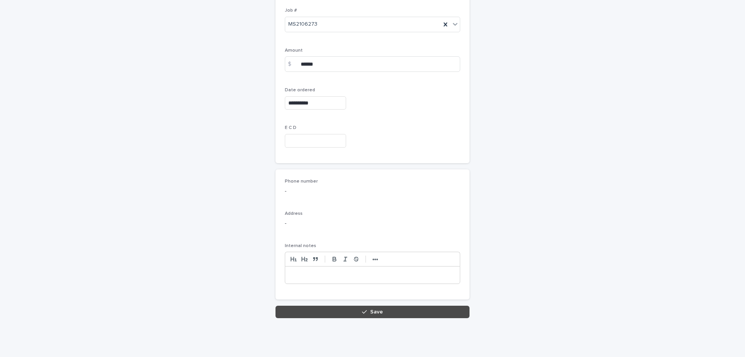
drag, startPoint x: 366, startPoint y: 311, endPoint x: 365, endPoint y: 307, distance: 4.0
click at [366, 311] on div "button" at bounding box center [366, 311] width 8 height 5
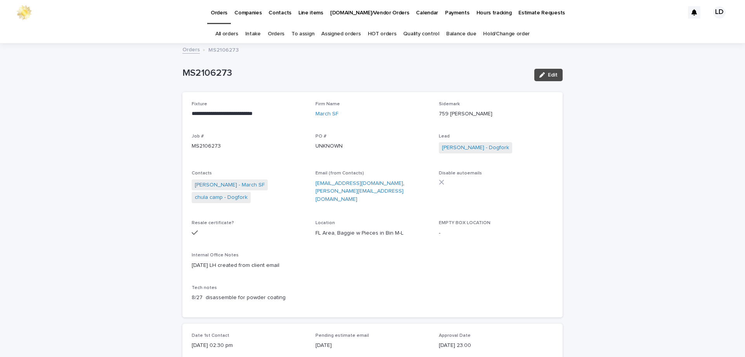
click at [273, 35] on link "Orders" at bounding box center [276, 34] width 17 height 18
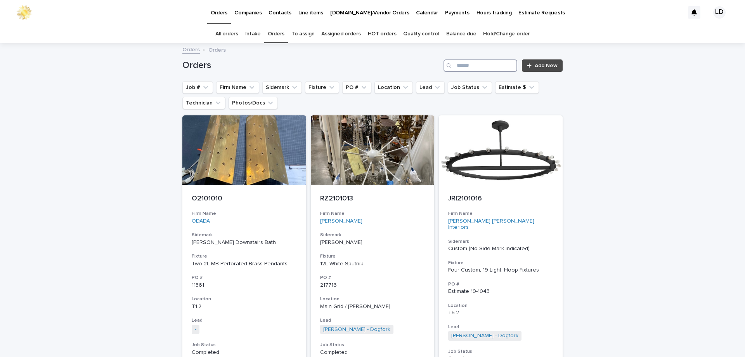
click at [472, 69] on input "Search" at bounding box center [481, 65] width 74 height 12
click at [471, 68] on input "Search" at bounding box center [481, 65] width 74 height 12
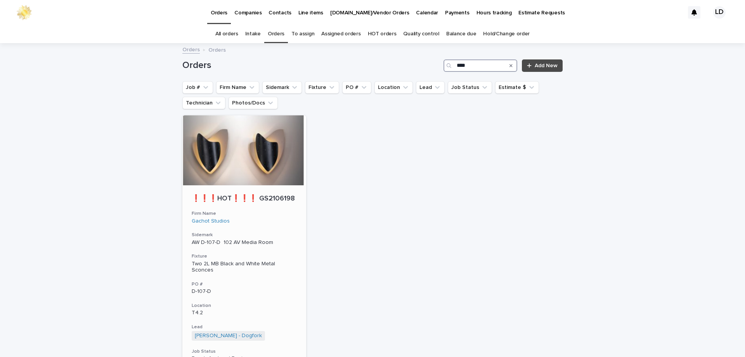
type input "****"
click at [284, 209] on div "❗❗❗HOT❗❗❗ GS2106198 Firm Name Gachot Studios Sidemark AW D-107-D 102 AV Media R…" at bounding box center [244, 301] width 124 height 232
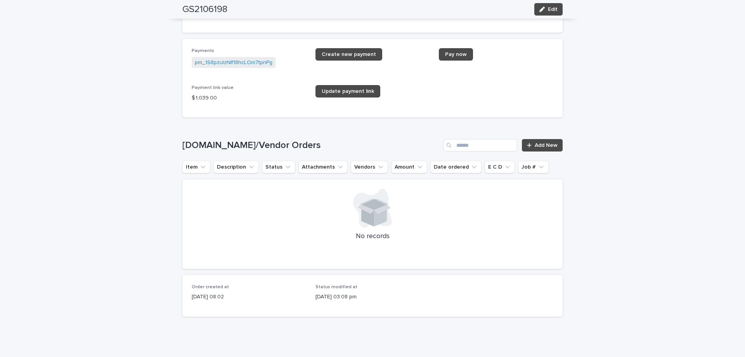
scroll to position [1451, 0]
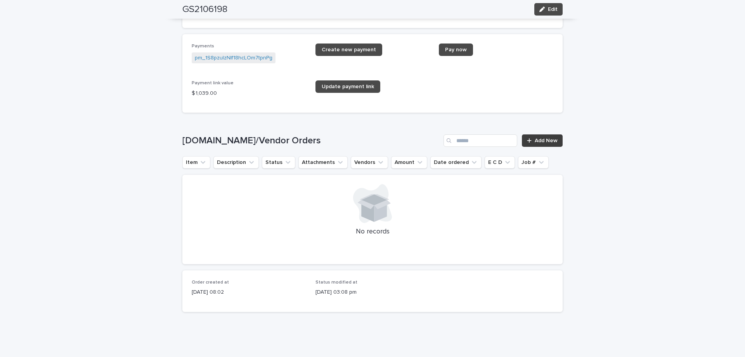
click at [551, 143] on span "Add New" at bounding box center [546, 140] width 23 height 5
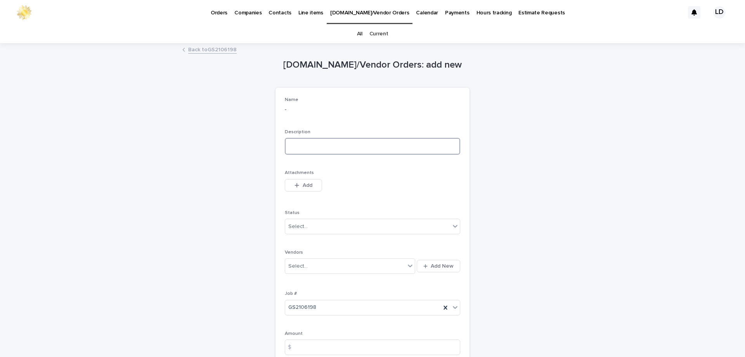
click at [319, 147] on textarea at bounding box center [372, 146] width 175 height 17
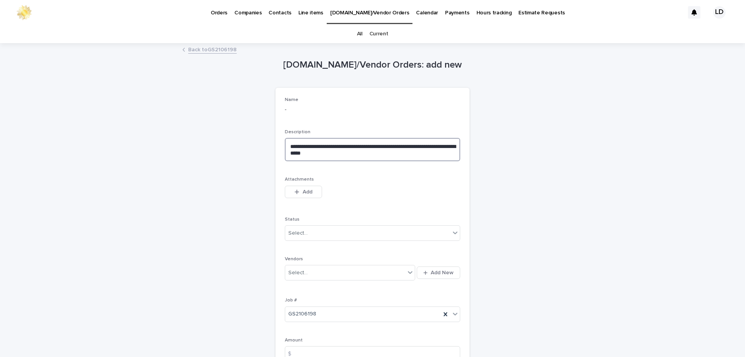
click at [429, 146] on textarea "**********" at bounding box center [372, 149] width 175 height 23
type textarea "**********"
click at [373, 232] on div "Select..." at bounding box center [367, 233] width 165 height 13
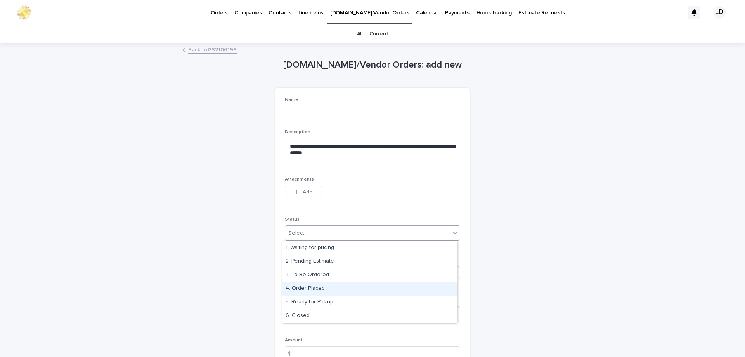
click at [337, 288] on div "4. Order Placed" at bounding box center [370, 289] width 175 height 14
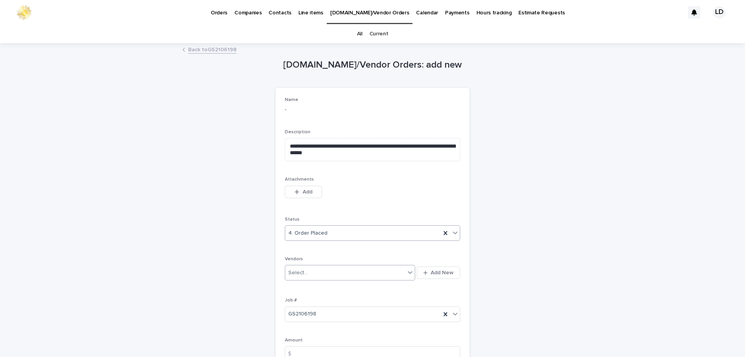
click at [325, 276] on div "Select..." at bounding box center [345, 272] width 120 height 13
type input "***"
click at [324, 287] on div "West Coast Powder Coating" at bounding box center [348, 288] width 130 height 14
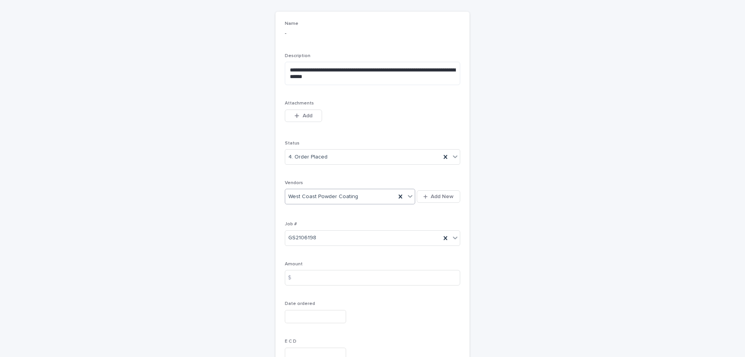
scroll to position [78, 0]
click at [304, 276] on input at bounding box center [372, 276] width 175 height 16
type input "******"
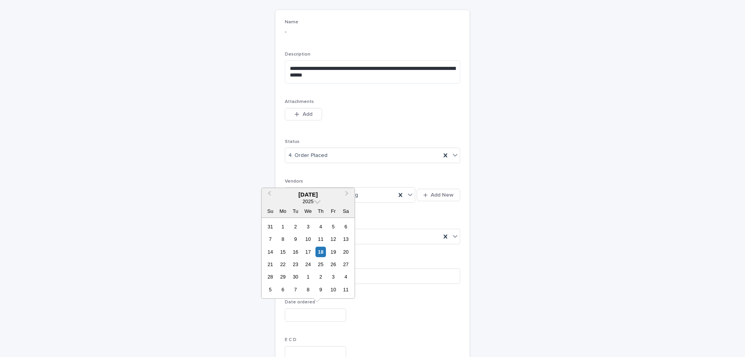
click at [301, 319] on input "text" at bounding box center [315, 315] width 61 height 14
click at [286, 253] on div "15" at bounding box center [283, 251] width 10 height 10
type input "**********"
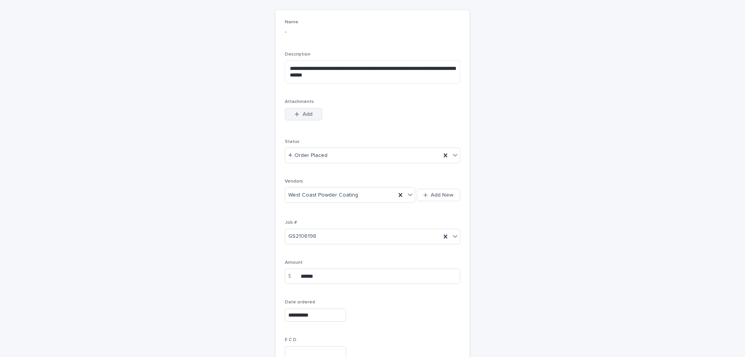
click at [305, 118] on button "Add" at bounding box center [303, 114] width 37 height 12
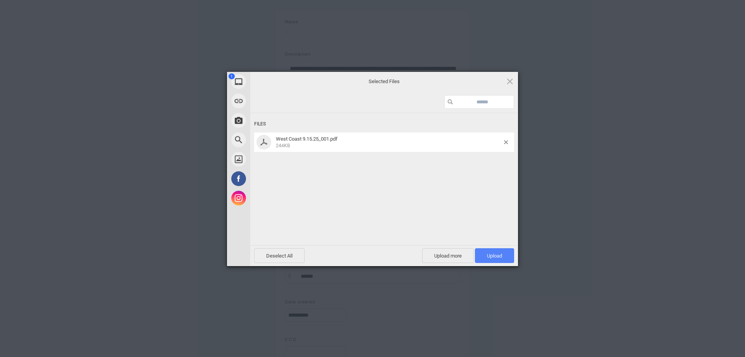
click at [486, 257] on span "Upload 1" at bounding box center [494, 255] width 39 height 15
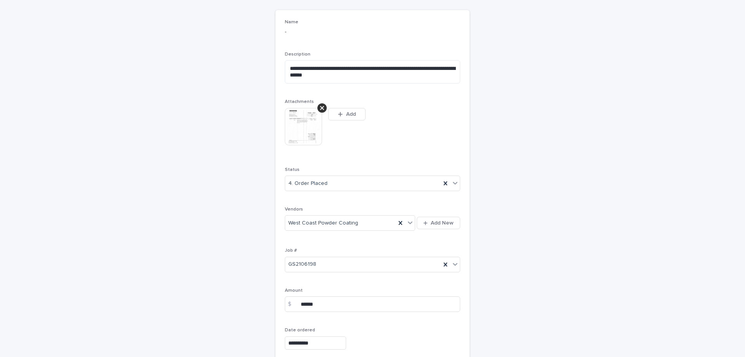
scroll to position [92, 0]
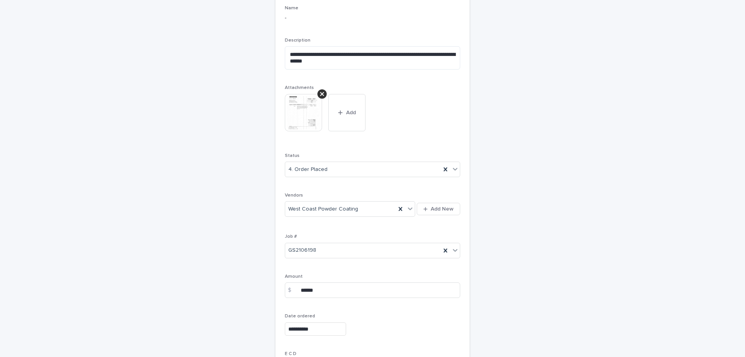
click at [304, 113] on img at bounding box center [303, 112] width 37 height 37
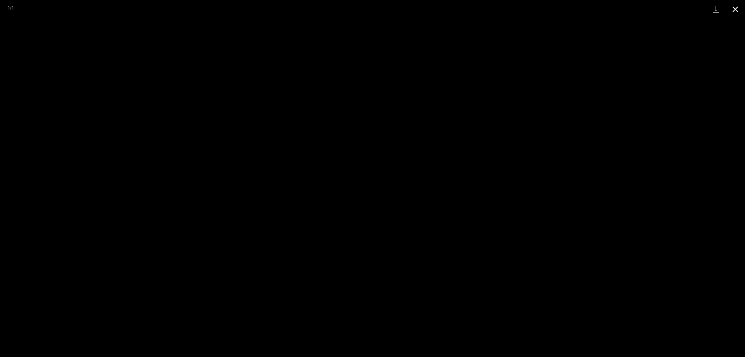
click at [732, 8] on button "Close gallery" at bounding box center [735, 9] width 19 height 18
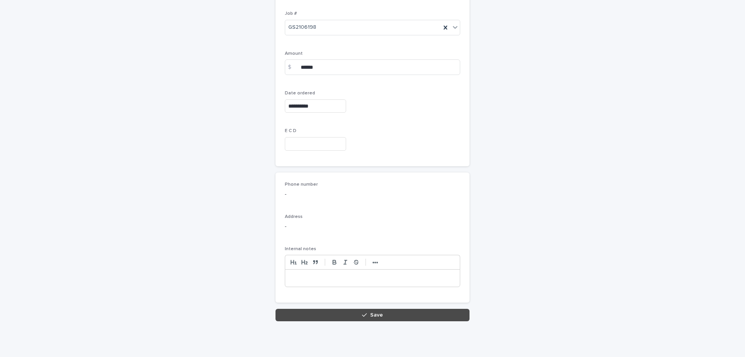
scroll to position [318, 0]
click at [391, 309] on button "Save" at bounding box center [373, 311] width 194 height 12
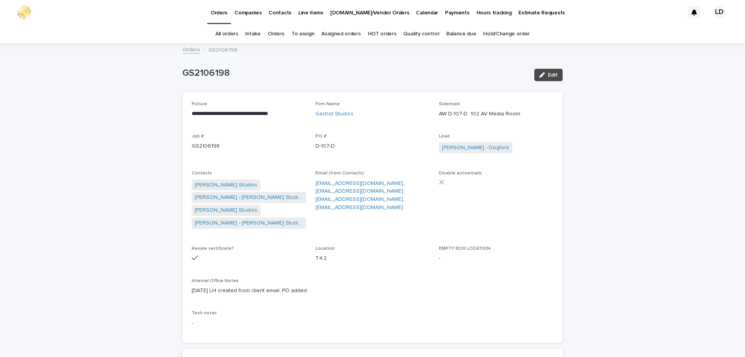
click at [274, 34] on link "Orders" at bounding box center [276, 34] width 17 height 18
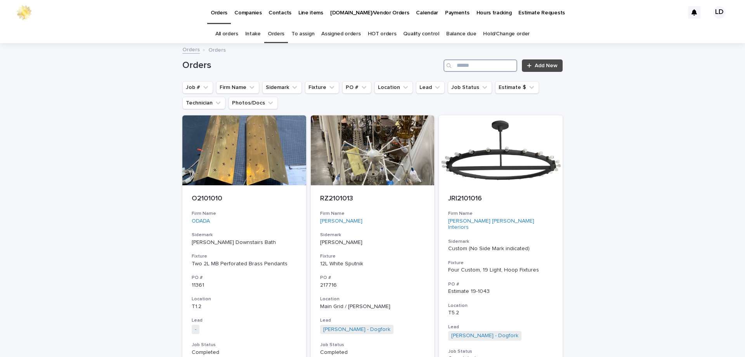
click at [460, 66] on input "Search" at bounding box center [481, 65] width 74 height 12
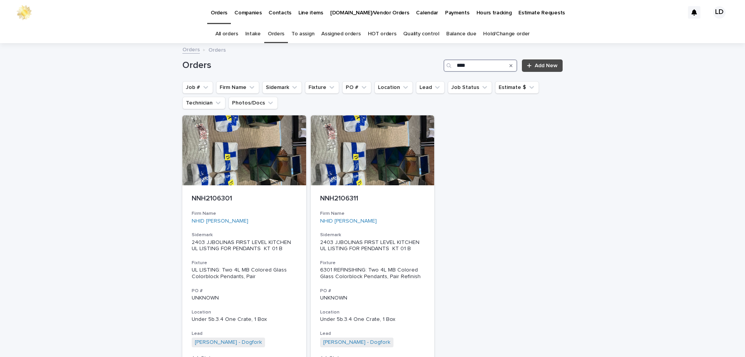
drag, startPoint x: 479, startPoint y: 61, endPoint x: 450, endPoint y: 68, distance: 29.0
click at [450, 68] on div "****" at bounding box center [481, 65] width 74 height 12
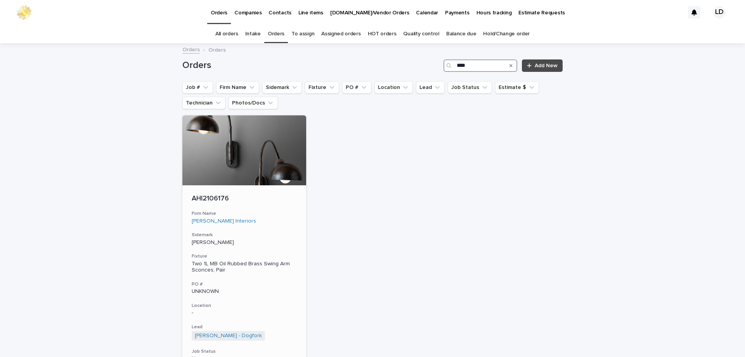
type input "****"
click at [292, 220] on div "Abby Hetherington Interiors" at bounding box center [244, 221] width 105 height 7
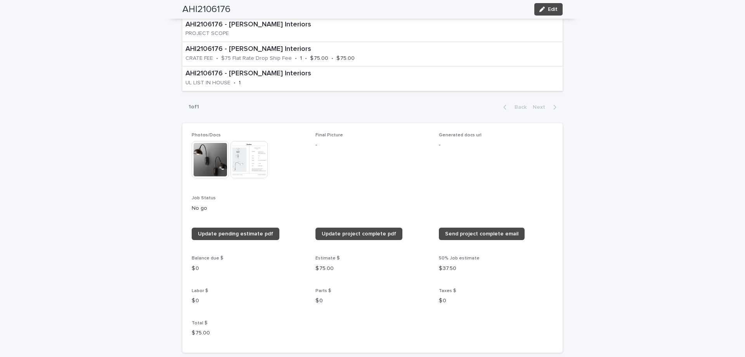
scroll to position [505, 0]
click at [243, 150] on img at bounding box center [249, 159] width 37 height 37
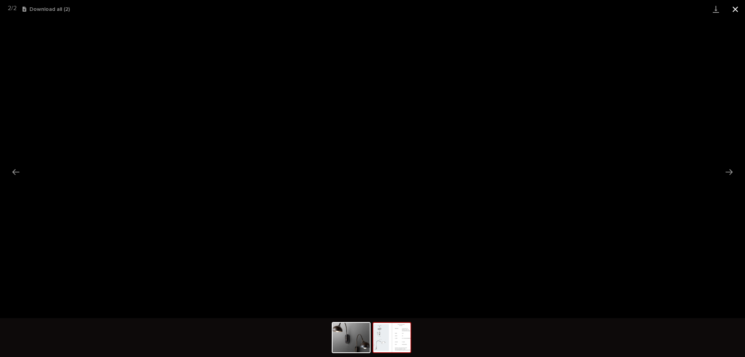
click at [734, 10] on button "Close gallery" at bounding box center [735, 9] width 19 height 18
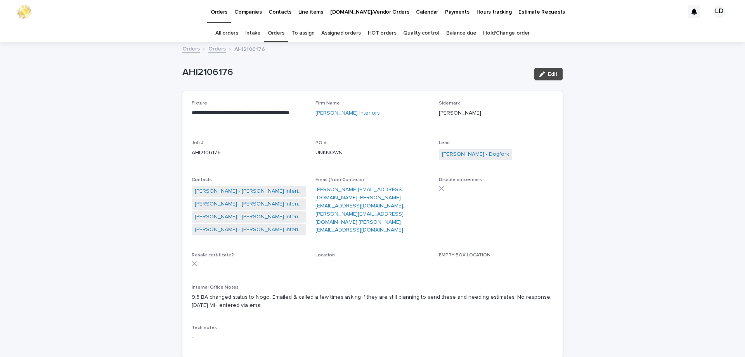
scroll to position [0, 0]
drag, startPoint x: 238, startPoint y: 75, endPoint x: 177, endPoint y: 75, distance: 61.3
copy p "AHI2106176"
click at [278, 35] on link "Orders" at bounding box center [276, 34] width 17 height 18
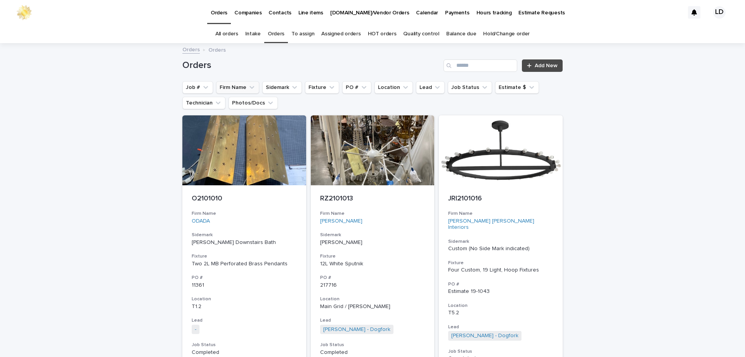
click at [248, 90] on icon "Firm Name" at bounding box center [252, 87] width 8 height 8
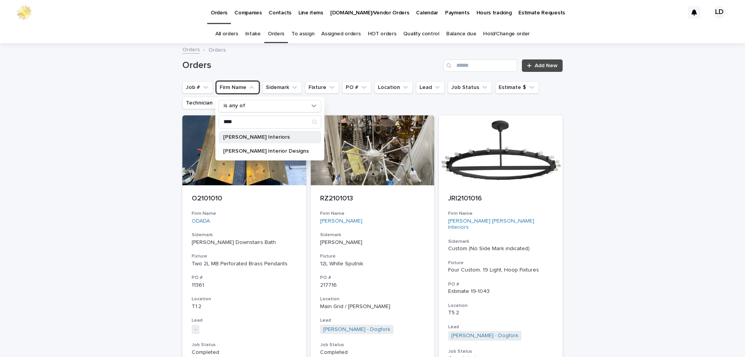
type input "****"
click at [248, 137] on p "Abby Hetherington Interiors" at bounding box center [266, 136] width 86 height 5
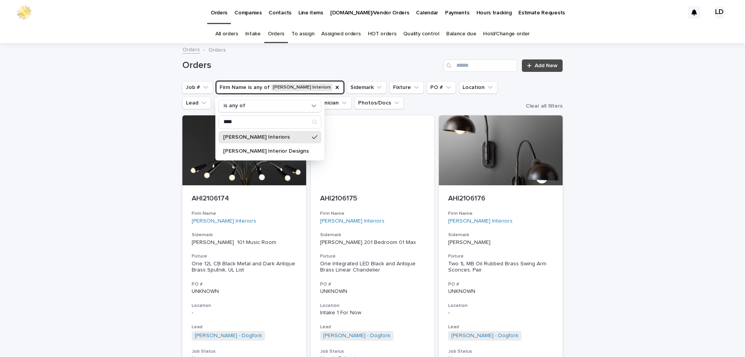
click at [612, 172] on div "Loading... Saving… Loading... Saving… Orders Add New Job # Firm Name is any of …" at bounding box center [372, 258] width 745 height 428
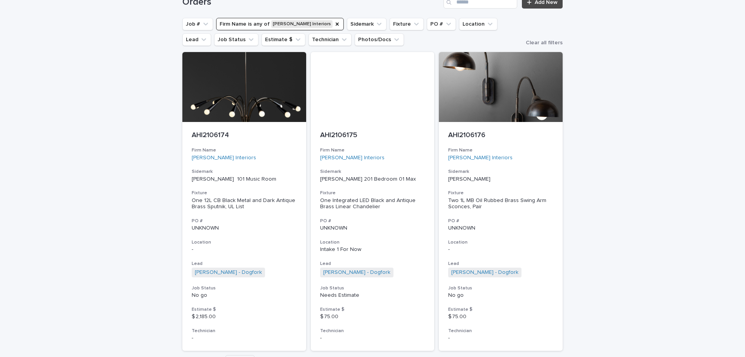
scroll to position [78, 0]
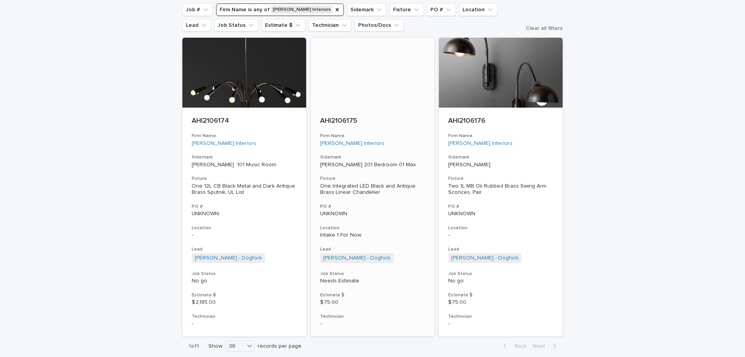
click at [392, 221] on div "AHI2106175 Firm Name Abby Hetherington Interiors Sidemark Olshansky SF 201 Bedr…" at bounding box center [373, 222] width 124 height 229
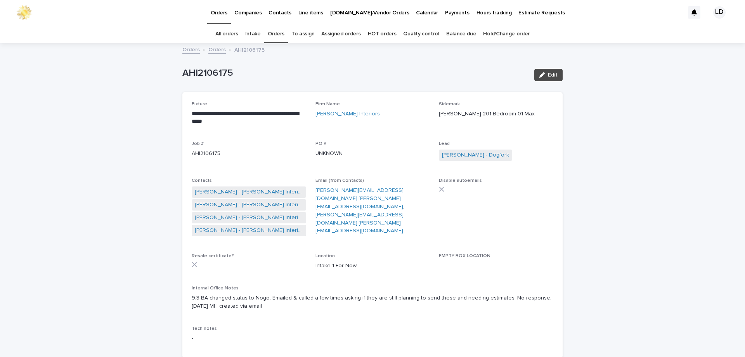
click at [215, 49] on link "Orders" at bounding box center [216, 49] width 17 height 9
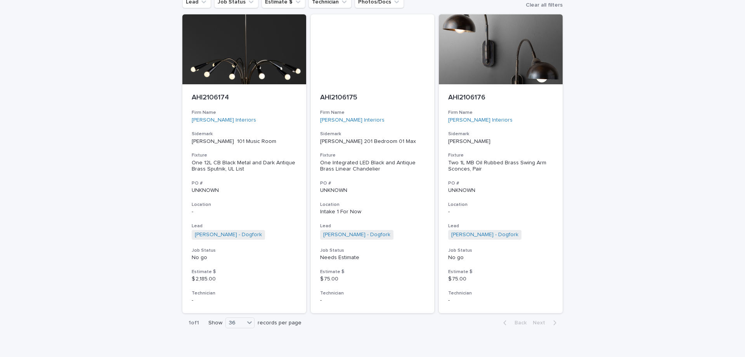
scroll to position [102, 0]
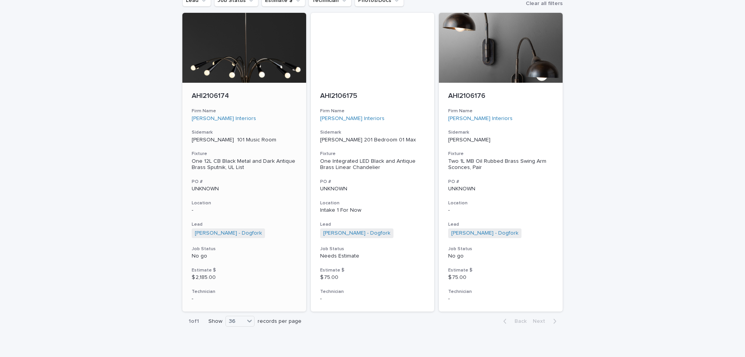
click at [257, 196] on div "AHI2106174 Firm Name Abby Hetherington Interiors Sidemark Olshansky SF 101 Musi…" at bounding box center [244, 197] width 124 height 229
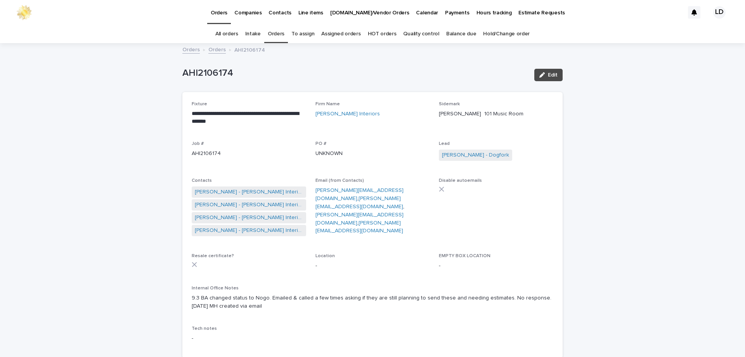
click at [215, 51] on link "Orders" at bounding box center [216, 49] width 17 height 9
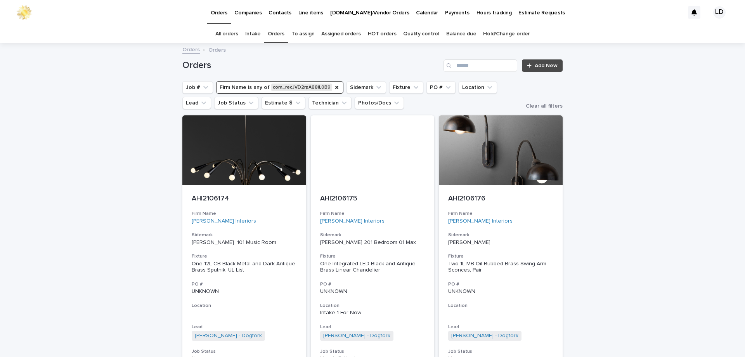
scroll to position [25, 0]
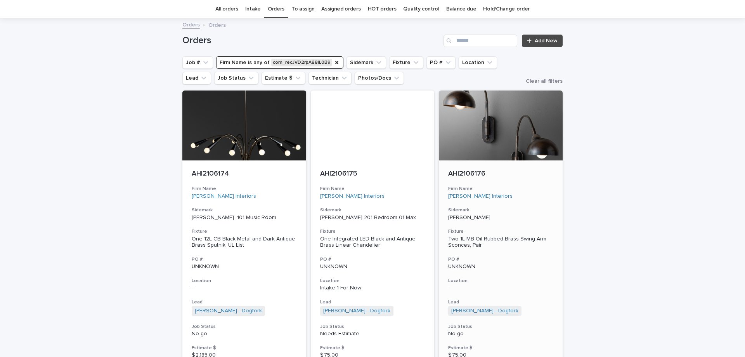
click at [505, 294] on div "AHI2106176 Firm Name Abby Hetherington Interiors Sidemark Olshansky SF Fixture …" at bounding box center [501, 274] width 124 height 229
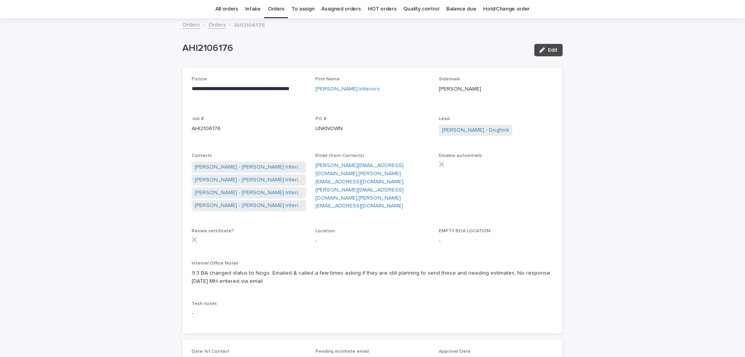
click at [210, 26] on link "Orders" at bounding box center [216, 24] width 17 height 9
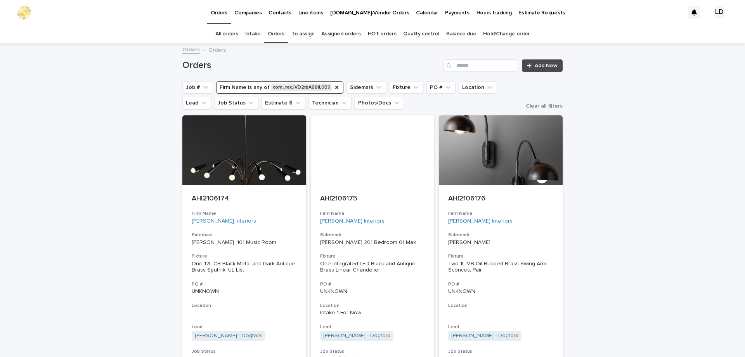
click at [453, 33] on link "Balance due" at bounding box center [461, 34] width 30 height 18
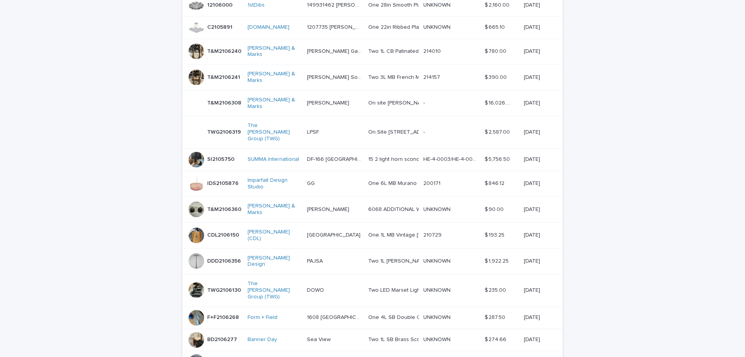
scroll to position [155, 0]
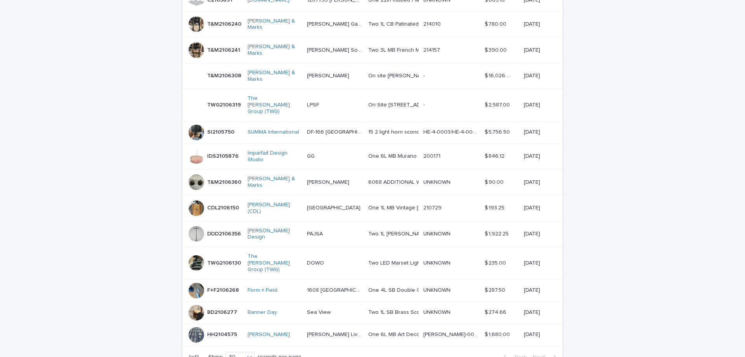
click at [295, 309] on div "Banner Day" at bounding box center [274, 312] width 53 height 7
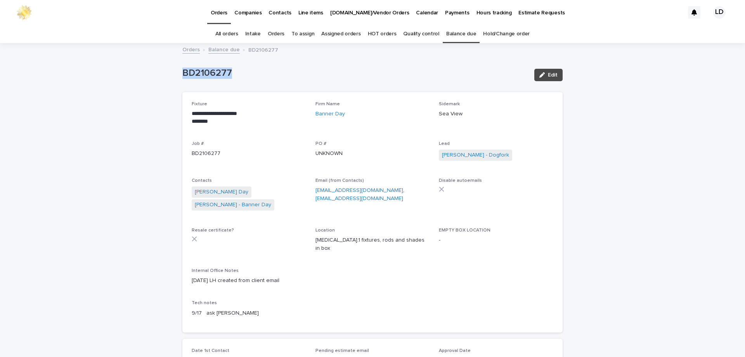
drag, startPoint x: 233, startPoint y: 74, endPoint x: 171, endPoint y: 67, distance: 62.5
click at [283, 34] on link "Orders" at bounding box center [276, 34] width 17 height 18
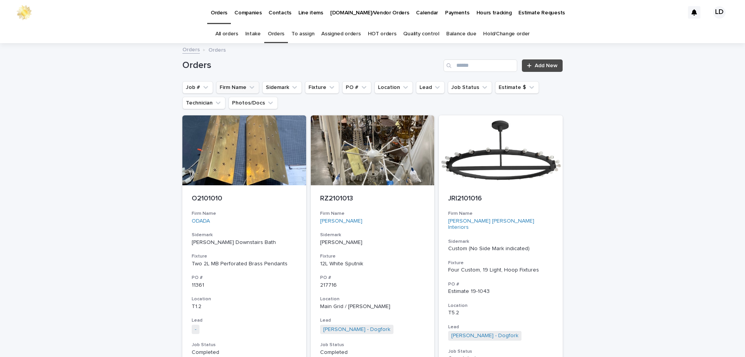
click at [243, 89] on button "Firm Name" at bounding box center [237, 87] width 43 height 12
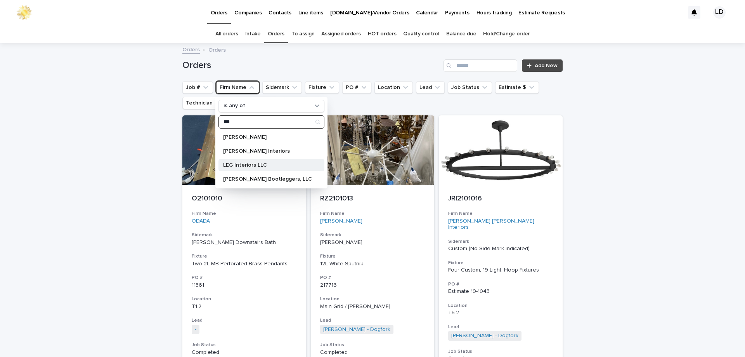
type input "***"
click at [243, 161] on div "LEG Interiors LLC" at bounding box center [272, 165] width 106 height 12
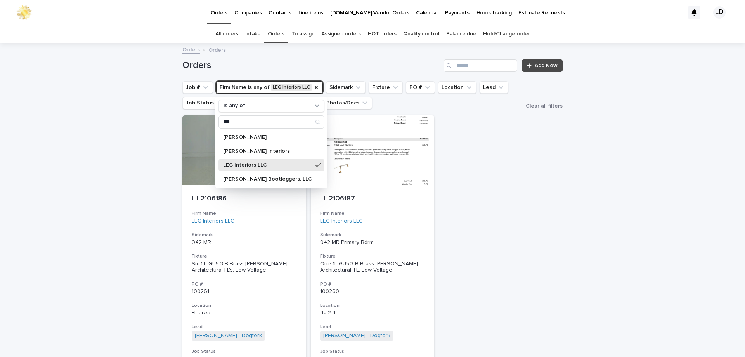
click at [599, 167] on div "Loading... Saving… Loading... Saving… Orders Add New Job # Firm Name is any of …" at bounding box center [372, 259] width 745 height 431
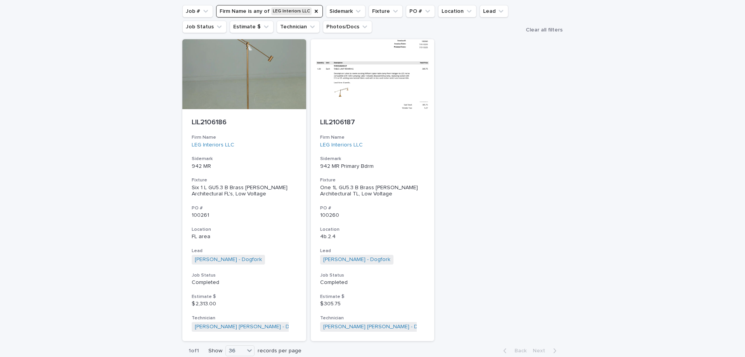
scroll to position [78, 0]
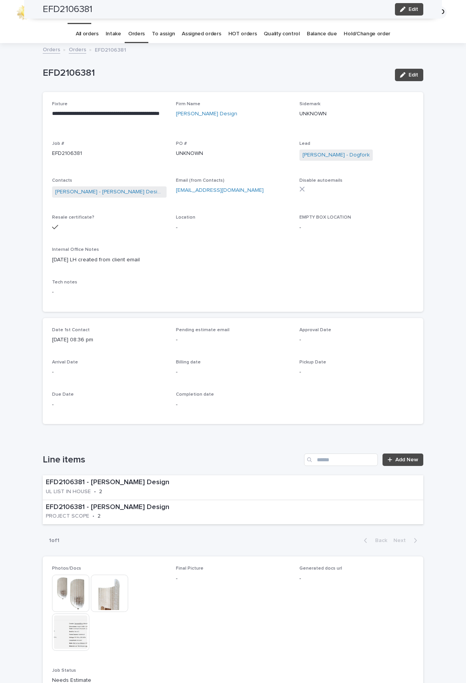
scroll to position [155, 0]
